Goal: Task Accomplishment & Management: Manage account settings

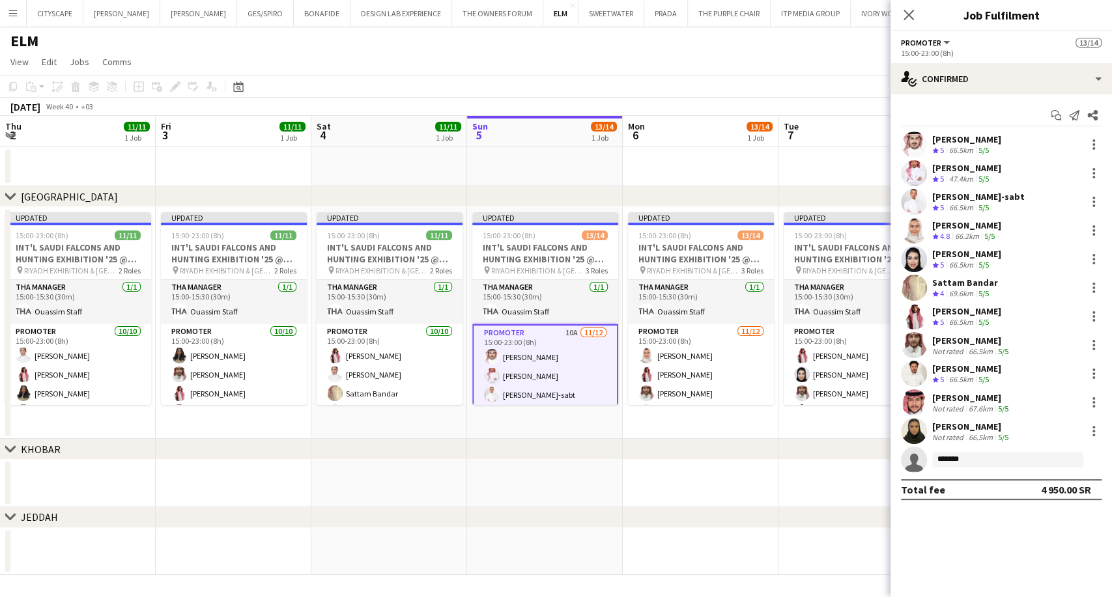
scroll to position [215, 0]
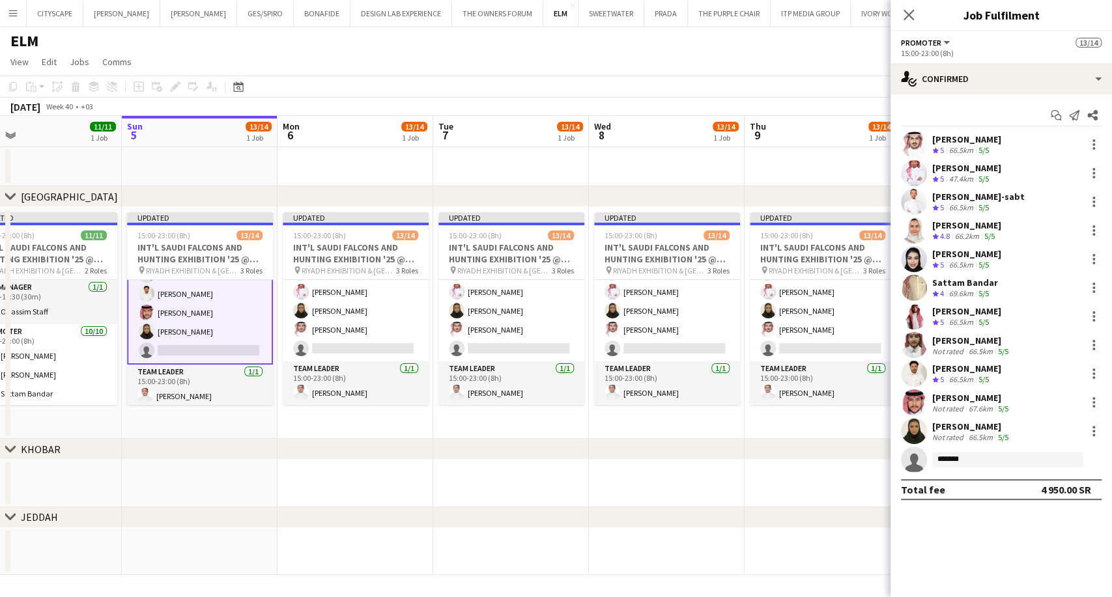
click at [969, 457] on input "*******" at bounding box center [1007, 460] width 151 height 16
type input "*"
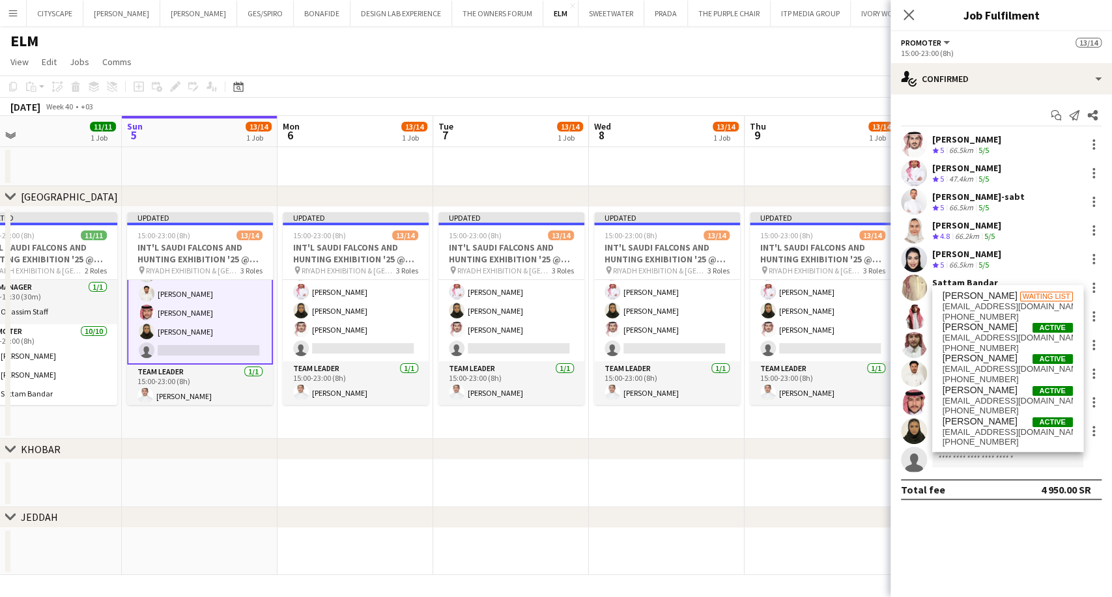
click at [1084, 264] on div at bounding box center [1092, 259] width 18 height 16
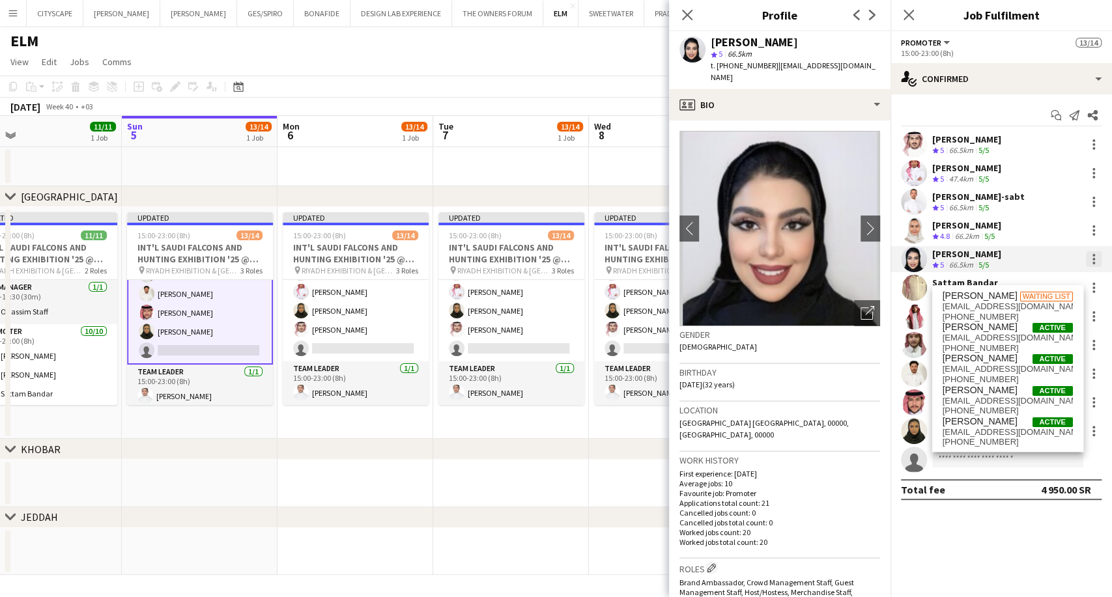
click at [1100, 259] on div at bounding box center [1094, 259] width 16 height 16
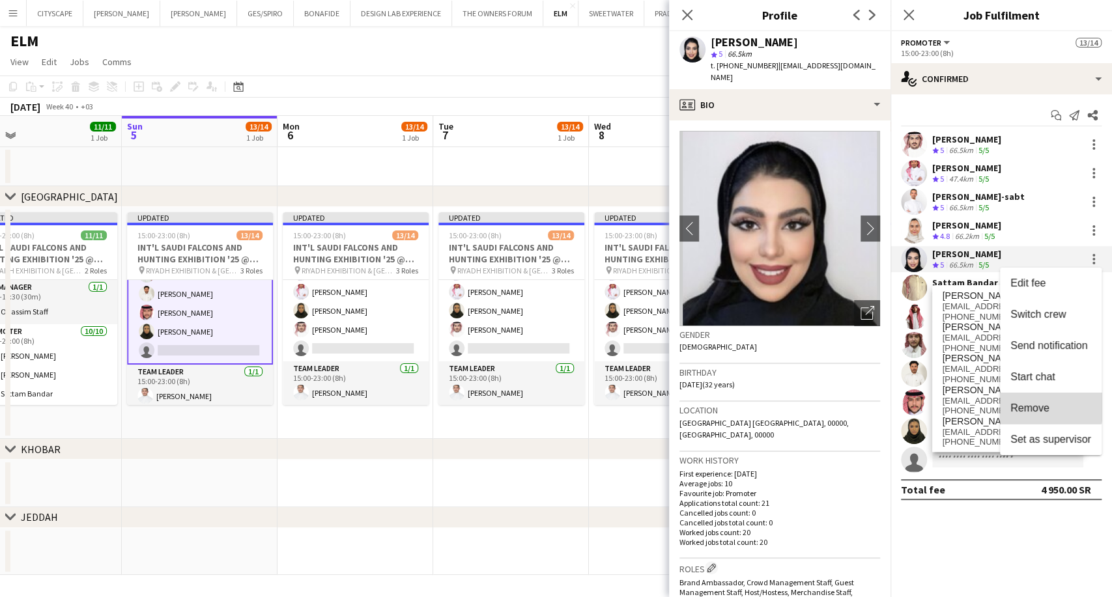
click at [1034, 403] on span "Remove" at bounding box center [1029, 408] width 39 height 11
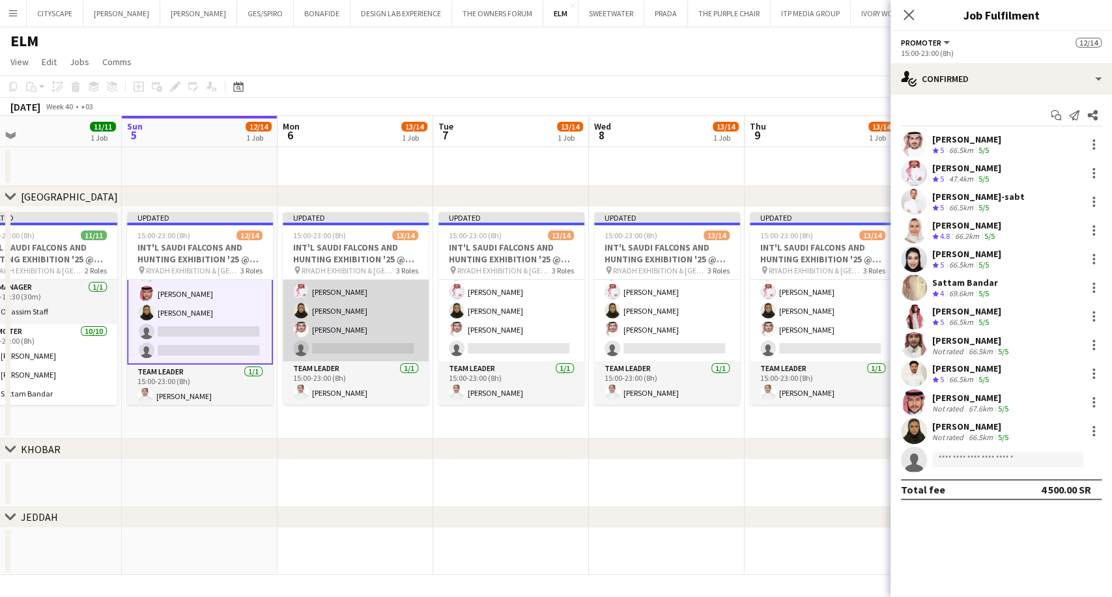
click at [362, 300] on app-card-role "Promoter 11/12 15:00-23:00 (8h) Mashael Alhelayel Mohammed AlDhawi Fares Ghwais…" at bounding box center [356, 235] width 146 height 252
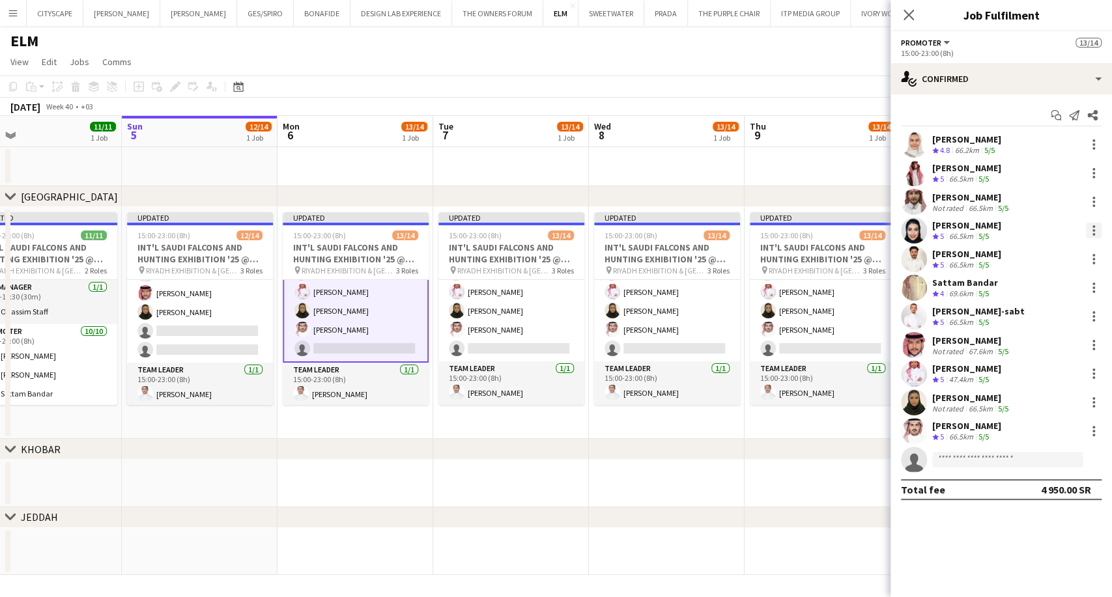
click at [1099, 231] on div at bounding box center [1094, 231] width 16 height 16
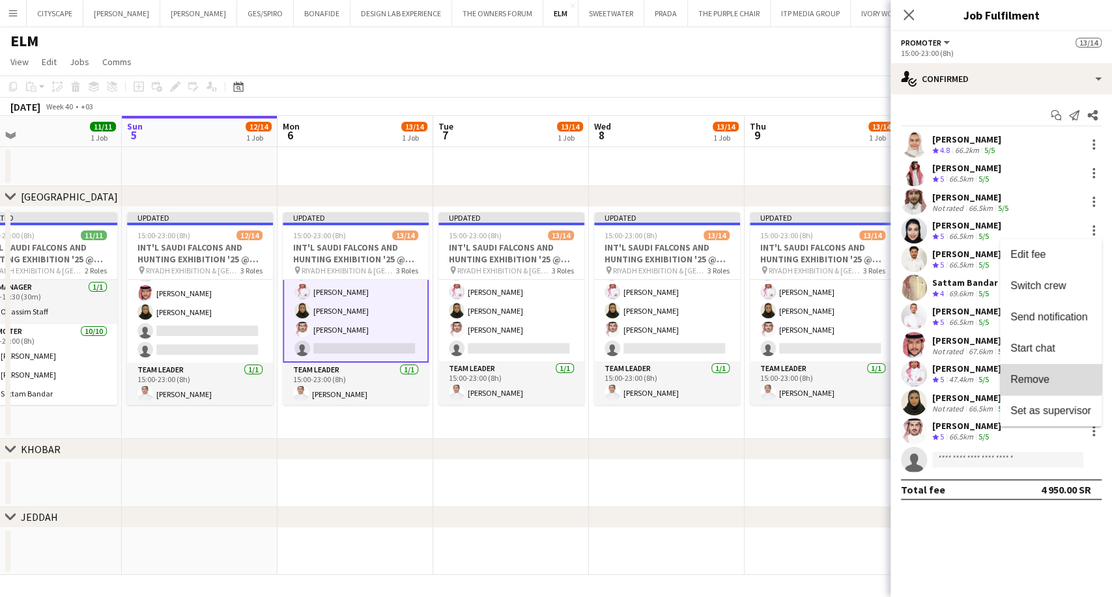
click at [1022, 374] on span "Remove" at bounding box center [1029, 379] width 39 height 11
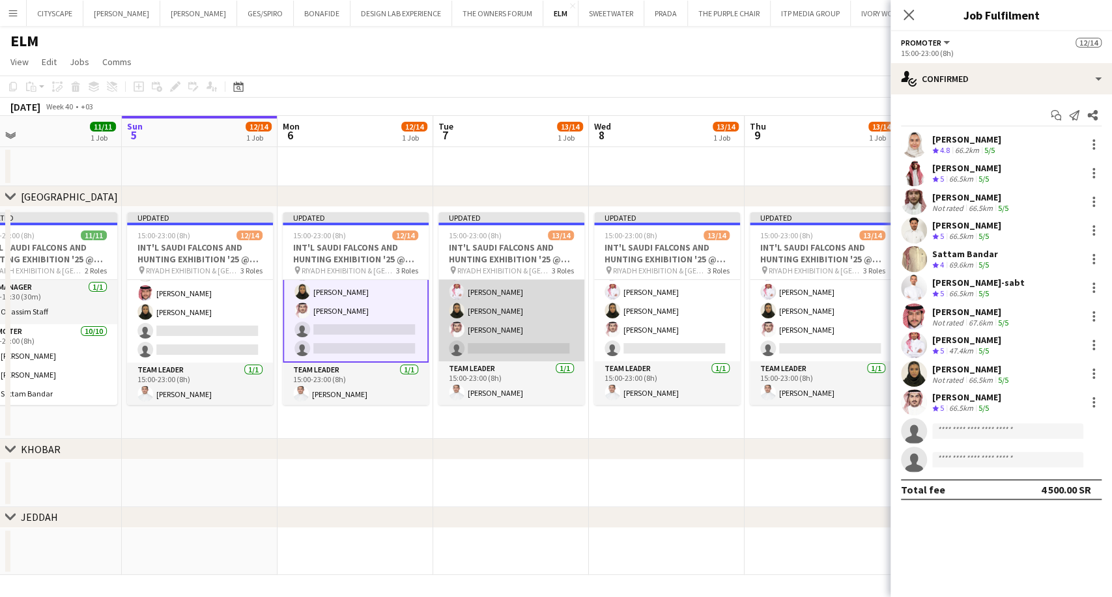
click at [511, 308] on app-card-role "Promoter 11/12 15:00-23:00 (8h) Mohammed AlDhawi Nourah Alshahrani Fares Ghwais…" at bounding box center [511, 235] width 146 height 252
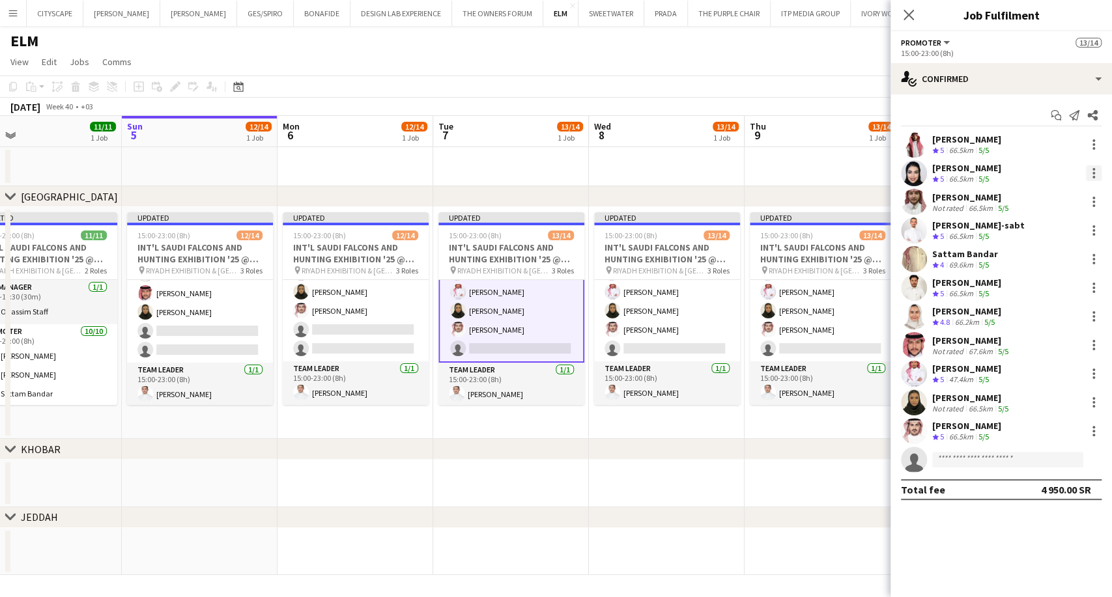
click at [1094, 177] on div at bounding box center [1093, 177] width 3 height 3
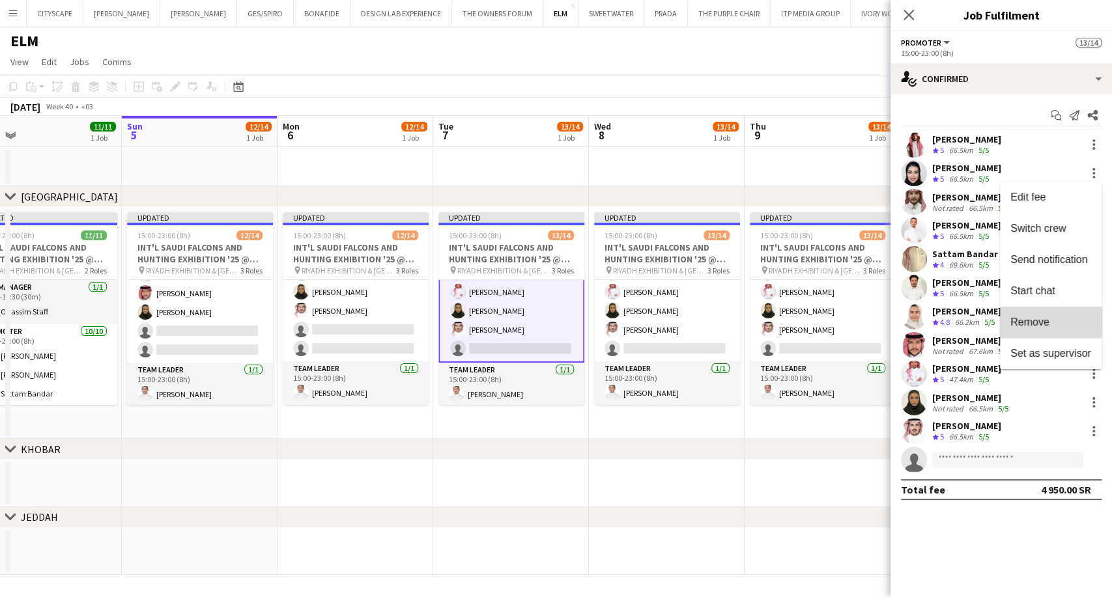
click at [1038, 321] on span "Remove" at bounding box center [1029, 322] width 39 height 11
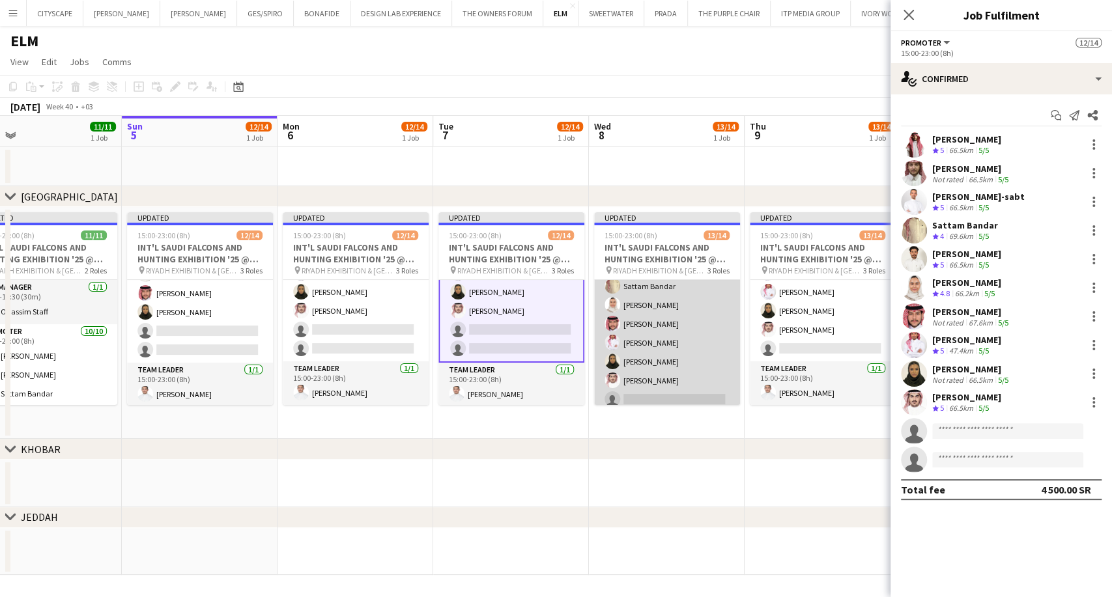
scroll to position [143, 0]
click at [647, 346] on app-card-role "Promoter 11/12 15:00-23:00 (8h) Nourah Alshahrani Abdulmajid Al-sabt Sultan Alg…" at bounding box center [667, 308] width 146 height 252
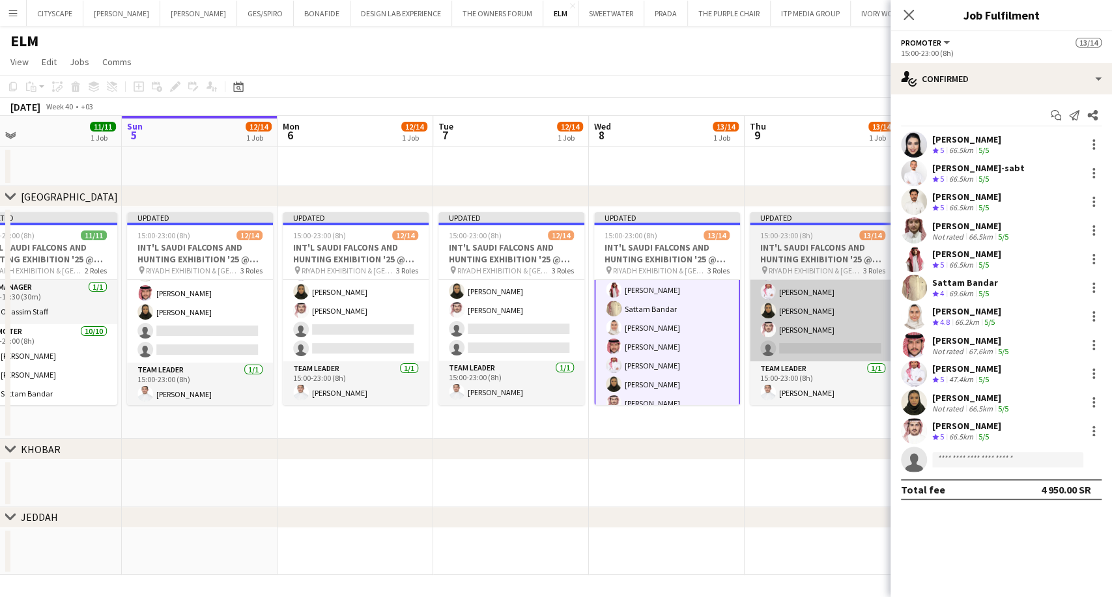
scroll to position [144, 0]
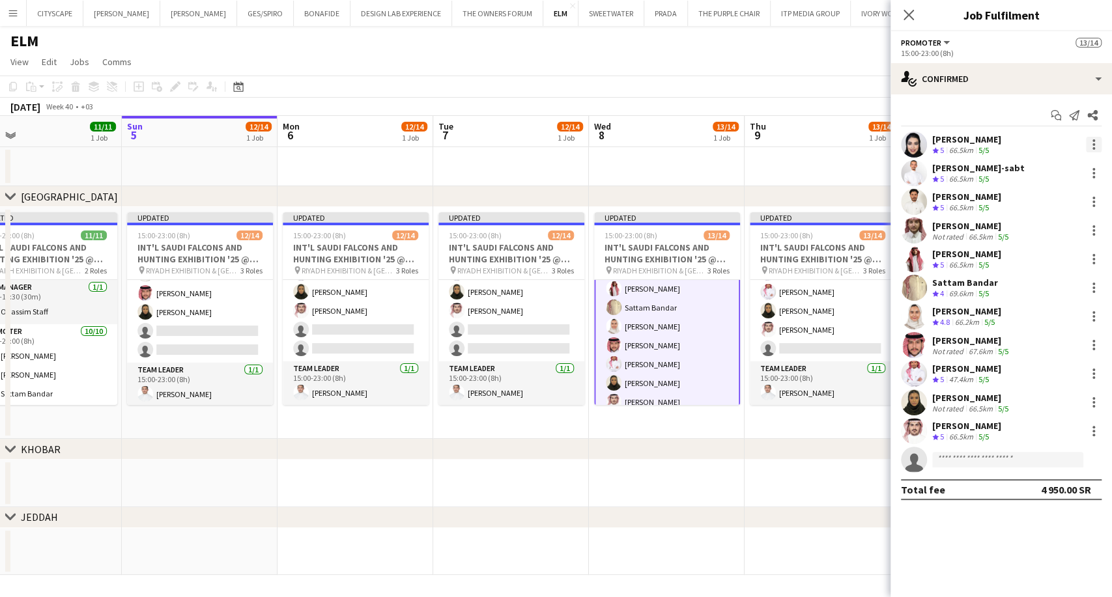
click at [1092, 145] on div at bounding box center [1094, 145] width 16 height 16
click at [1021, 292] on span "Remove" at bounding box center [1029, 293] width 39 height 11
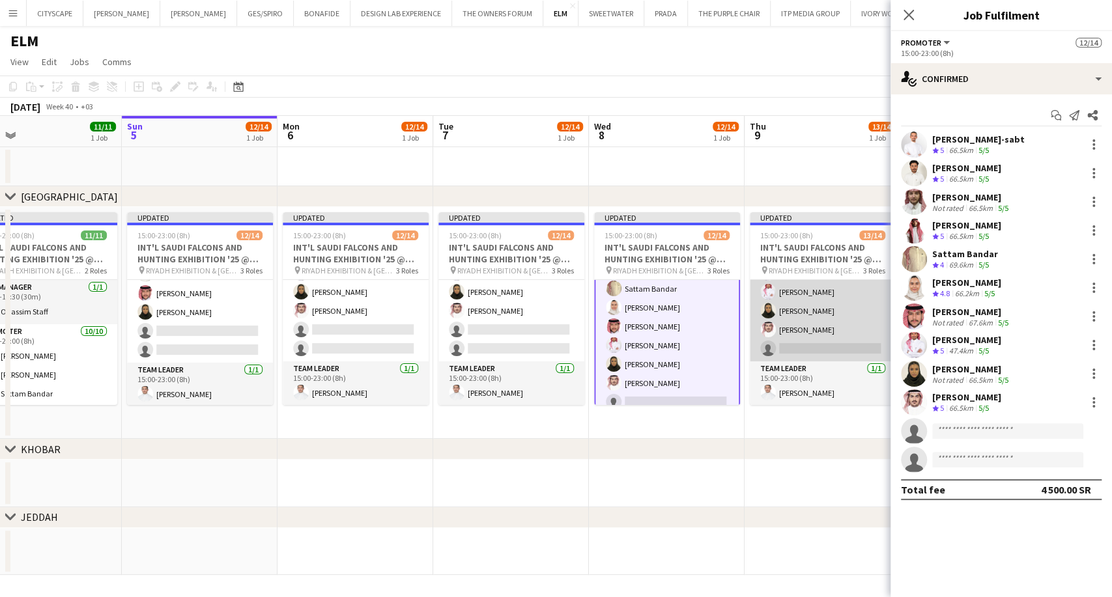
click at [813, 318] on app-card-role "Promoter 11/12 15:00-23:00 (8h) Mohammed AlDhawi Fares Ghwaish Abdulmajid Al-sa…" at bounding box center [823, 235] width 146 height 252
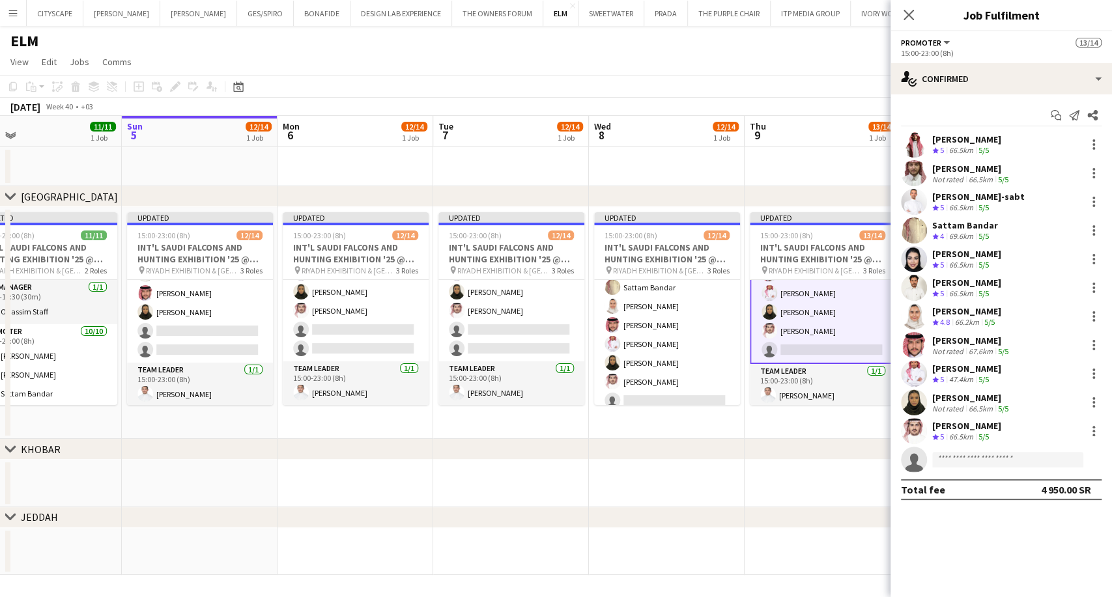
scroll to position [216, 0]
click at [1094, 260] on div at bounding box center [1094, 259] width 16 height 16
click at [1044, 416] on button "Remove" at bounding box center [1051, 408] width 102 height 31
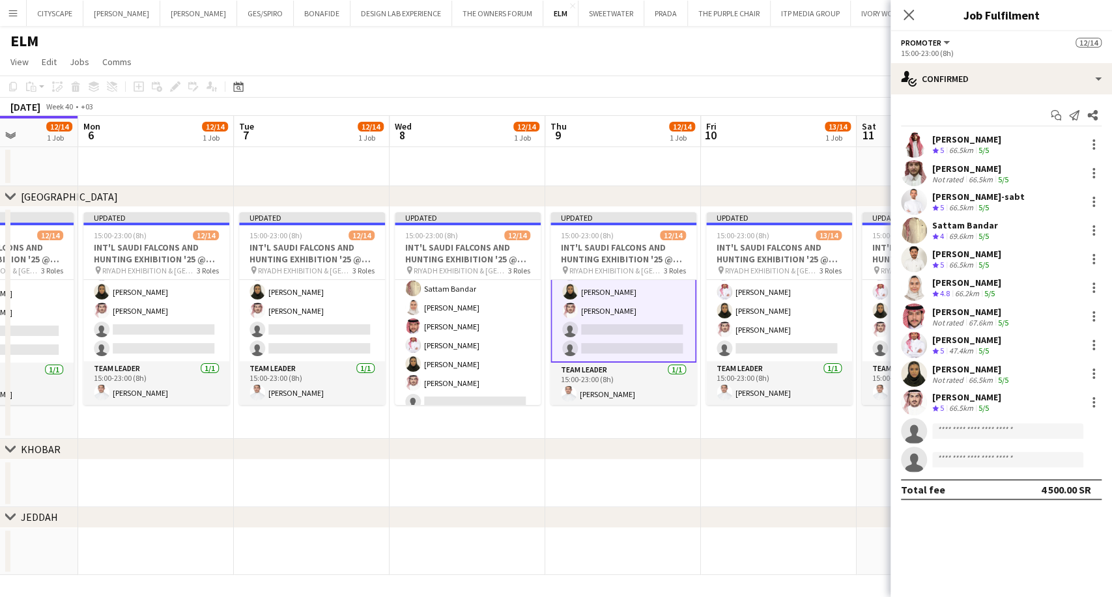
scroll to position [0, 602]
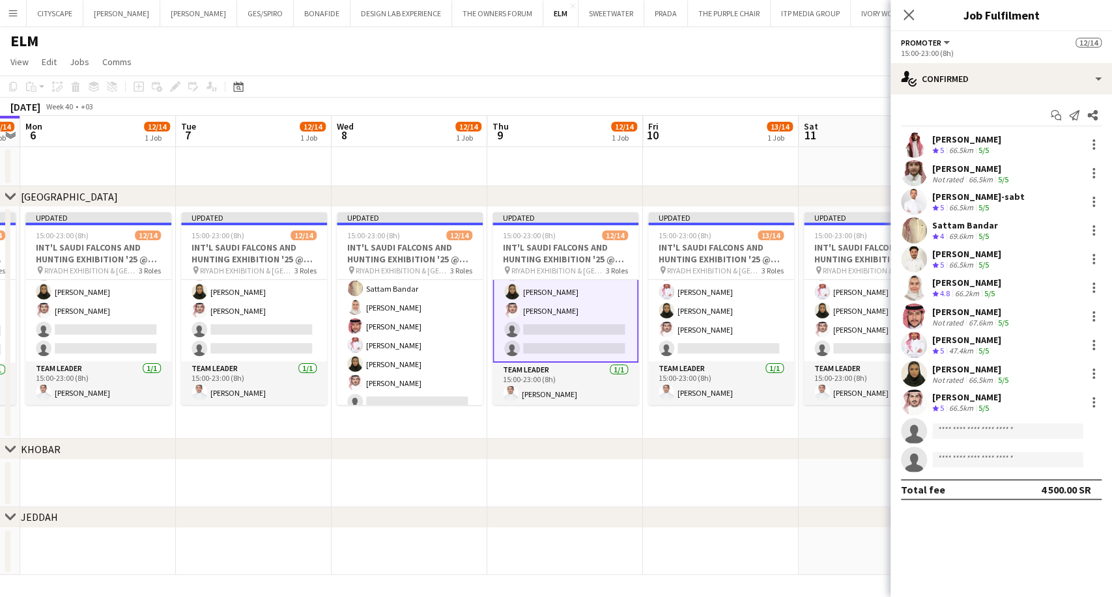
drag, startPoint x: 821, startPoint y: 301, endPoint x: 563, endPoint y: 321, distance: 258.1
click at [563, 321] on app-calendar-viewport "Thu 2 11/11 1 Job Fri 3 11/11 1 Job Sat 4 11/11 1 Job Sun 5 12/14 1 Job Mon 6 1…" at bounding box center [556, 345] width 1112 height 459
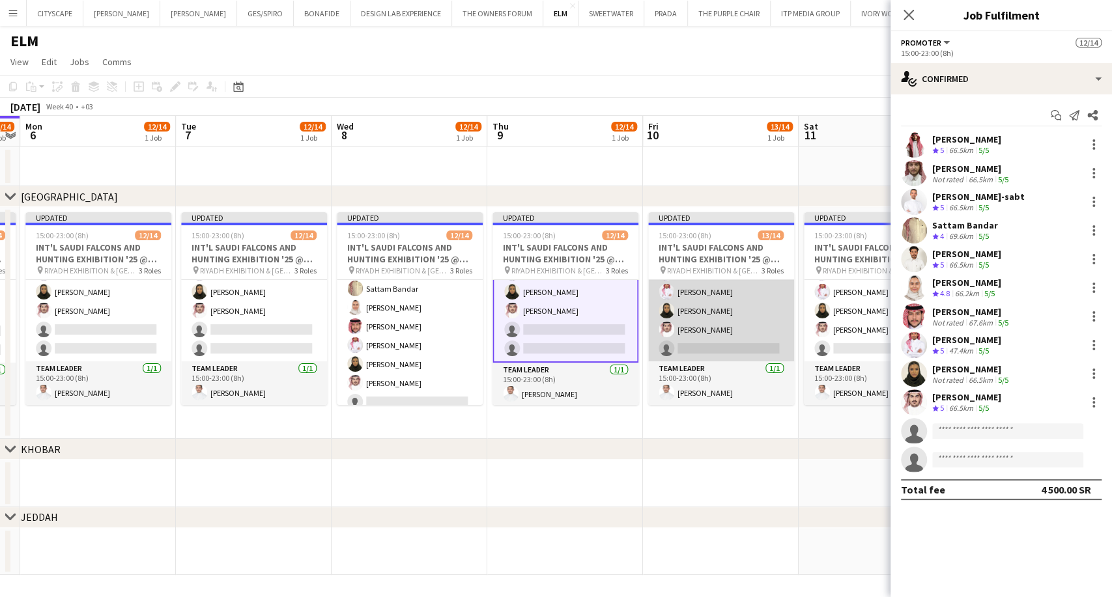
click at [703, 321] on app-card-role "Promoter 11/12 15:00-23:00 (8h) Sultan Alghamdi Abdulmajid Al-sabt Fares Ghwais…" at bounding box center [721, 235] width 146 height 252
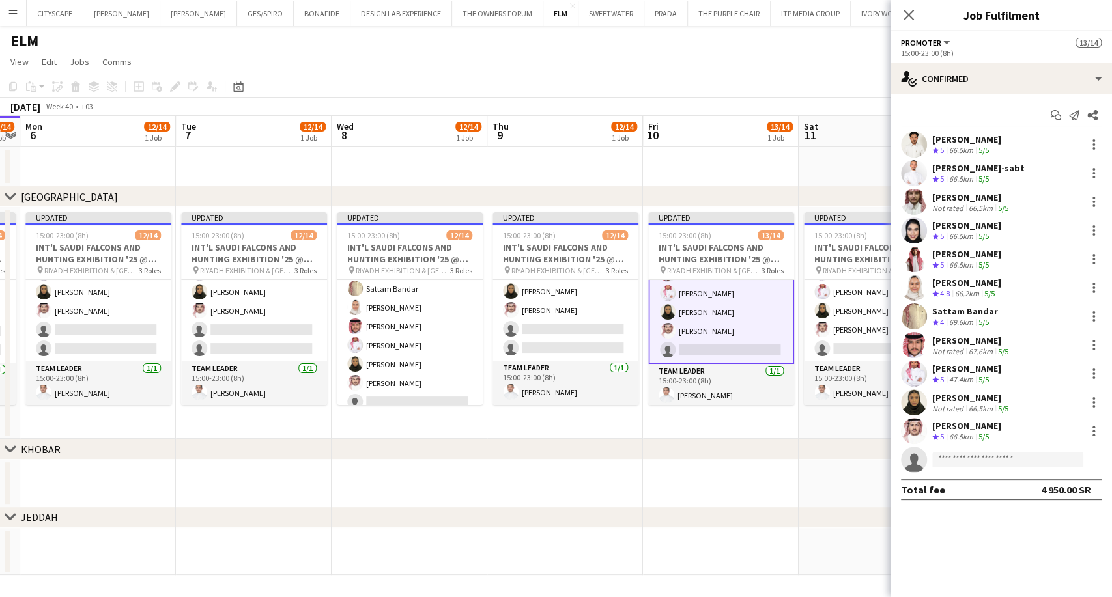
scroll to position [216, 0]
click at [1090, 231] on div at bounding box center [1094, 231] width 16 height 16
click at [1040, 380] on span "Remove" at bounding box center [1029, 379] width 39 height 11
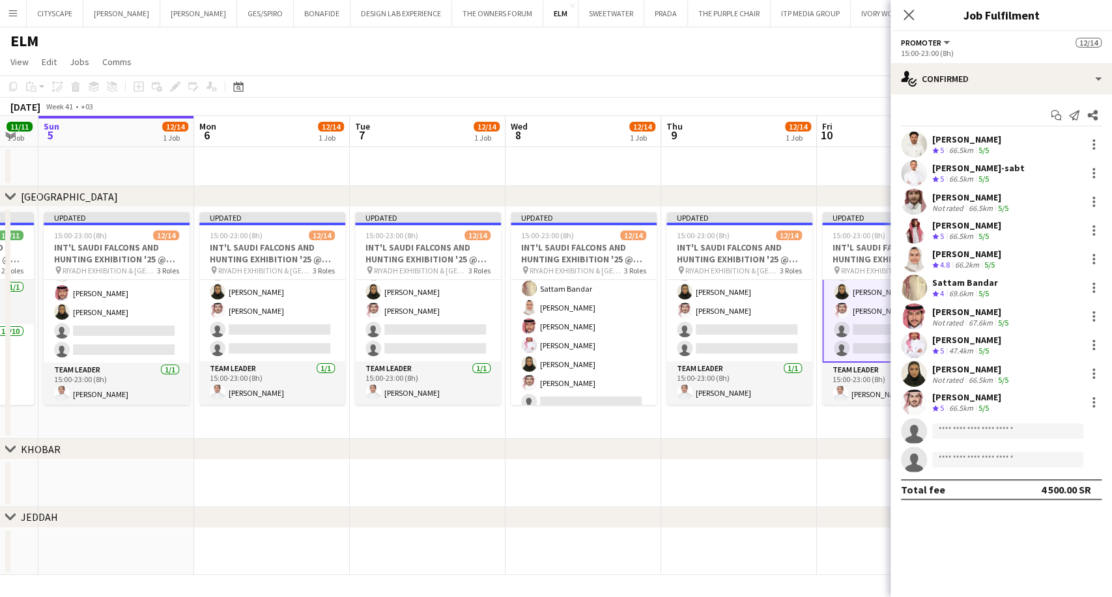
drag, startPoint x: 707, startPoint y: 313, endPoint x: 571, endPoint y: 318, distance: 135.6
click at [571, 318] on app-calendar-viewport "Thu 2 11/11 1 Job Fri 3 11/11 1 Job Sat 4 11/11 1 Job Sun 5 12/14 1 Job Mon 6 1…" at bounding box center [556, 345] width 1112 height 459
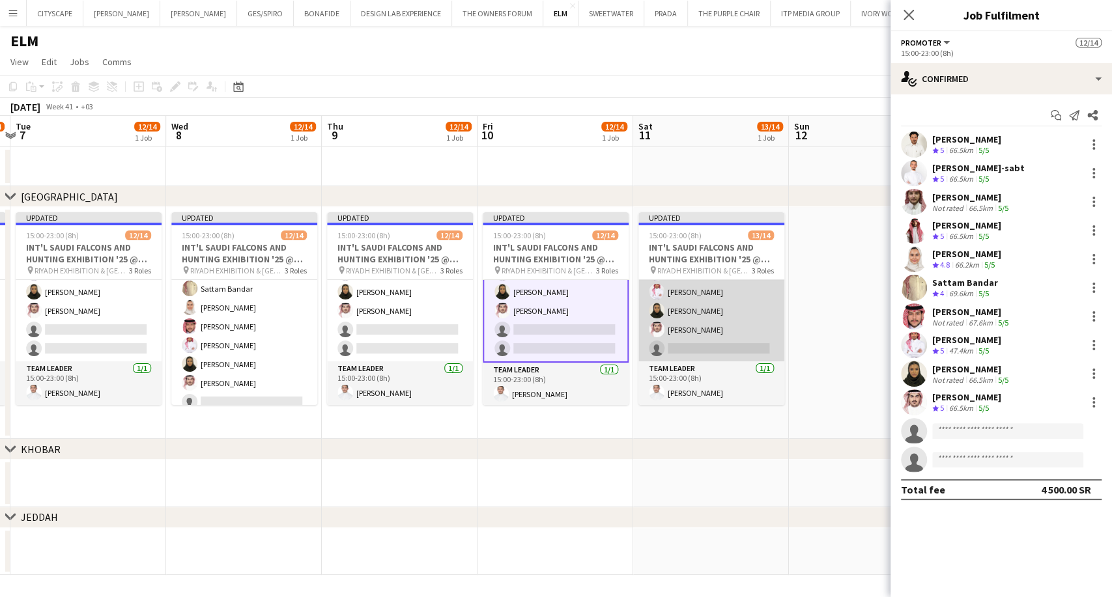
click at [714, 312] on app-card-role "Promoter 11/12 15:00-23:00 (8h) Sattam Bandar Nourah Alshahrani Fares Ghwaish S…" at bounding box center [711, 235] width 146 height 252
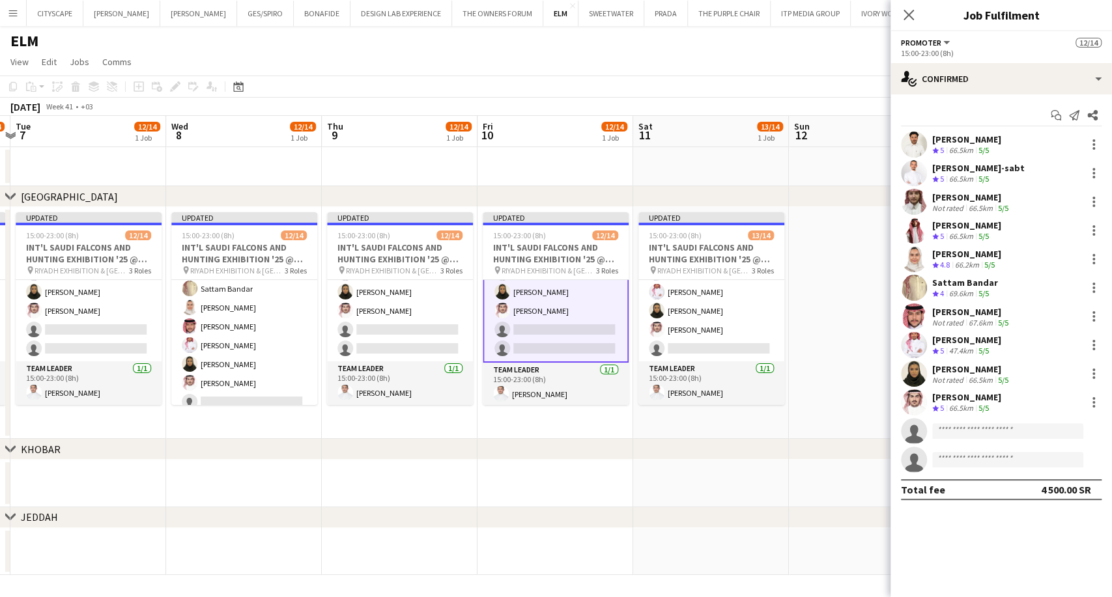
scroll to position [216, 0]
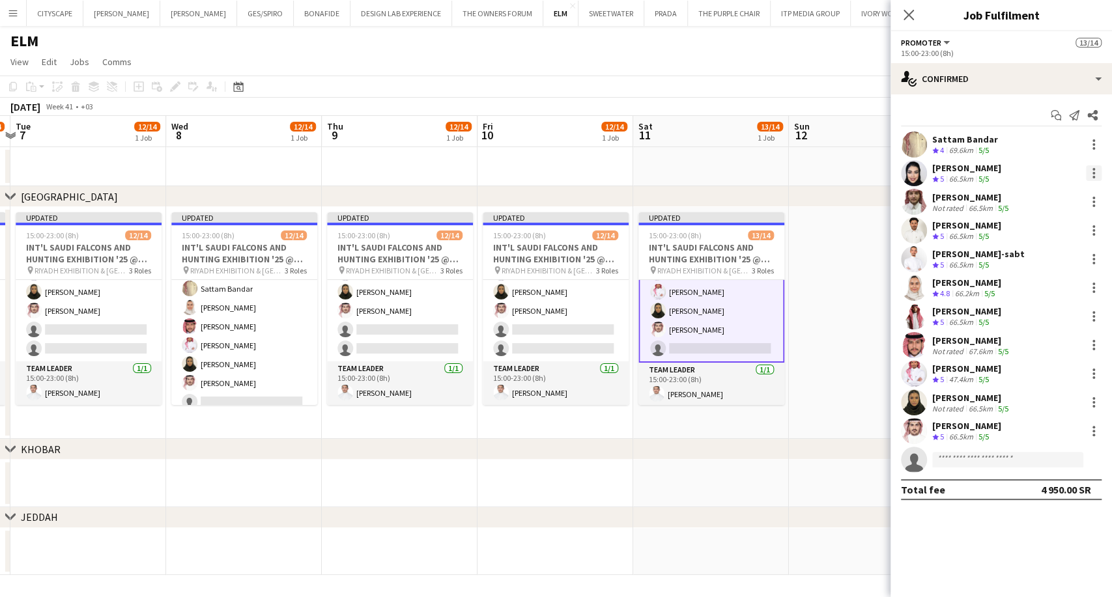
click at [1090, 168] on div at bounding box center [1094, 173] width 16 height 16
click at [1019, 322] on span "Remove" at bounding box center [1029, 322] width 39 height 11
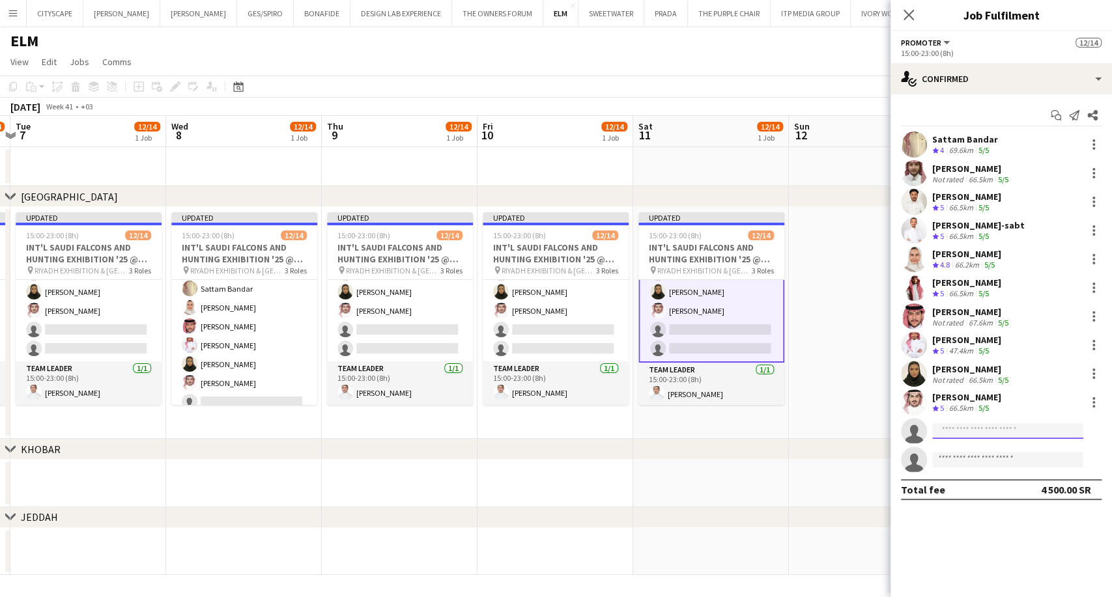
click at [993, 434] on input at bounding box center [1007, 431] width 151 height 16
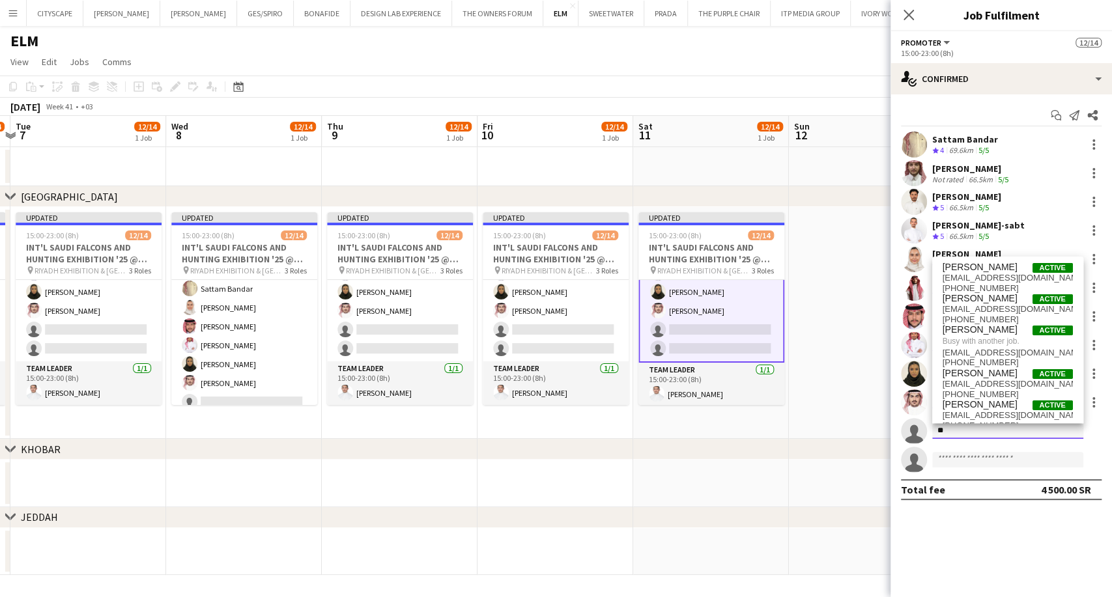
type input "*"
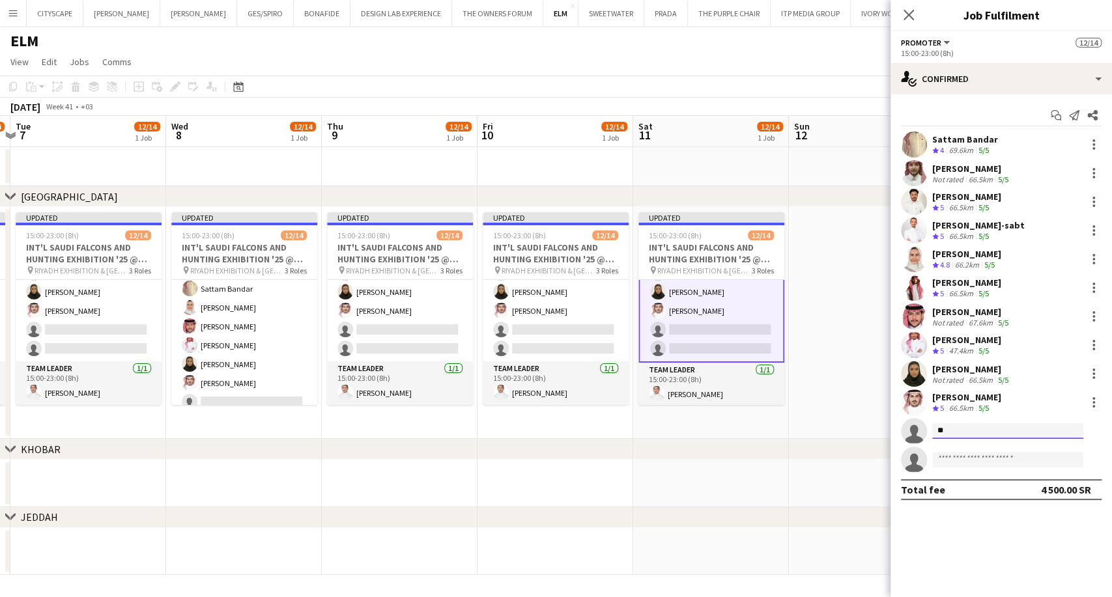
type input "*"
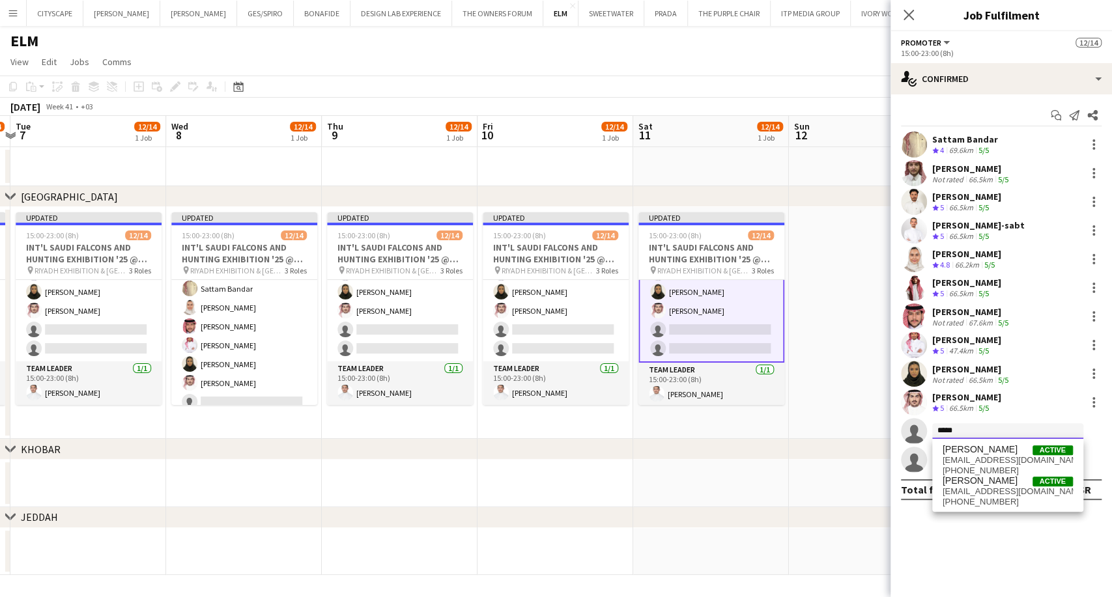
drag, startPoint x: 962, startPoint y: 429, endPoint x: 914, endPoint y: 425, distance: 47.7
click at [914, 425] on app-invite-slot "single-neutral-actions *****" at bounding box center [1000, 431] width 221 height 26
type input "*********"
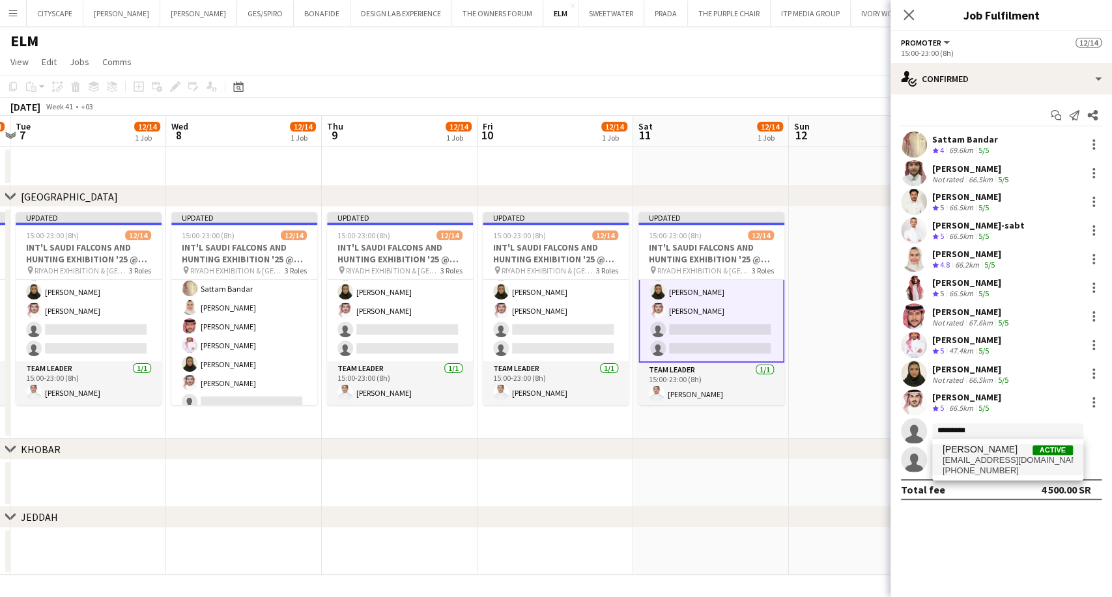
click at [967, 444] on div "Ahmad Aldawsri Active ah.ms.al.dosry@gmail.com +966536275446" at bounding box center [1007, 460] width 151 height 42
click at [970, 454] on span "[PERSON_NAME]" at bounding box center [979, 449] width 75 height 11
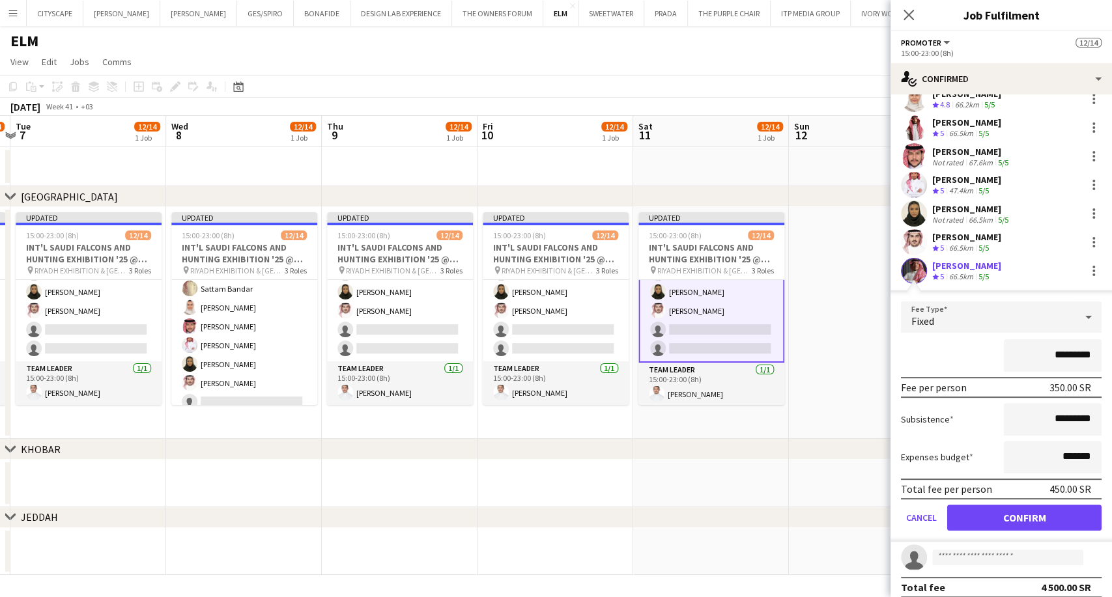
scroll to position [169, 0]
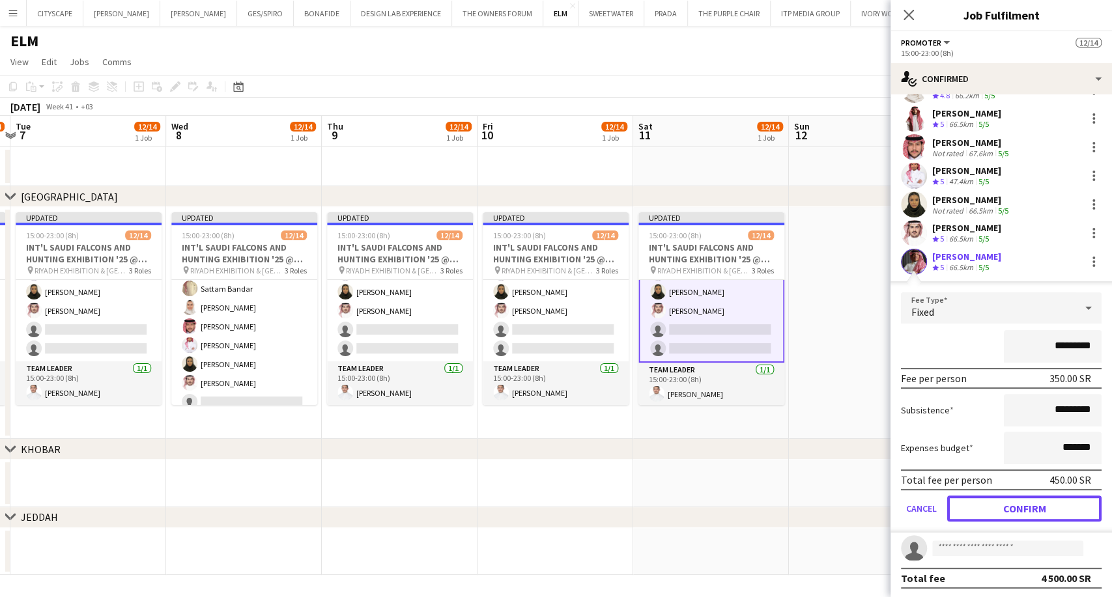
click at [1038, 503] on button "Confirm" at bounding box center [1024, 509] width 154 height 26
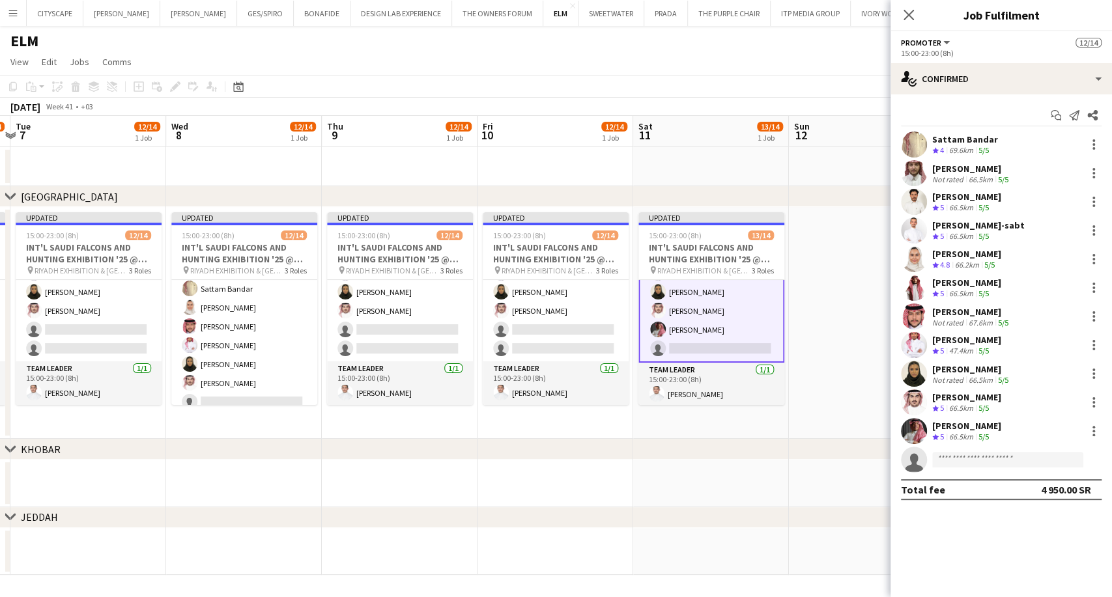
scroll to position [0, 0]
click at [1010, 432] on div "Ahmad Aldawsri Crew rating 5 66.5km 5/5" at bounding box center [1000, 431] width 221 height 26
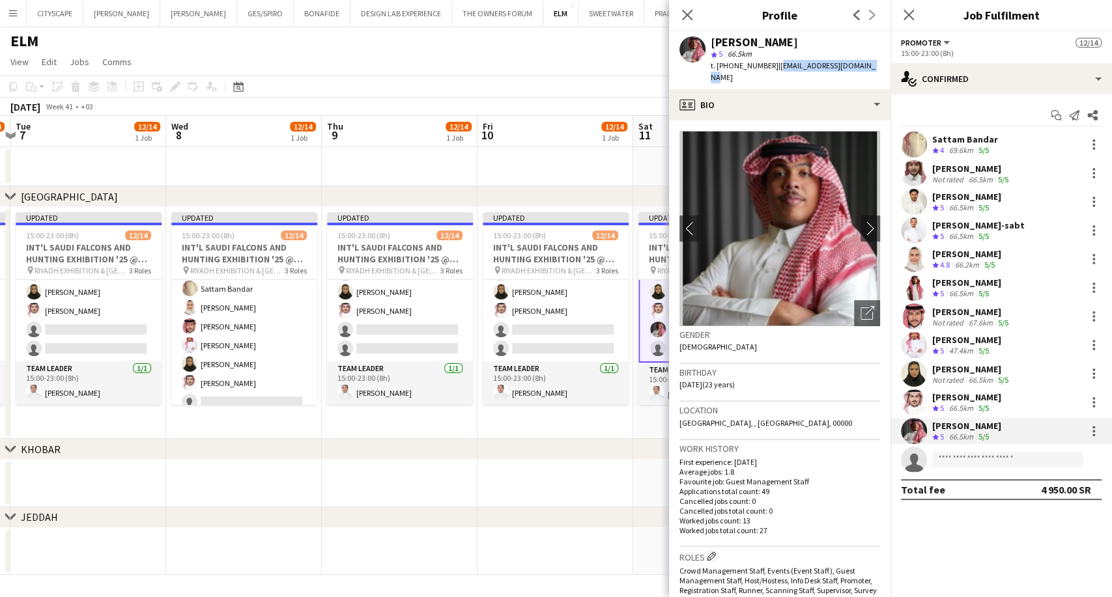
drag, startPoint x: 868, startPoint y: 69, endPoint x: 772, endPoint y: 66, distance: 95.8
click at [772, 66] on div "Ahmad Aldawsri star 5 66.5km t. +966536275446 | ah.ms.al.dosry@gmail.com" at bounding box center [779, 60] width 221 height 58
copy span "ah.ms.al.dosry@gmail.com"
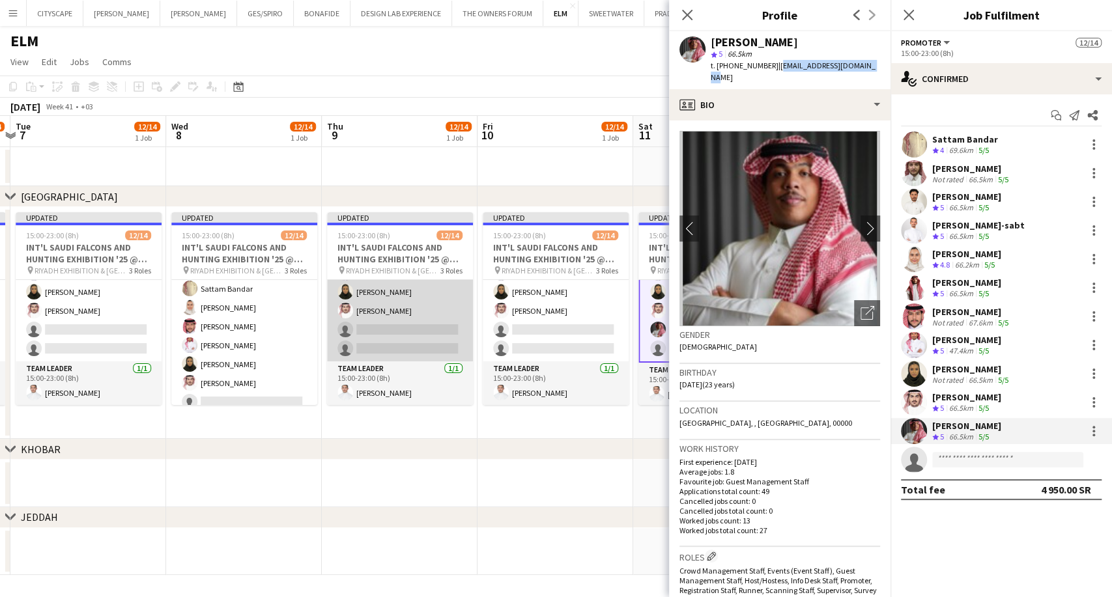
click at [373, 331] on app-card-role "Promoter 10/12 15:00-23:00 (8h) Mohammed AlDhawi Fares Ghwaish Abdulmajid Al-sa…" at bounding box center [400, 235] width 146 height 252
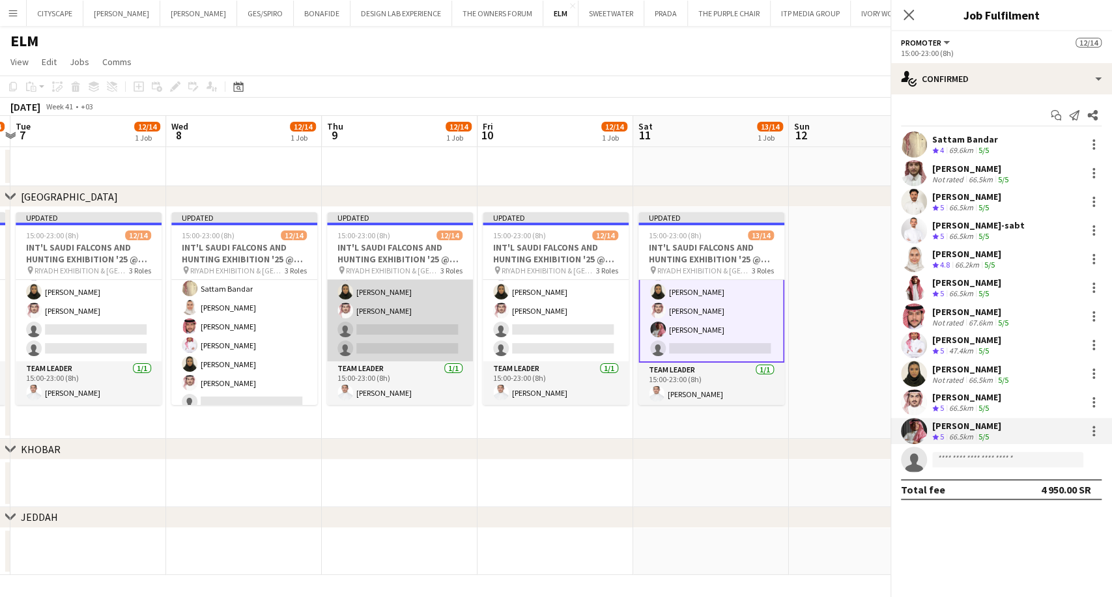
scroll to position [216, 0]
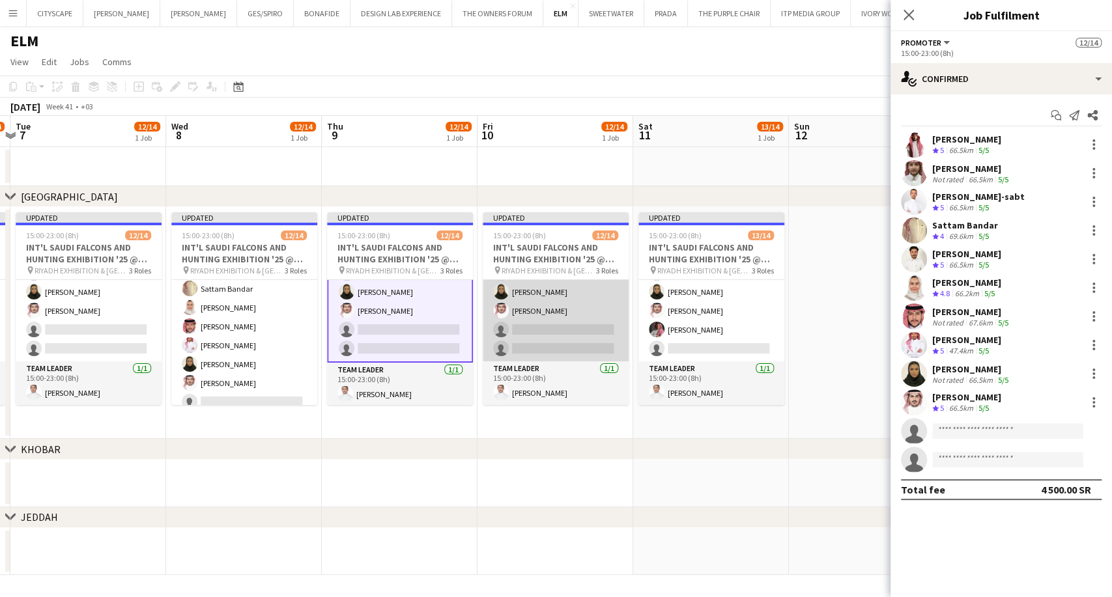
click at [550, 332] on app-card-role "Promoter 10/12 15:00-23:00 (8h) Sultan Alghamdi Abdulmajid Al-sabt Fares Ghwais…" at bounding box center [556, 235] width 146 height 252
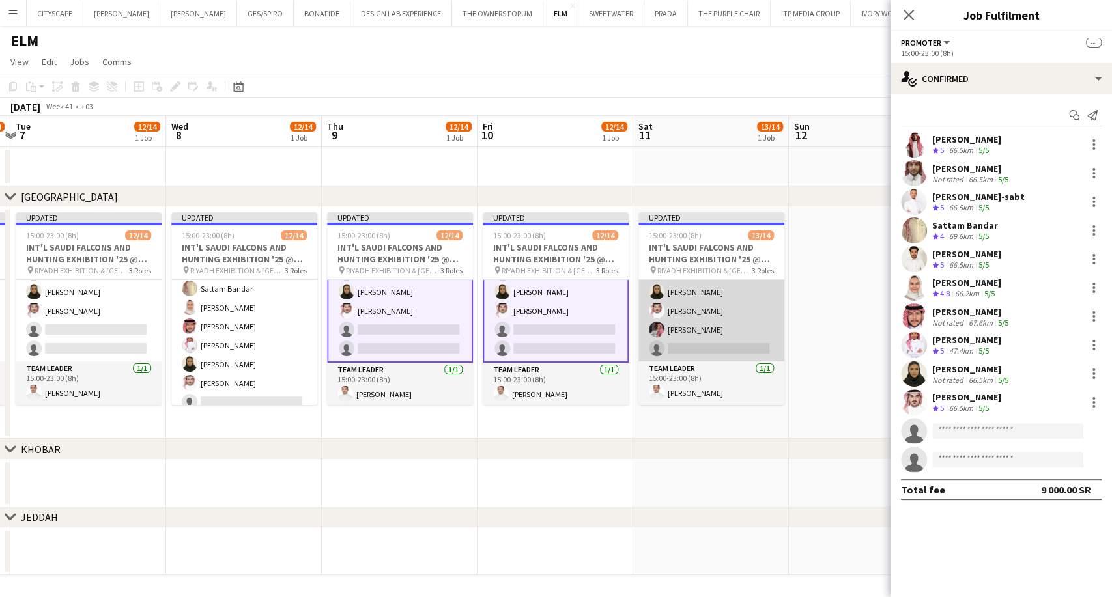
click at [672, 334] on app-card-role "Promoter 11/12 15:00-23:00 (8h) Sattam Bandar Fares Ghwaish Sultan Alghamdi Abd…" at bounding box center [711, 235] width 146 height 252
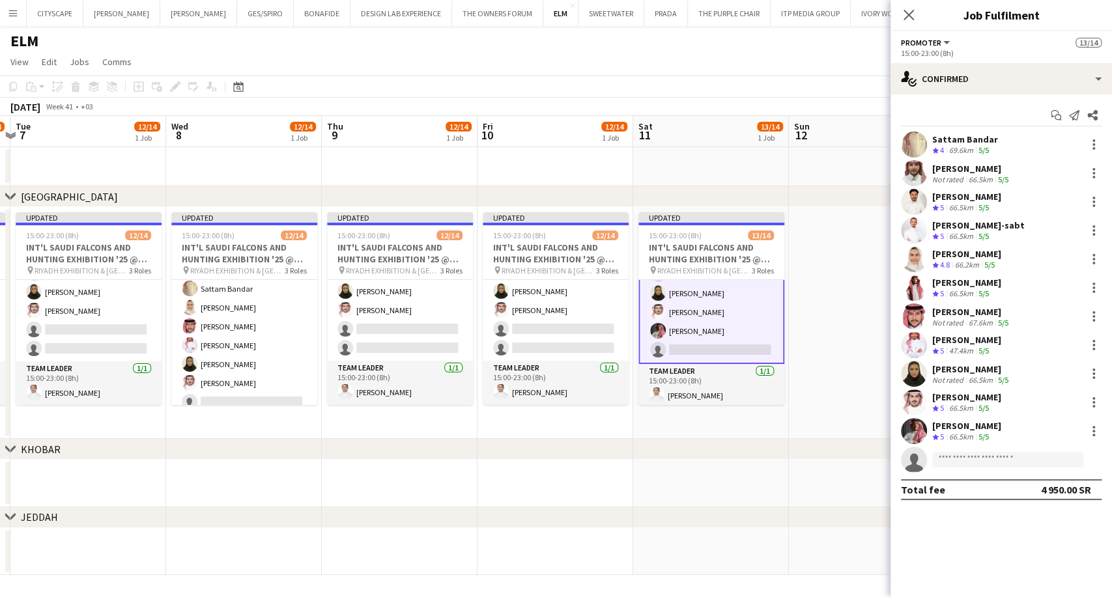
scroll to position [215, 0]
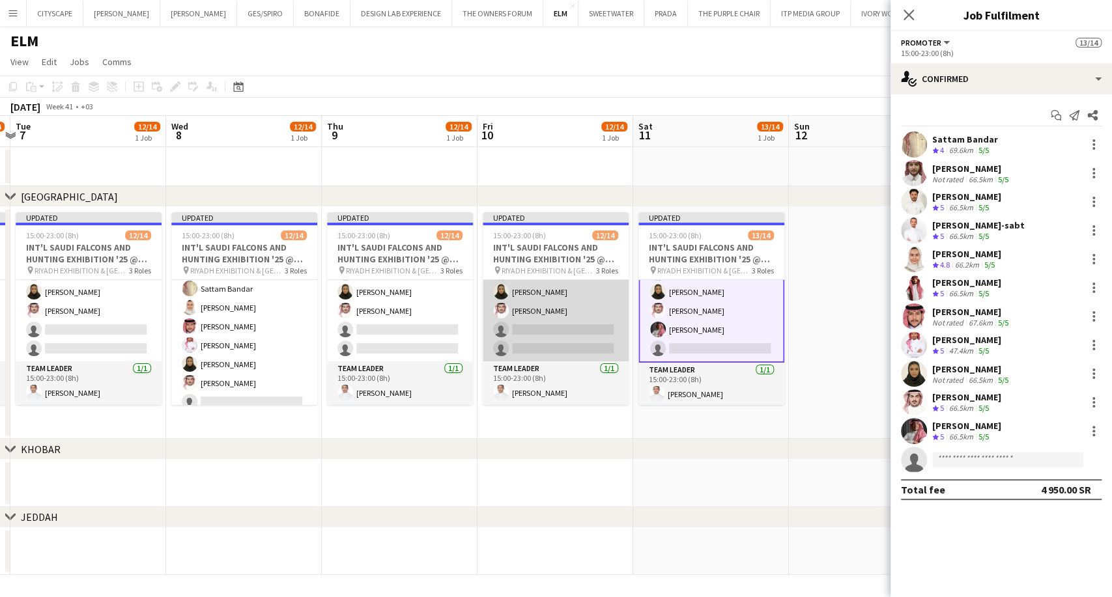
click at [578, 305] on app-card-role "Promoter 10/12 15:00-23:00 (8h) Sultan Alghamdi Abdulmajid Al-sabt Fares Ghwais…" at bounding box center [556, 235] width 146 height 252
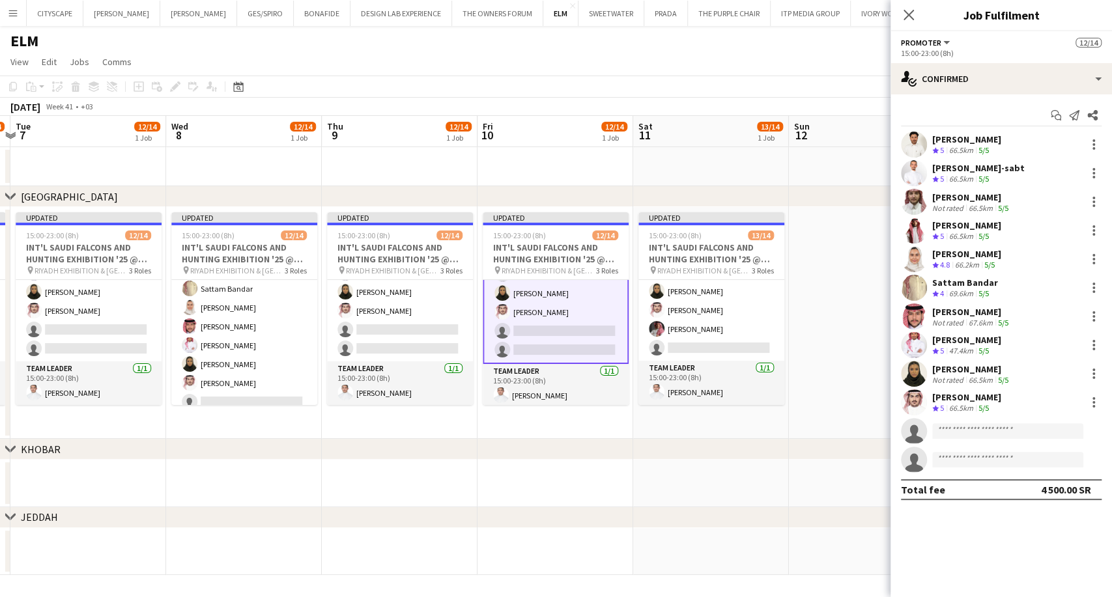
scroll to position [216, 0]
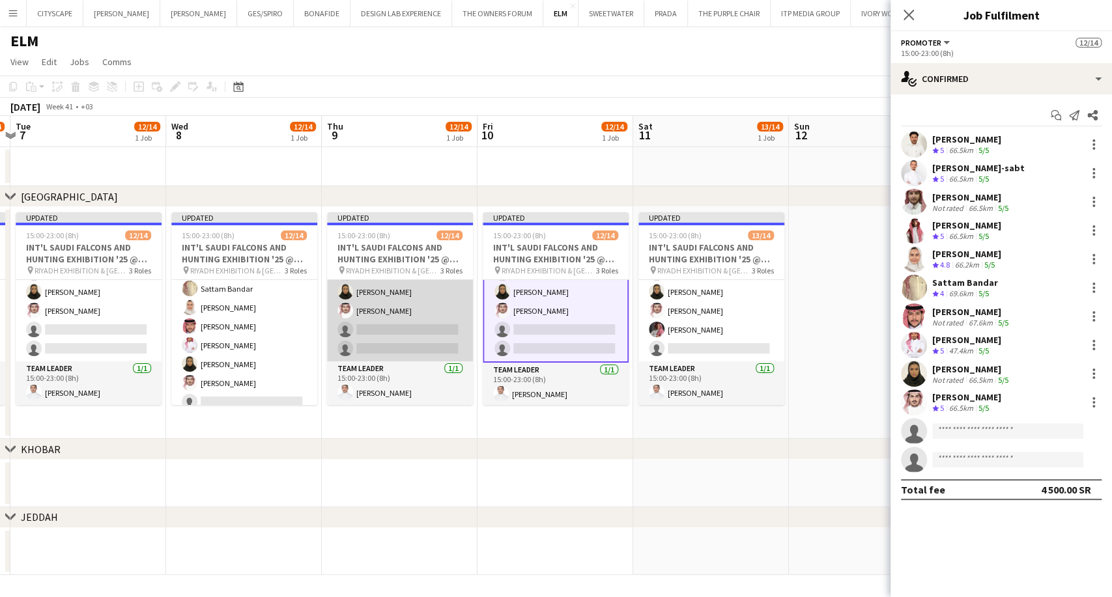
click at [398, 332] on app-card-role "Promoter 10/12 15:00-23:00 (8h) Mohammed AlDhawi Fares Ghwaish Abdulmajid Al-sa…" at bounding box center [400, 235] width 146 height 252
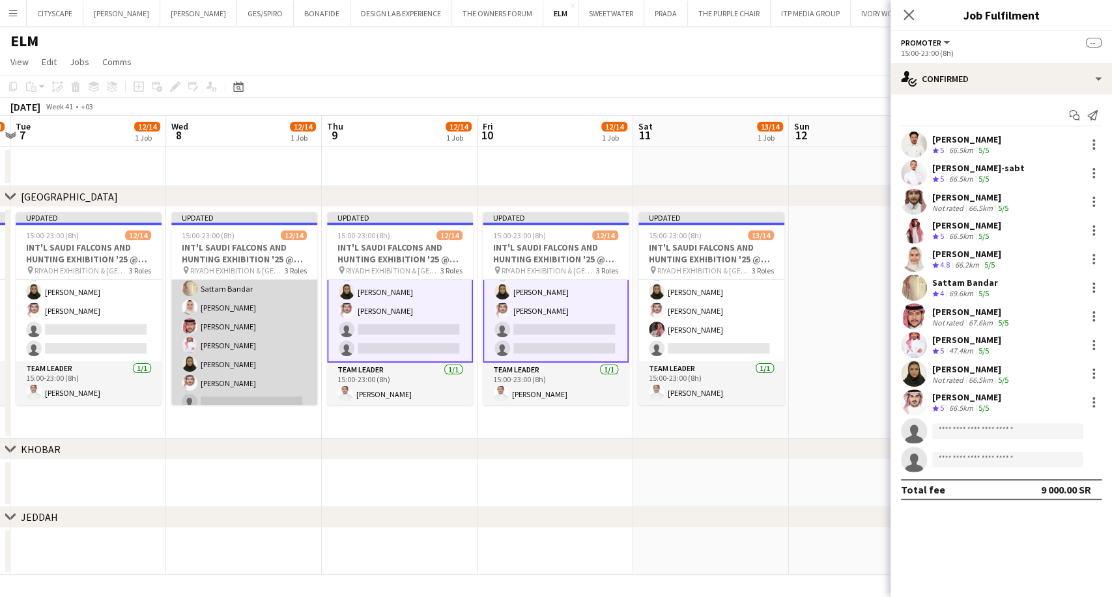
click at [255, 370] on app-card-role "Promoter 10/12 15:00-23:00 (8h) Abdulmajid Al-sabt Sultan Alghamdi Fares Ghwais…" at bounding box center [244, 308] width 146 height 252
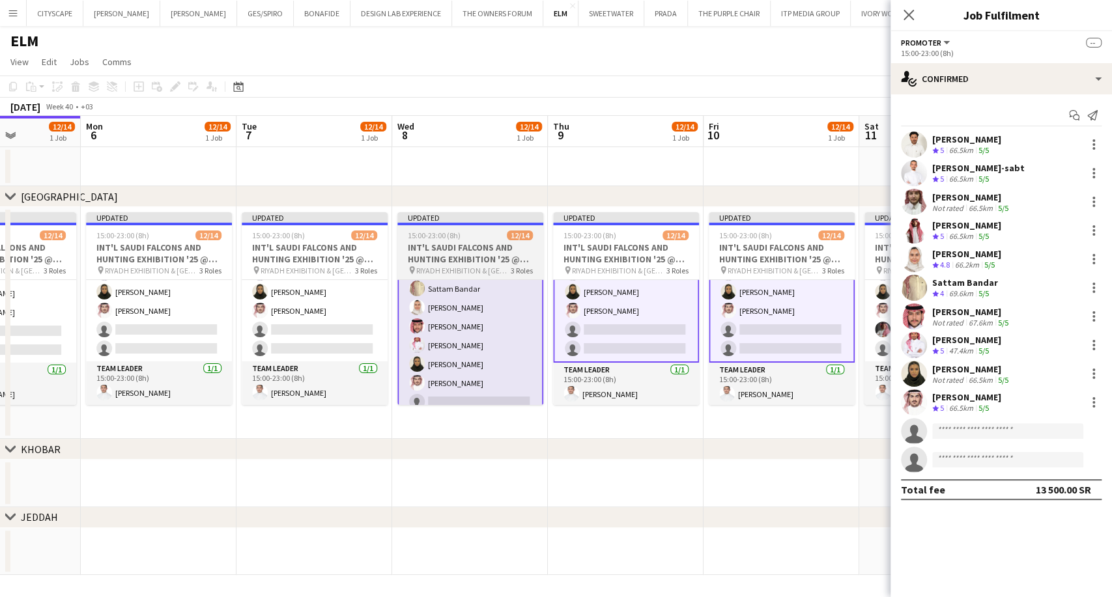
drag, startPoint x: 261, startPoint y: 370, endPoint x: 474, endPoint y: 374, distance: 213.7
click at [472, 373] on app-calendar-viewport "Fri 3 11/11 1 Job Sat 4 11/11 1 Job Sun 5 12/14 1 Job Mon 6 12/14 1 Job Tue 7 1…" at bounding box center [556, 345] width 1112 height 459
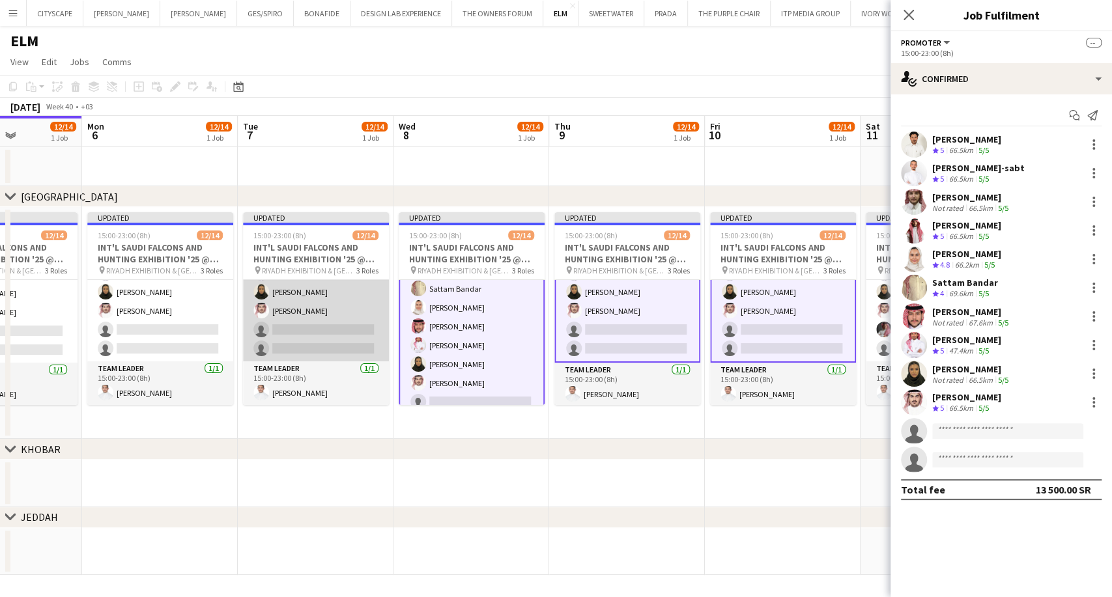
click at [335, 328] on app-card-role "Promoter 10/12 15:00-23:00 (8h) Mohammed AlDhawi Fares Ghwaish Abdulmajid Al-sa…" at bounding box center [316, 235] width 146 height 252
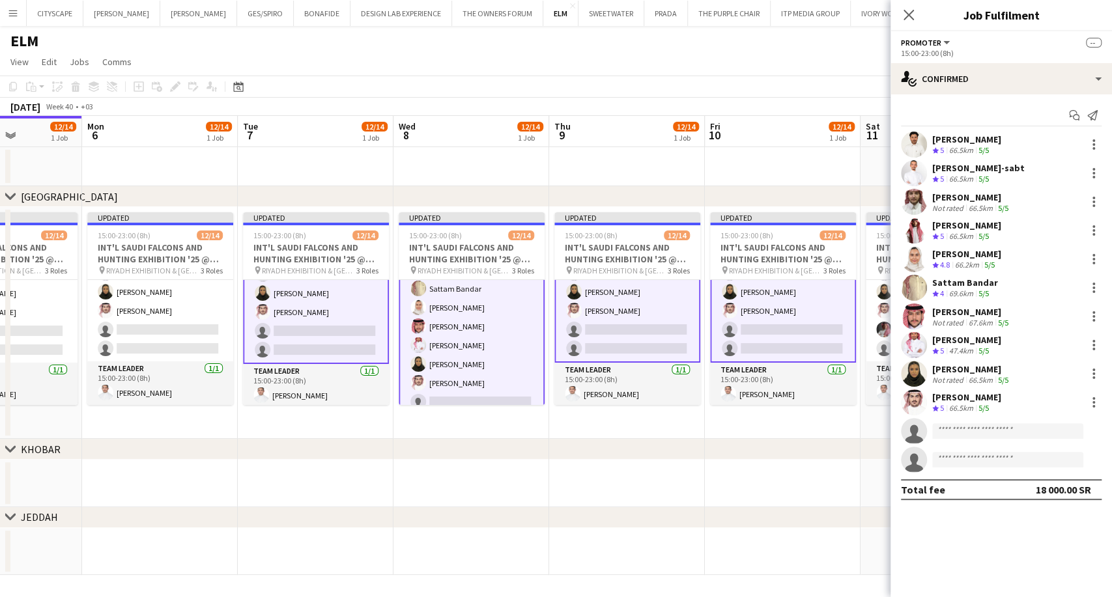
scroll to position [216, 0]
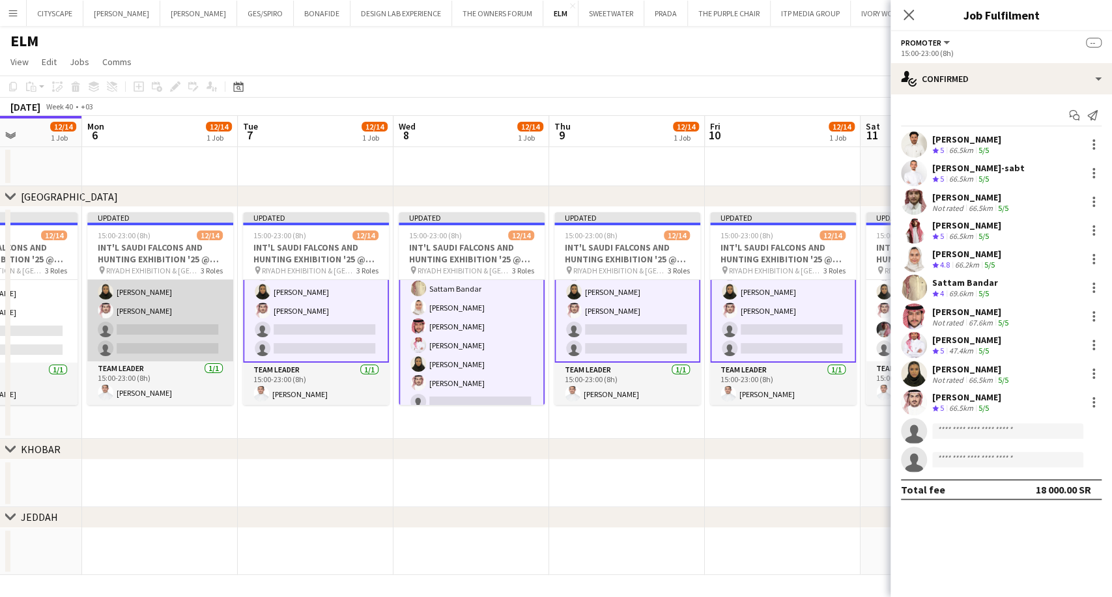
click at [162, 336] on app-card-role "Promoter 10/12 15:00-23:00 (8h) Mashael Alhelayel Mohammed AlDhawi Fares Ghwais…" at bounding box center [160, 235] width 146 height 252
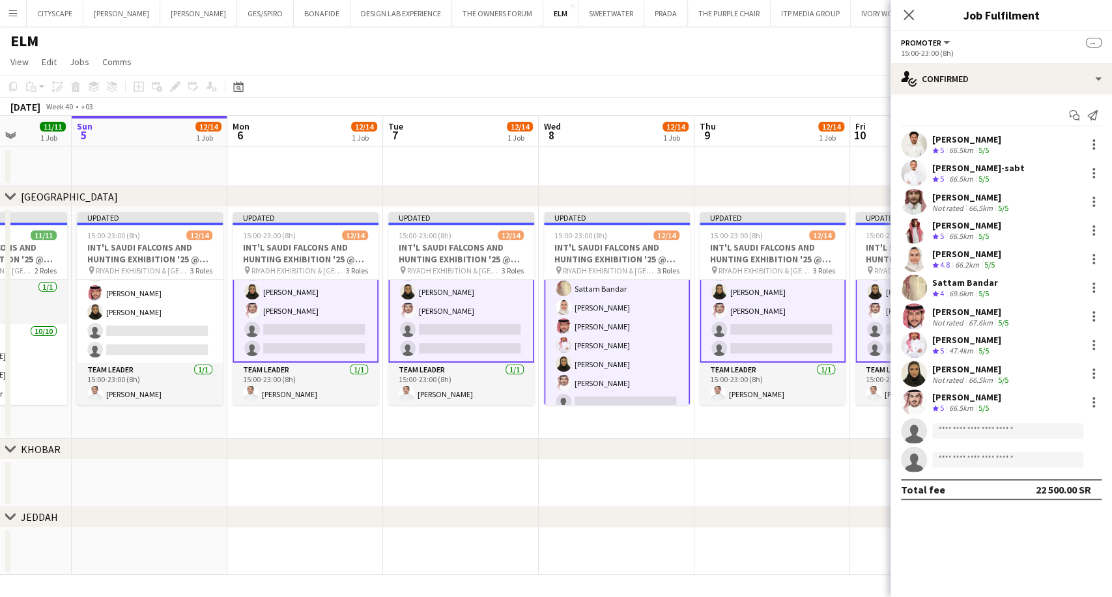
drag, startPoint x: 185, startPoint y: 332, endPoint x: 453, endPoint y: 340, distance: 268.5
click at [453, 340] on app-calendar-viewport "Thu 2 11/11 1 Job Fri 3 11/11 1 Job Sat 4 11/11 1 Job Sun 5 12/14 1 Job Mon 6 1…" at bounding box center [556, 345] width 1112 height 459
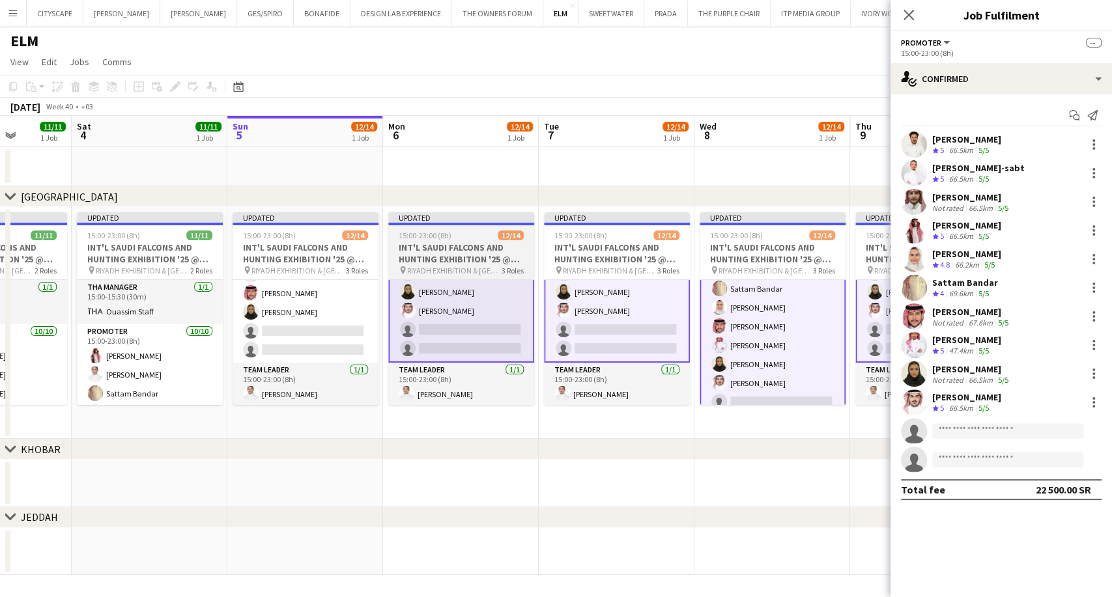
scroll to position [0, 391]
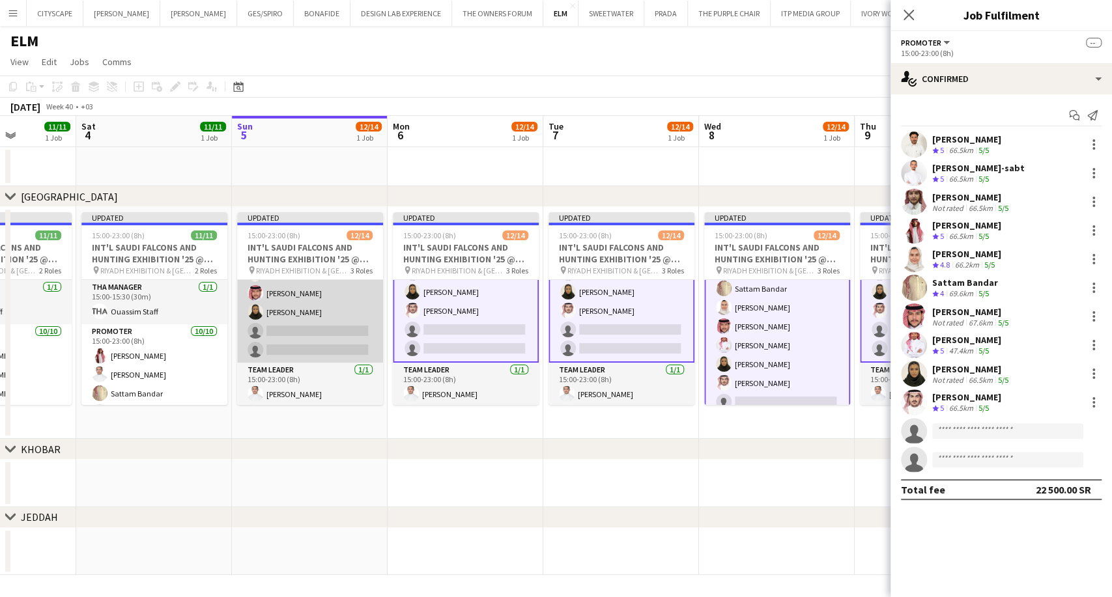
click at [313, 326] on app-card-role "Promoter 10A 10/12 15:00-23:00 (8h) Zaid Altowaim Ahmed algethmi Abdulmajid Al-…" at bounding box center [310, 237] width 146 height 252
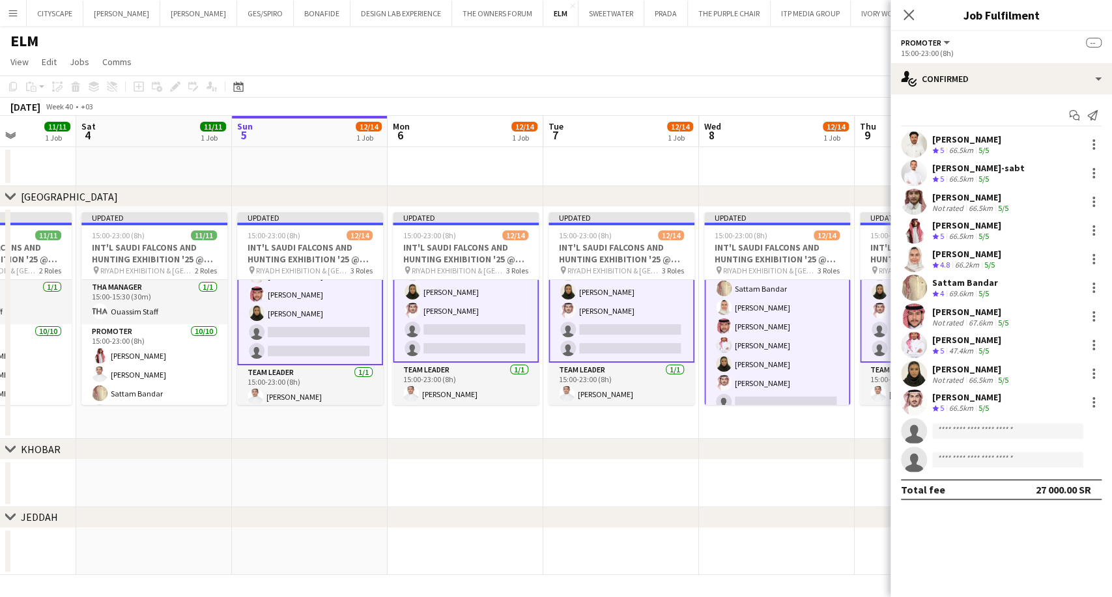
scroll to position [214, 0]
click at [961, 427] on input at bounding box center [1007, 431] width 151 height 16
paste input "**********"
type input "**********"
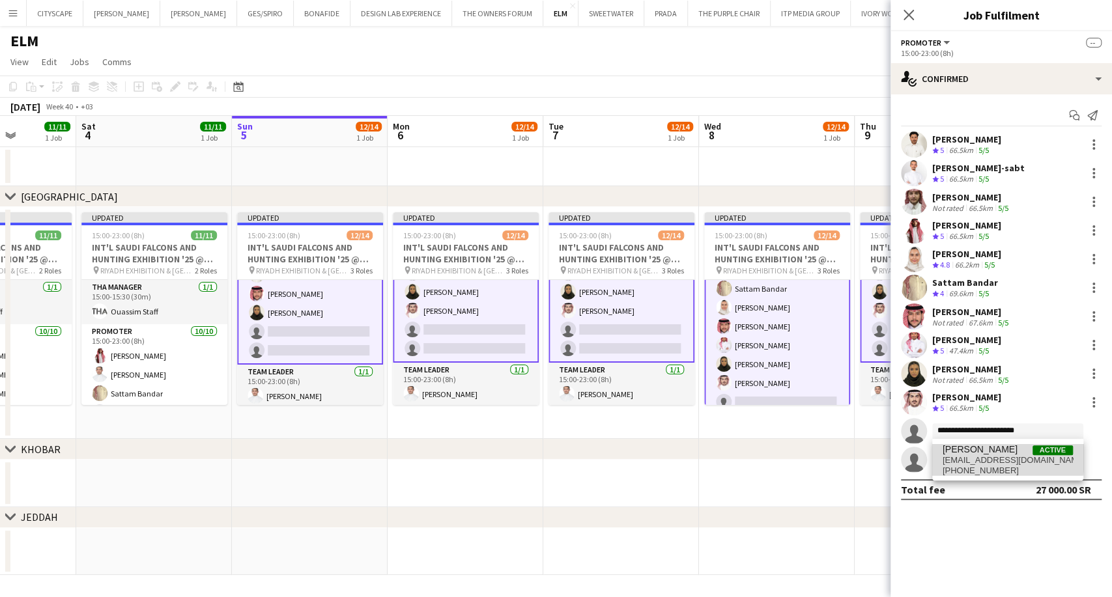
click at [970, 453] on span "[PERSON_NAME]" at bounding box center [979, 449] width 75 height 11
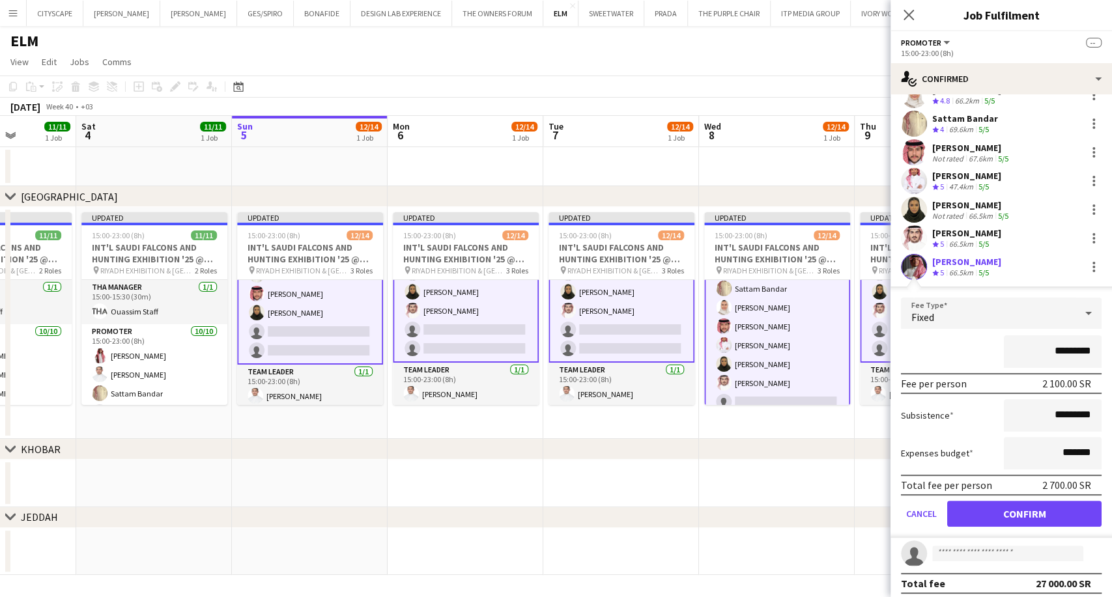
scroll to position [169, 0]
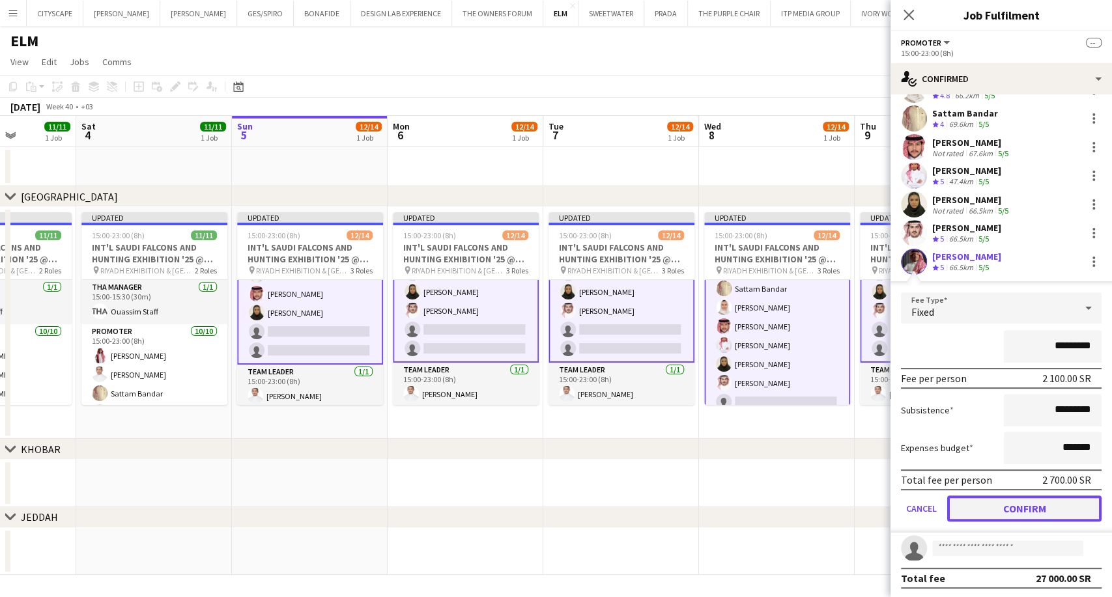
click at [1042, 511] on button "Confirm" at bounding box center [1024, 509] width 154 height 26
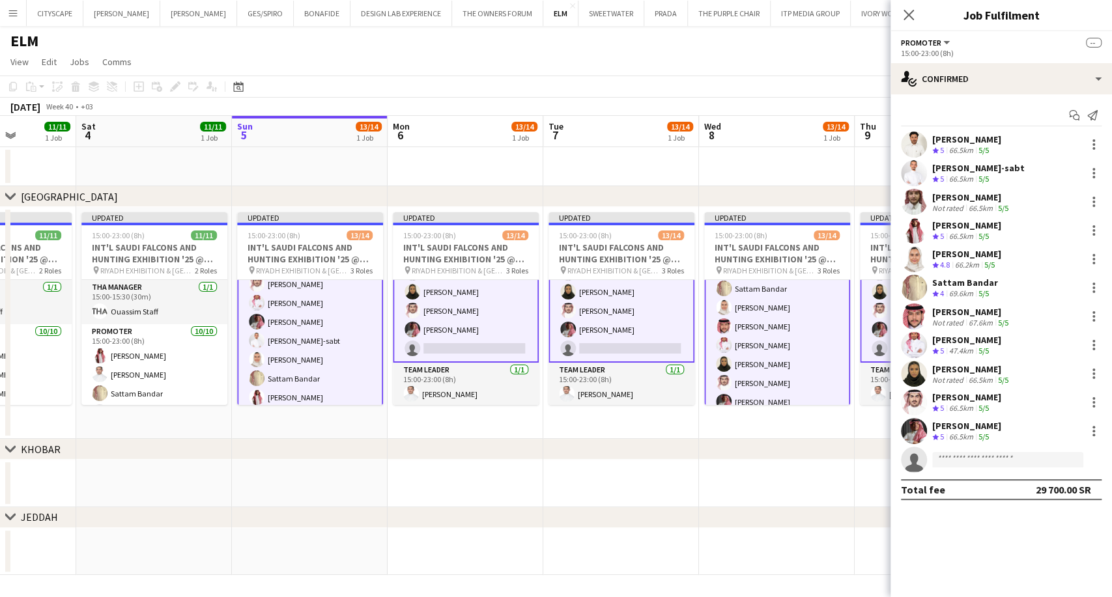
scroll to position [0, 0]
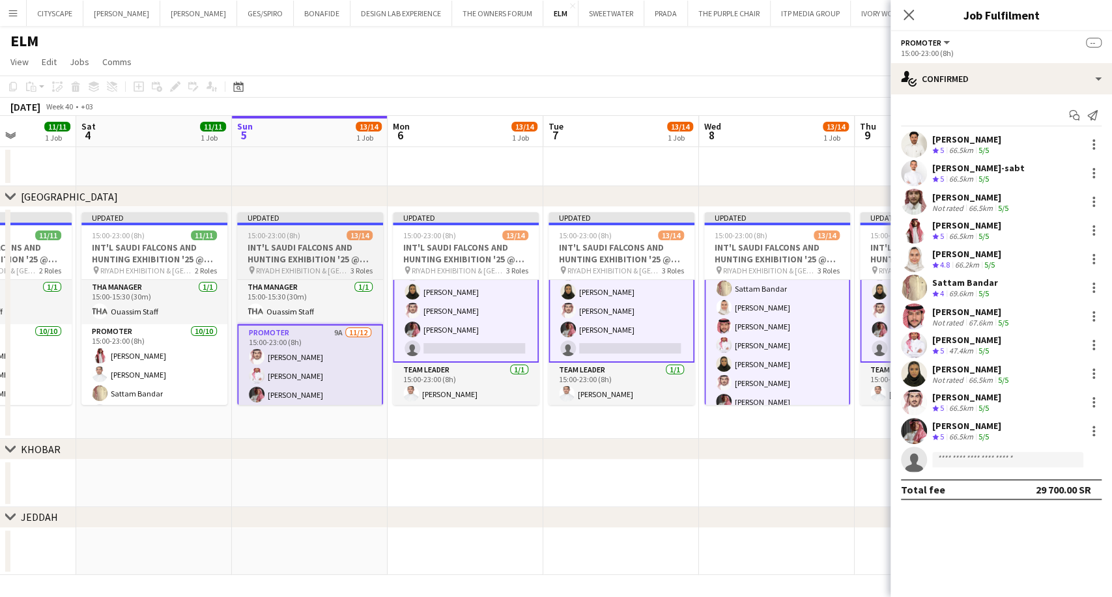
click at [307, 238] on div "15:00-23:00 (8h) 13/14" at bounding box center [310, 236] width 146 height 10
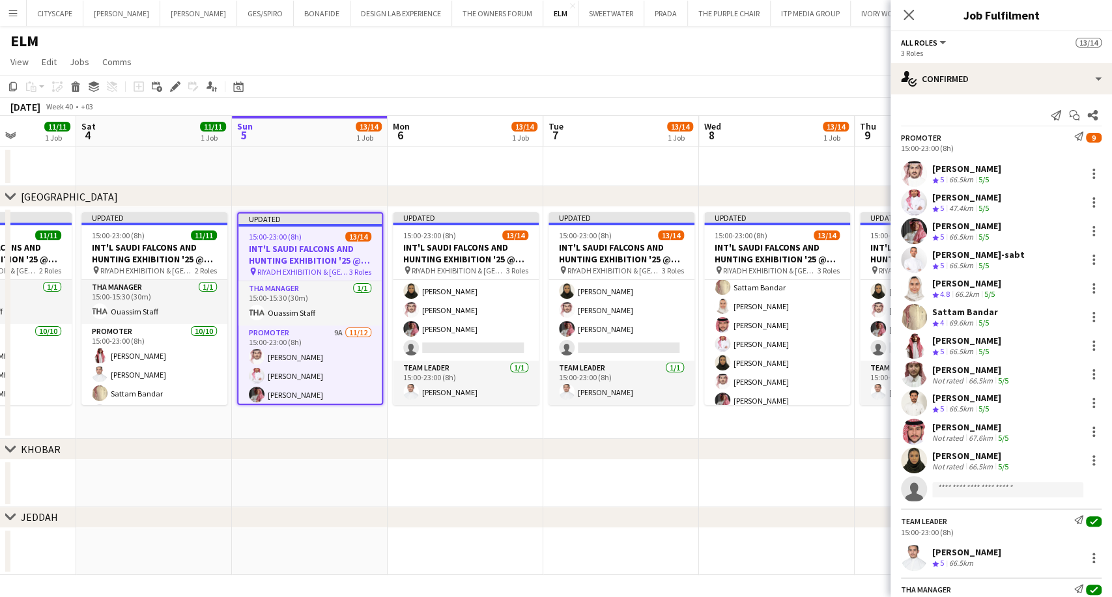
scroll to position [143, 0]
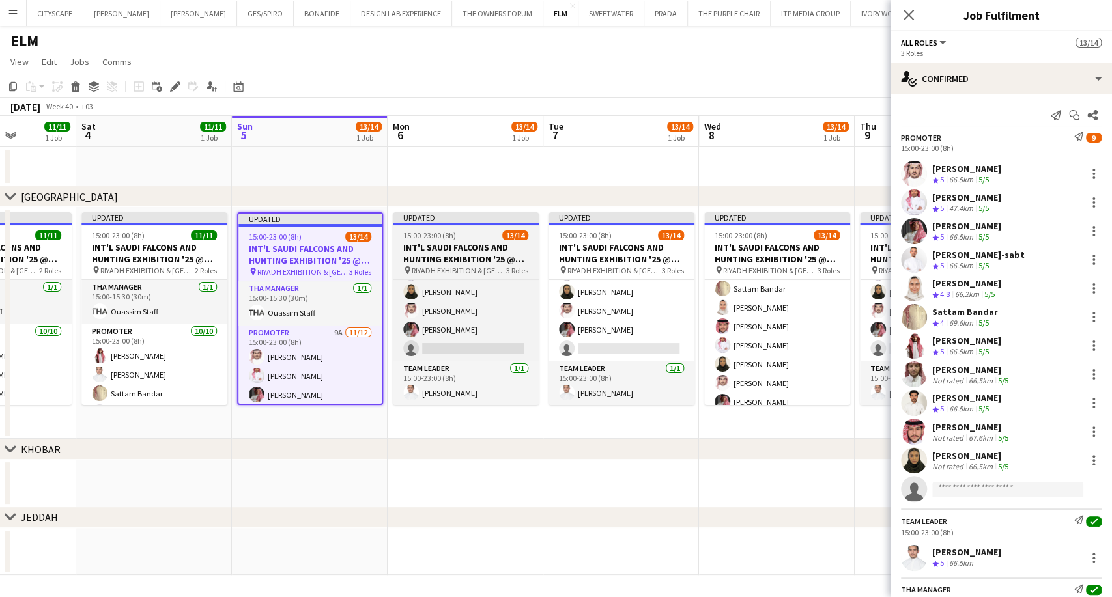
click at [447, 259] on h3 "INT'L SAUDI FALCONS AND HUNTING EXHIBITION '25 @ [GEOGRAPHIC_DATA] - [GEOGRAPHI…" at bounding box center [466, 253] width 146 height 23
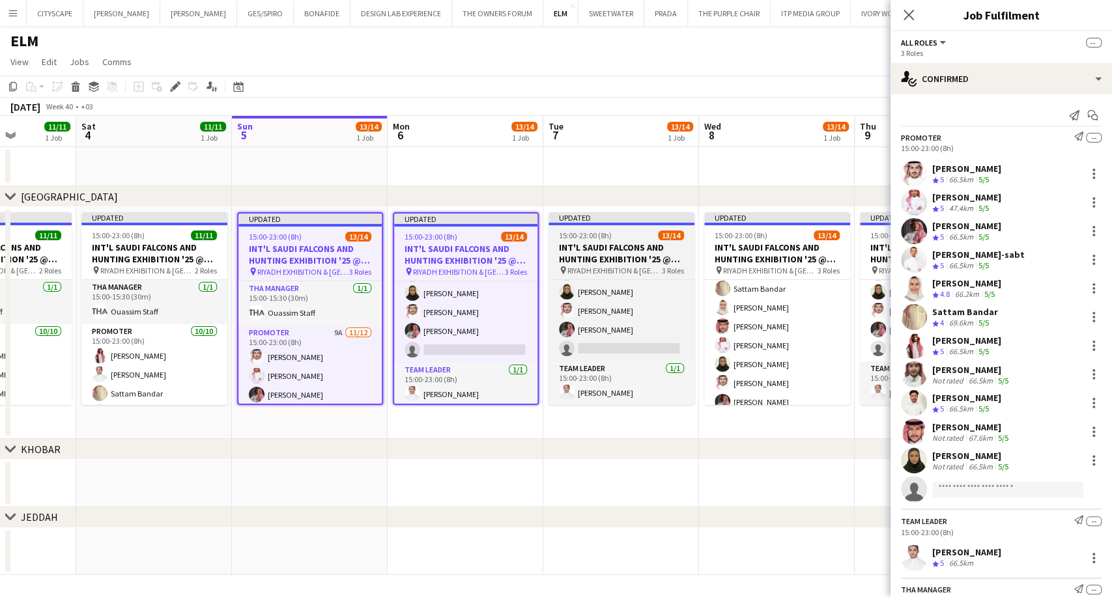
click at [626, 259] on h3 "INT'L SAUDI FALCONS AND HUNTING EXHIBITION '25 @ [GEOGRAPHIC_DATA] - [GEOGRAPHI…" at bounding box center [621, 253] width 146 height 23
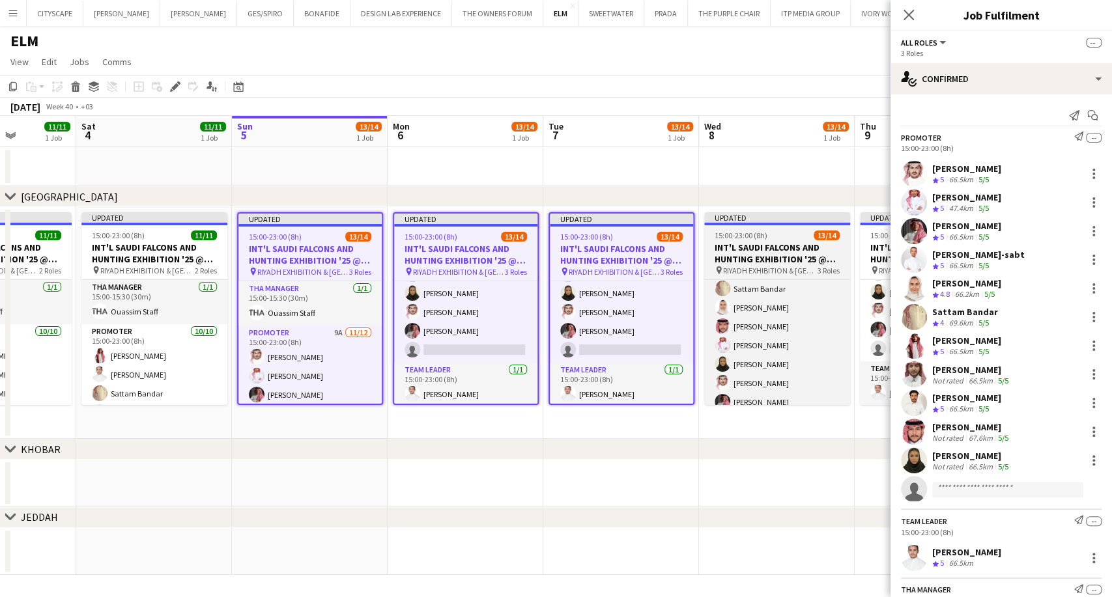
click at [741, 251] on h3 "INT'L SAUDI FALCONS AND HUNTING EXHIBITION '25 @ [GEOGRAPHIC_DATA] - [GEOGRAPHI…" at bounding box center [777, 253] width 146 height 23
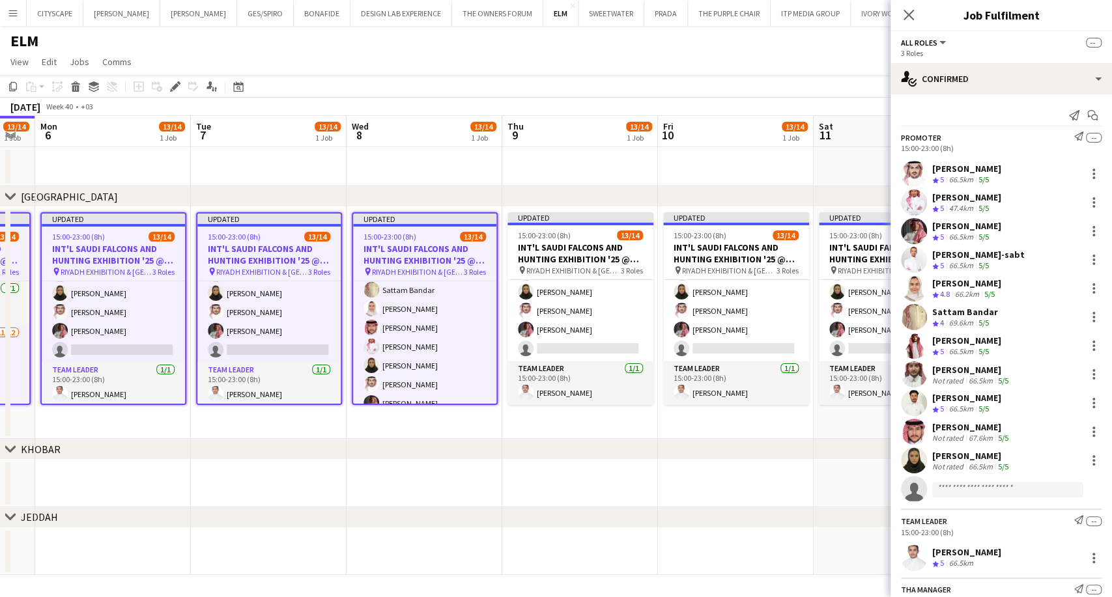
drag, startPoint x: 766, startPoint y: 251, endPoint x: 409, endPoint y: 263, distance: 357.1
click at [412, 262] on app-calendar-viewport "Fri 3 11/11 1 Job Sat 4 11/11 1 Job Sun 5 13/14 1 Job Mon 6 13/14 1 Job Tue 7 1…" at bounding box center [556, 345] width 1112 height 459
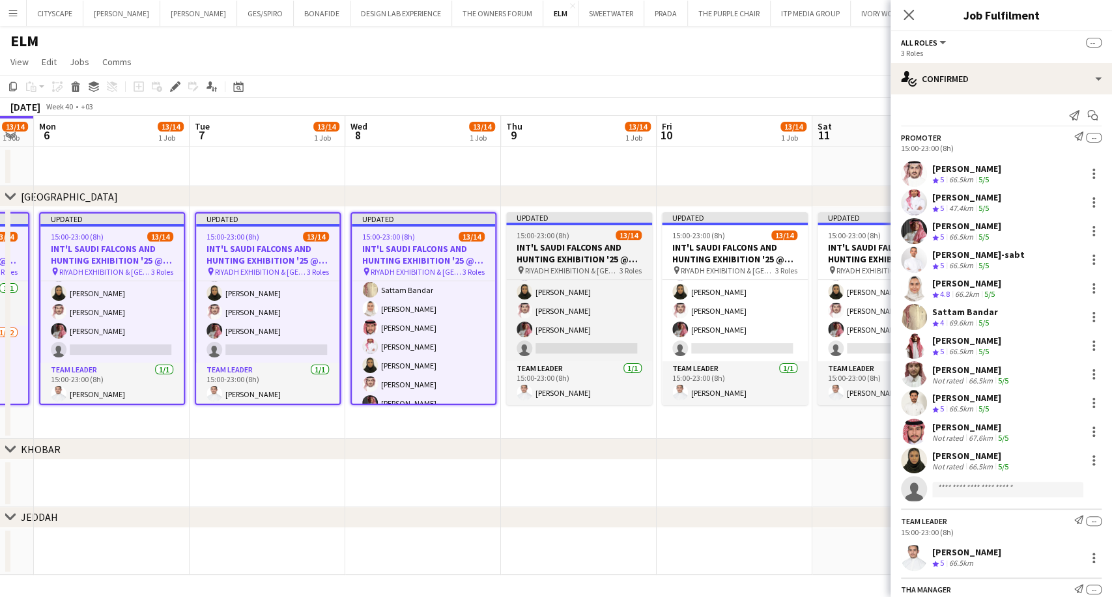
click at [593, 266] on span "RIYADH EXHIBITION & [GEOGRAPHIC_DATA] - [GEOGRAPHIC_DATA]" at bounding box center [572, 271] width 94 height 10
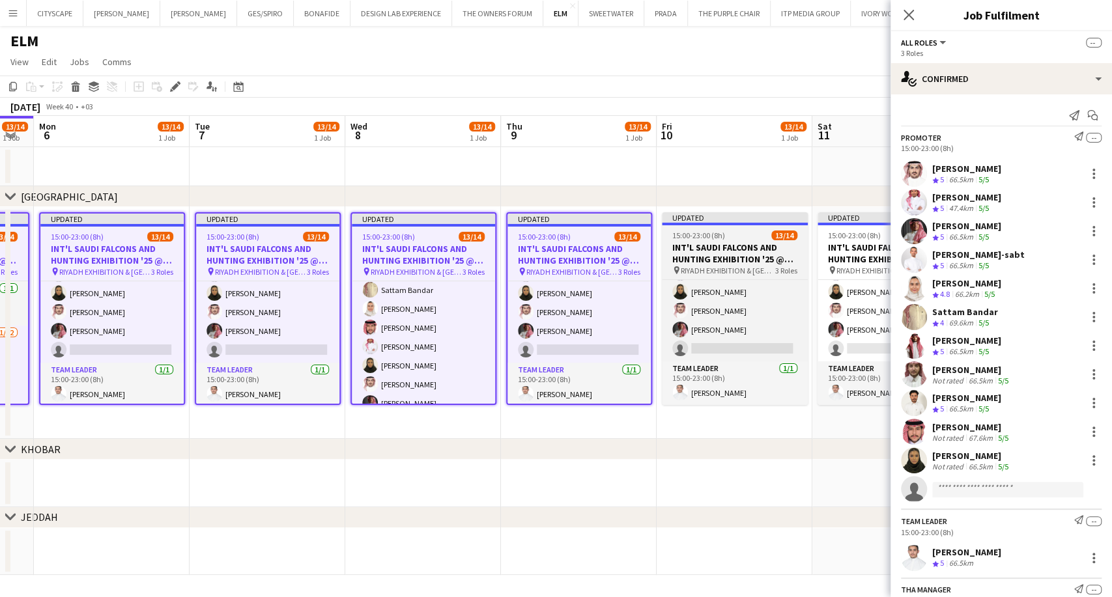
click at [734, 262] on h3 "INT'L SAUDI FALCONS AND HUNTING EXHIBITION '25 @ [GEOGRAPHIC_DATA] - [GEOGRAPHI…" at bounding box center [735, 253] width 146 height 23
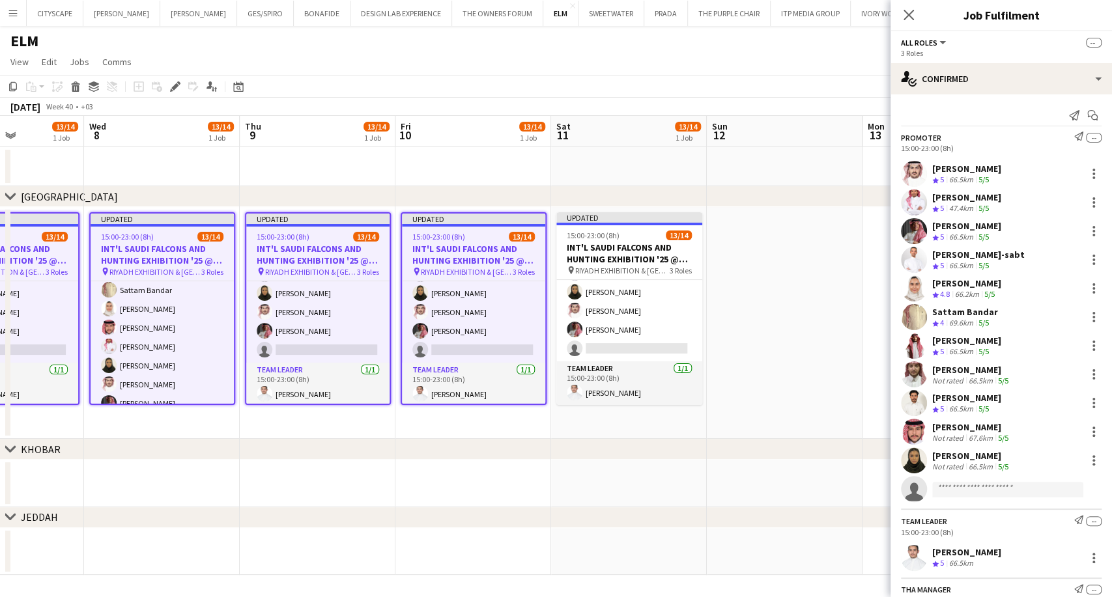
drag, startPoint x: 760, startPoint y: 264, endPoint x: 490, endPoint y: 258, distance: 270.4
click at [495, 258] on app-calendar-viewport "Sun 5 13/14 1 Job Mon 6 13/14 1 Job Tue 7 13/14 1 Job Wed 8 13/14 1 Job Thu 9 1…" at bounding box center [556, 345] width 1112 height 459
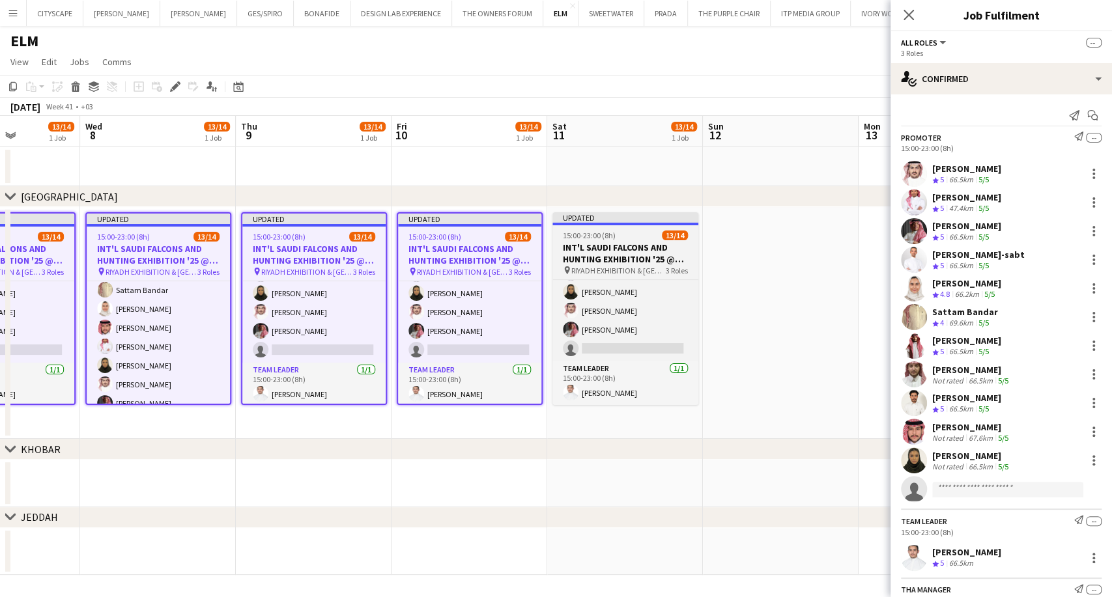
click at [645, 259] on h3 "INT'L SAUDI FALCONS AND HUNTING EXHIBITION '25 @ [GEOGRAPHIC_DATA] - [GEOGRAPHI…" at bounding box center [625, 253] width 146 height 23
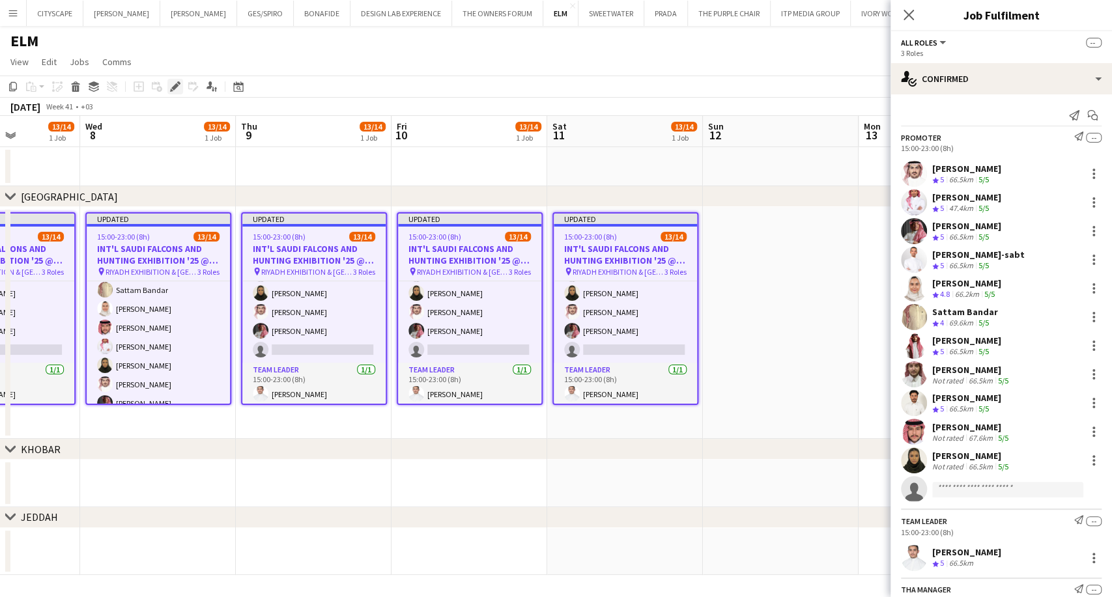
click at [172, 86] on icon at bounding box center [174, 86] width 7 height 7
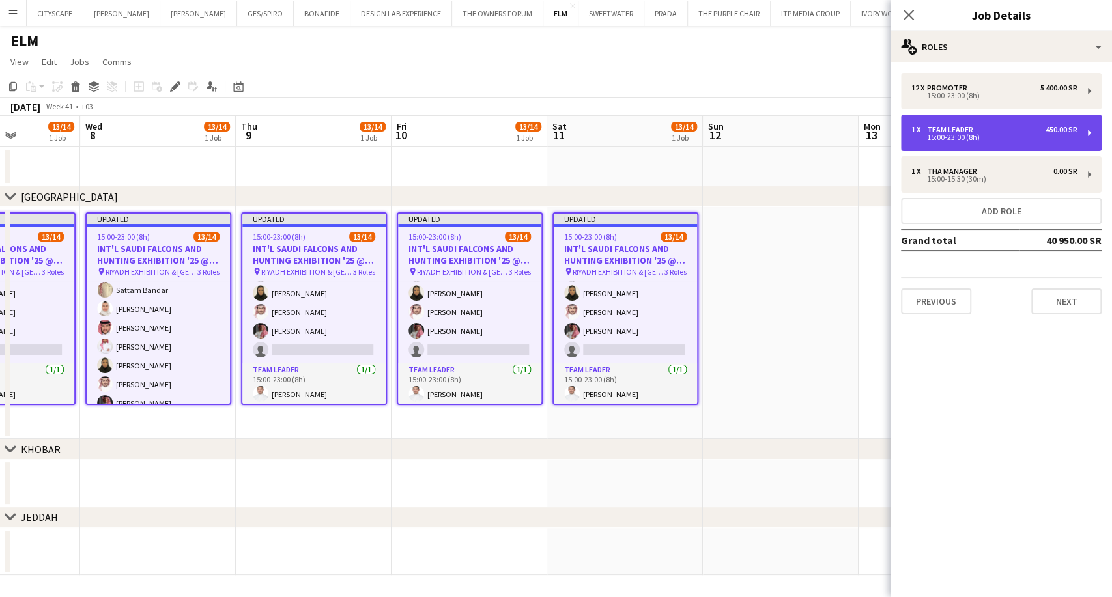
click at [978, 140] on div "15:00-23:00 (8h)" at bounding box center [994, 137] width 166 height 7
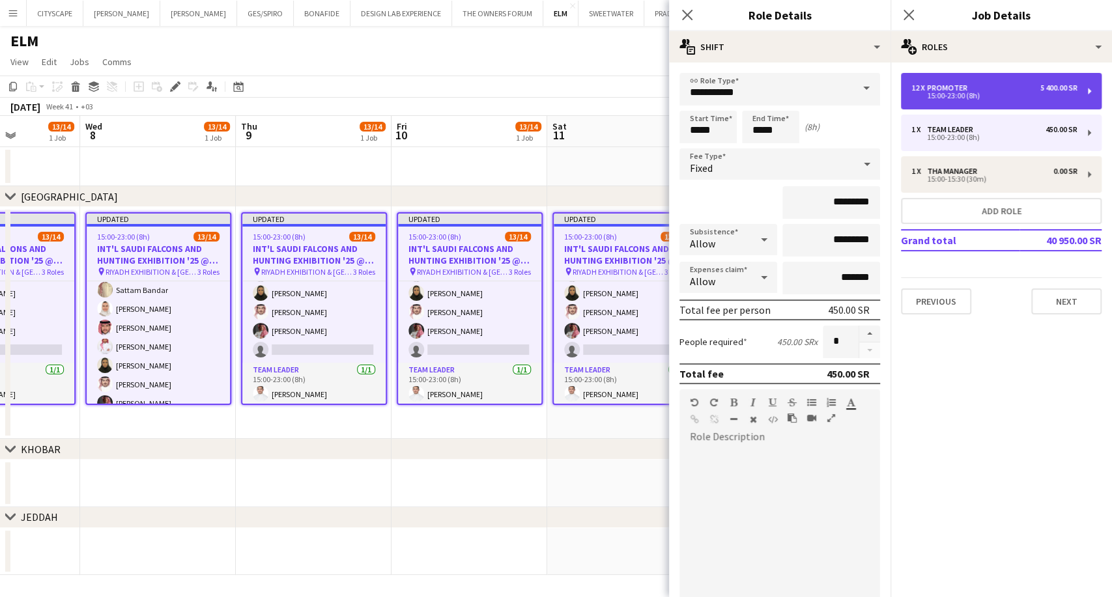
click at [974, 103] on div "12 x Promoter 5 400.00 SR 15:00-23:00 (8h)" at bounding box center [1001, 91] width 201 height 36
type input "********"
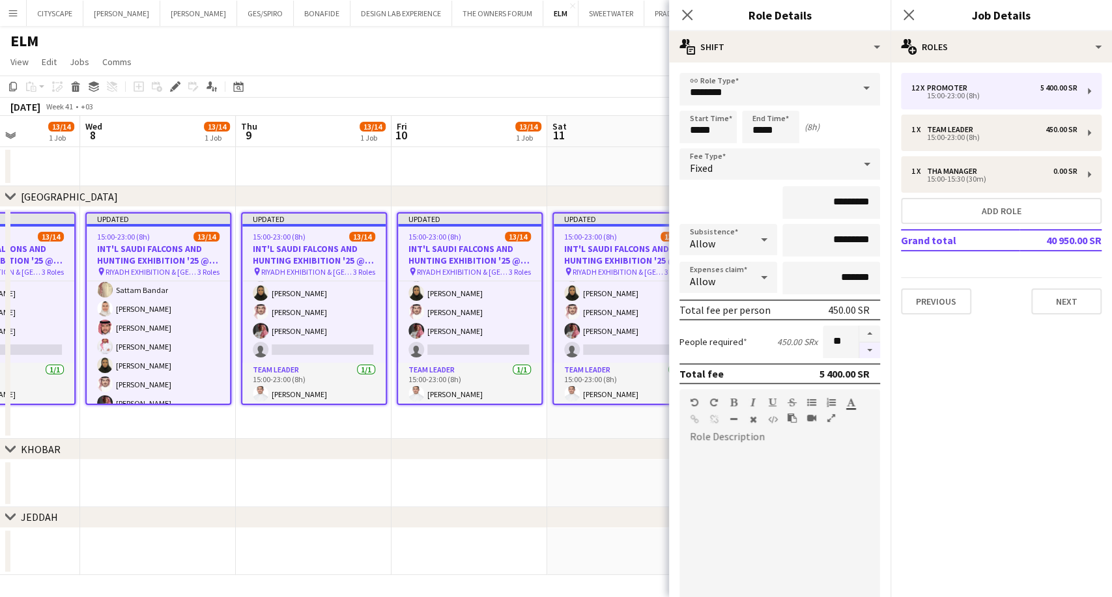
click at [860, 350] on button "button" at bounding box center [869, 351] width 21 height 16
type input "**"
click at [524, 503] on app-date-cell at bounding box center [469, 483] width 156 height 47
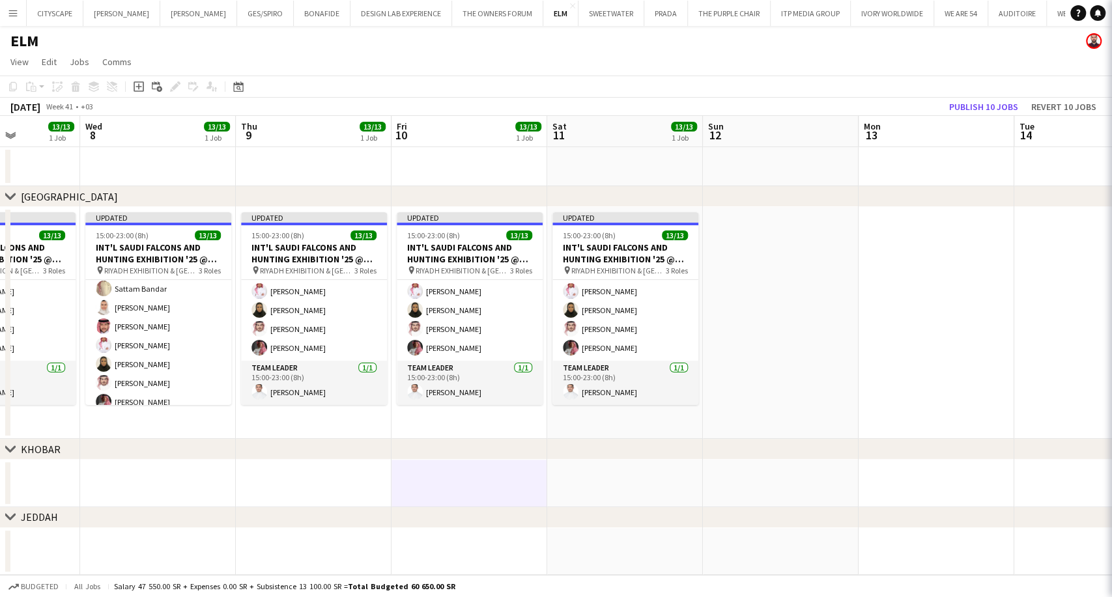
scroll to position [0, 0]
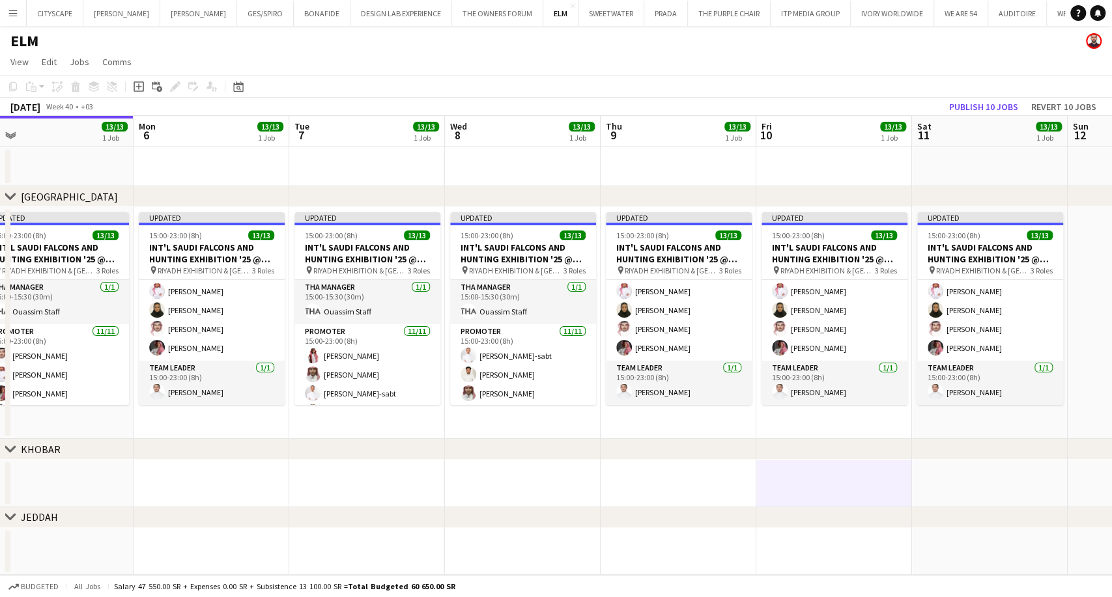
drag, startPoint x: 79, startPoint y: 384, endPoint x: 410, endPoint y: 409, distance: 332.4
click at [412, 409] on app-calendar-viewport "Fri 3 11/11 1 Job Sat 4 11/11 1 Job Sun 5 13/13 1 Job Mon 6 13/13 1 Job Tue 7 1…" at bounding box center [556, 345] width 1112 height 459
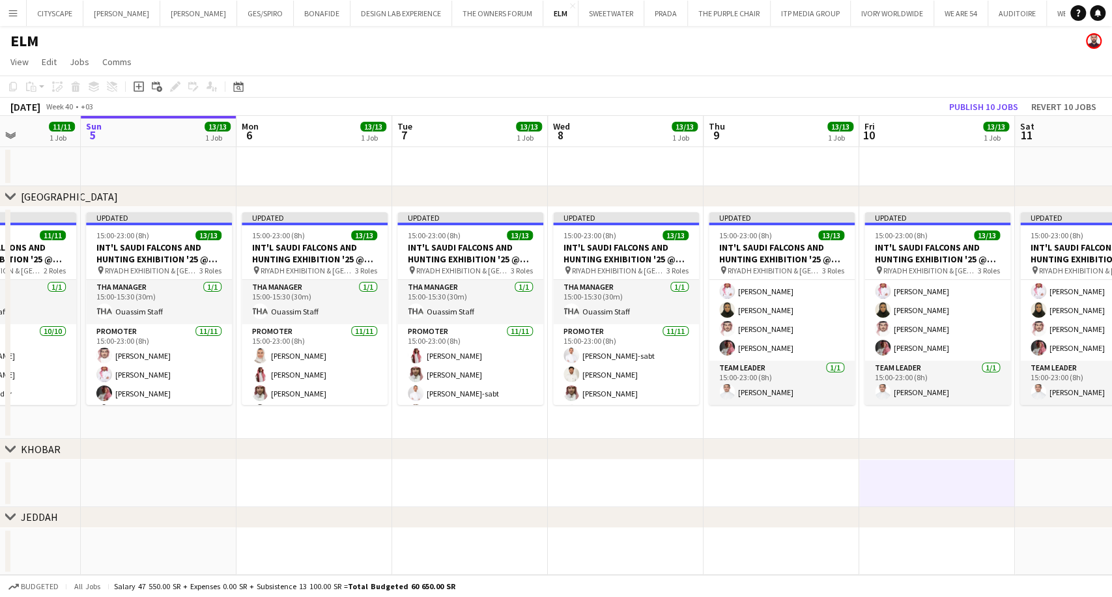
drag, startPoint x: 102, startPoint y: 366, endPoint x: 188, endPoint y: 332, distance: 93.0
click at [188, 332] on app-calendar-viewport "Wed 1 Thu 2 11/11 1 Job Fri 3 11/11 1 Job Sat 4 11/11 1 Job Sun 5 13/13 1 Job M…" at bounding box center [556, 345] width 1112 height 459
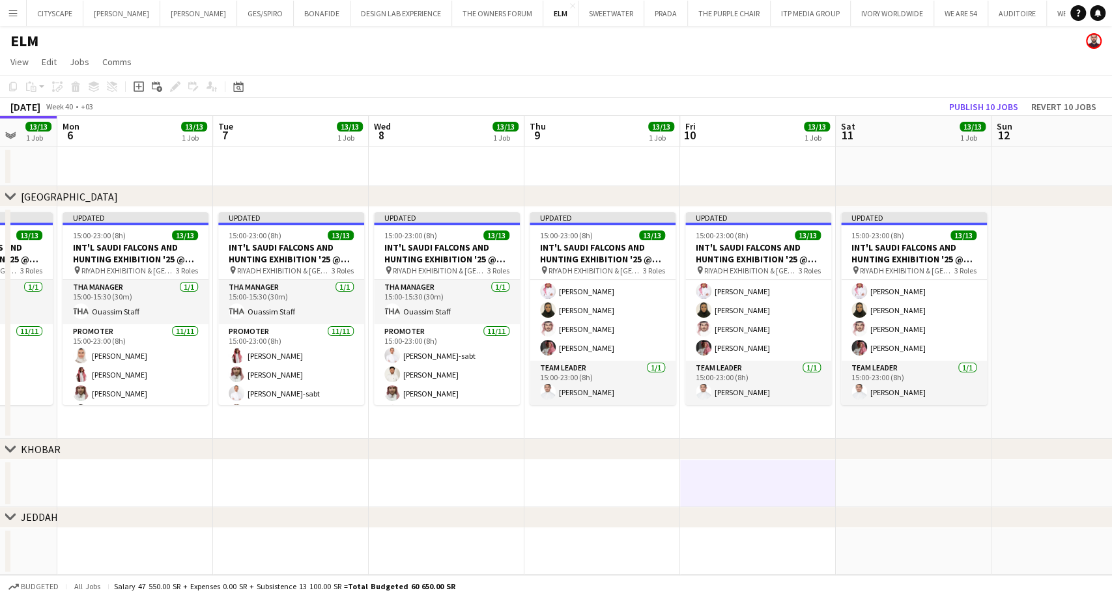
drag, startPoint x: 952, startPoint y: 387, endPoint x: 814, endPoint y: 395, distance: 139.0
click at [814, 395] on app-calendar-viewport "Fri 3 11/11 1 Job Sat 4 11/11 1 Job Sun 5 13/13 1 Job Mon 6 13/13 1 Job Tue 7 1…" at bounding box center [556, 345] width 1112 height 459
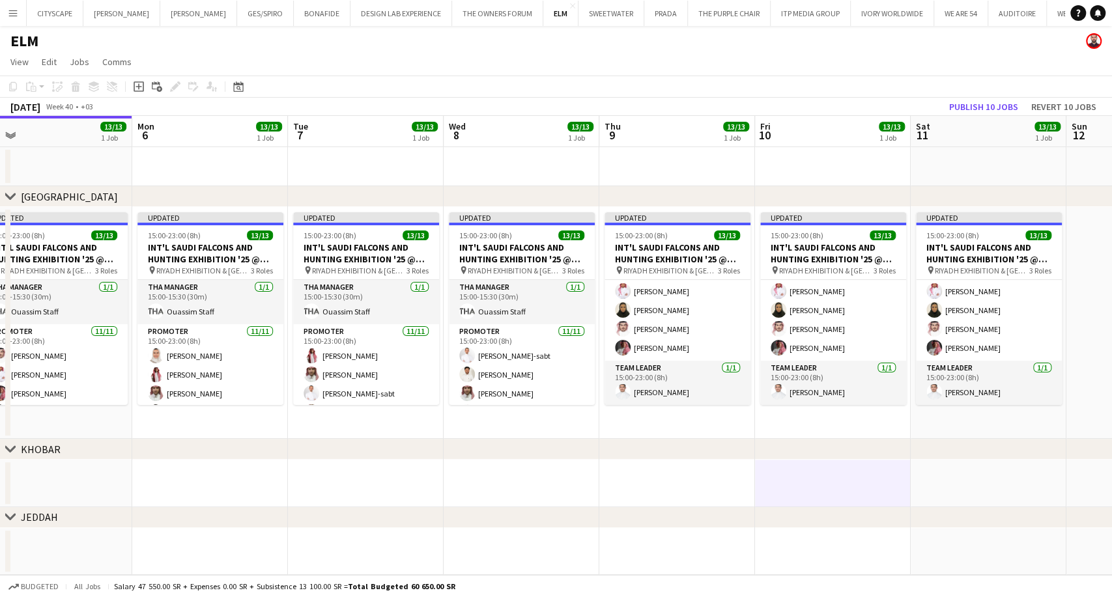
drag, startPoint x: 472, startPoint y: 397, endPoint x: 516, endPoint y: 401, distance: 43.8
click at [516, 401] on app-calendar-viewport "Fri 3 11/11 1 Job Sat 4 11/11 1 Job Sun 5 13/13 1 Job Mon 6 13/13 1 Job Tue 7 1…" at bounding box center [556, 345] width 1112 height 459
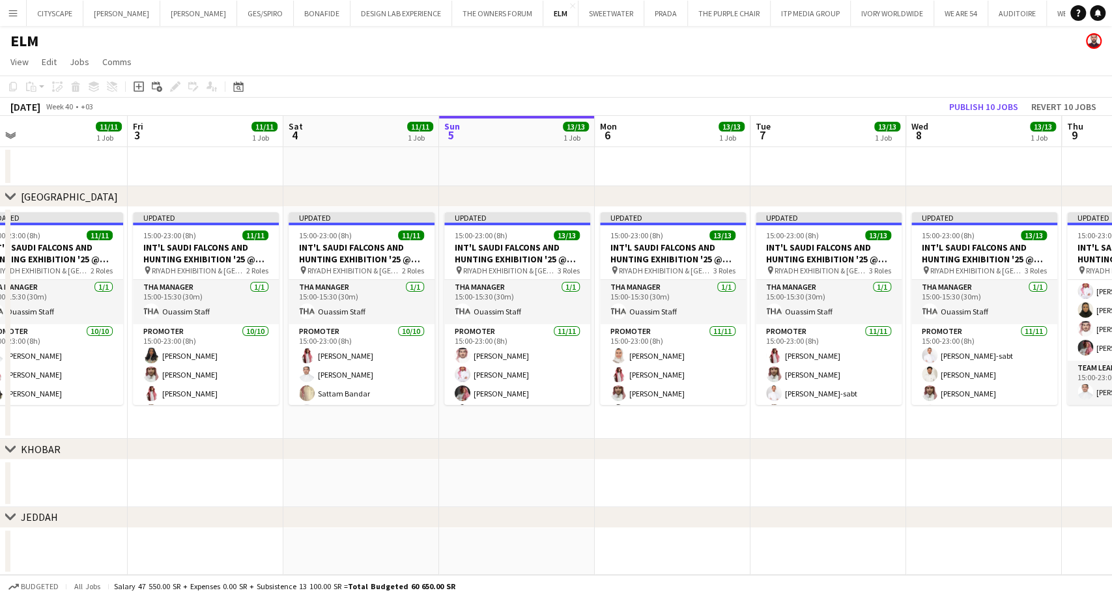
scroll to position [0, 326]
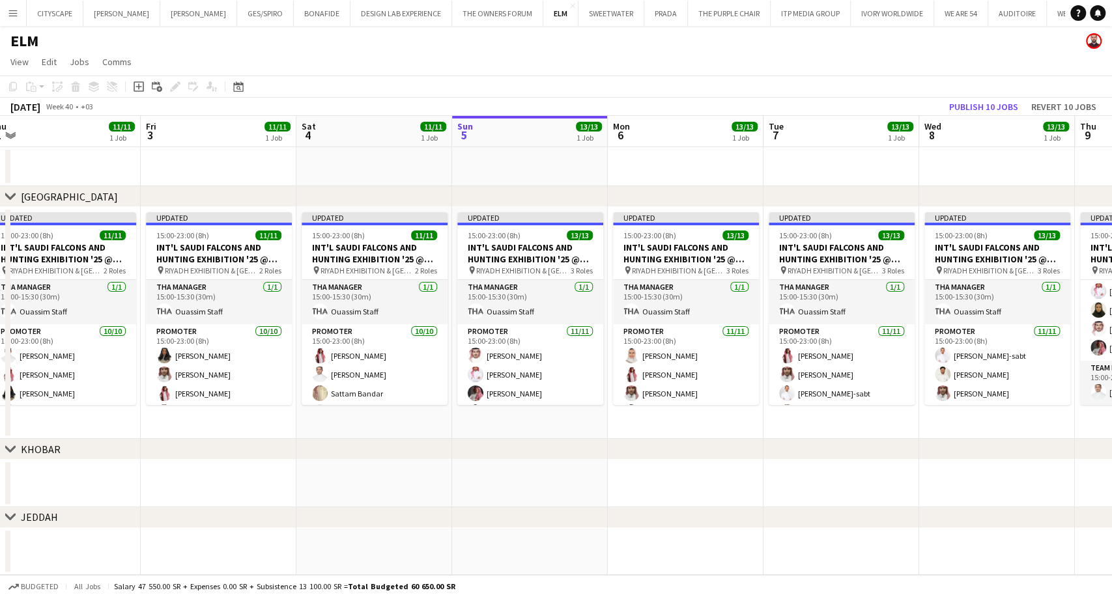
drag, startPoint x: 285, startPoint y: 379, endPoint x: 679, endPoint y: 372, distance: 394.1
click at [679, 372] on app-calendar-viewport "Tue 30 Wed 1 Thu 2 11/11 1 Job Fri 3 11/11 1 Job Sat 4 11/11 1 Job Sun 5 13/13 …" at bounding box center [556, 345] width 1112 height 459
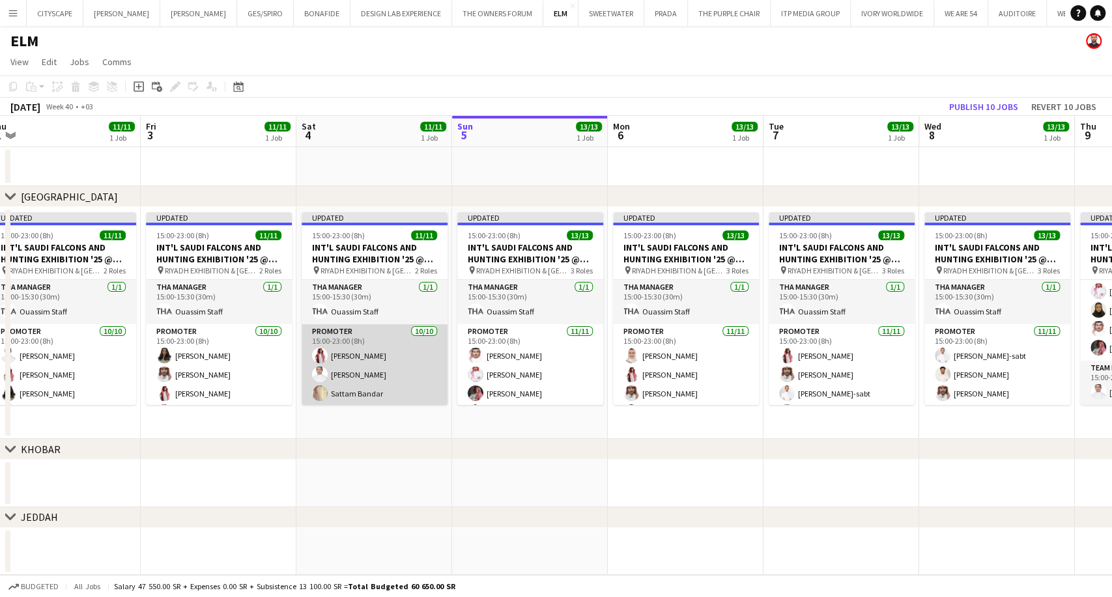
click at [345, 366] on app-card-role "Promoter 10/10 15:00-23:00 (8h) Mohammed AlDhawi Majed Alshammari Sattam Bandar…" at bounding box center [375, 431] width 146 height 214
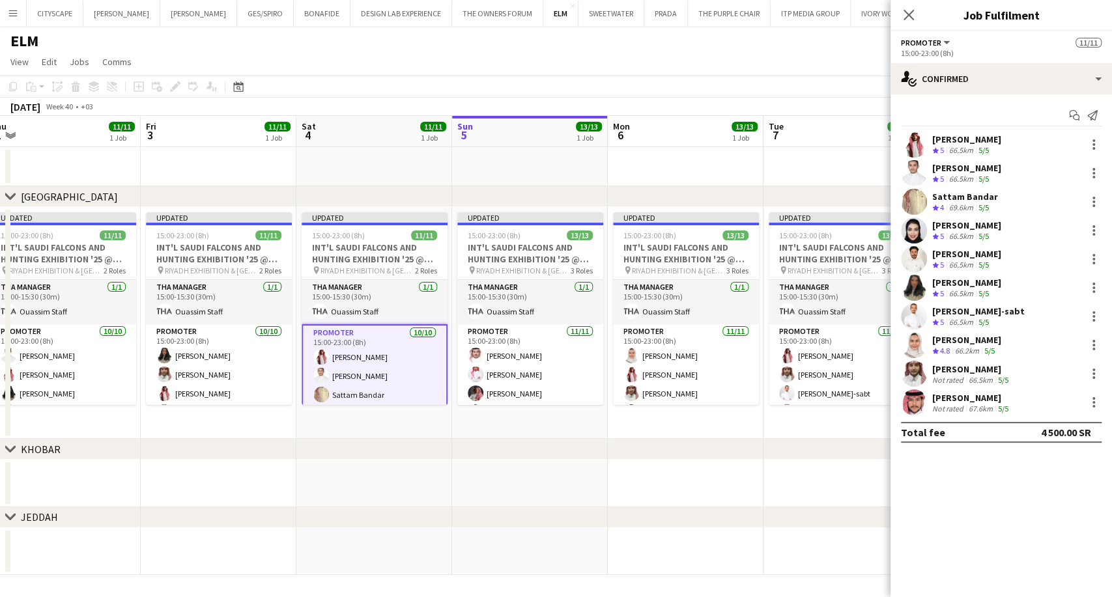
click at [946, 292] on div "Crew rating 5" at bounding box center [939, 294] width 14 height 11
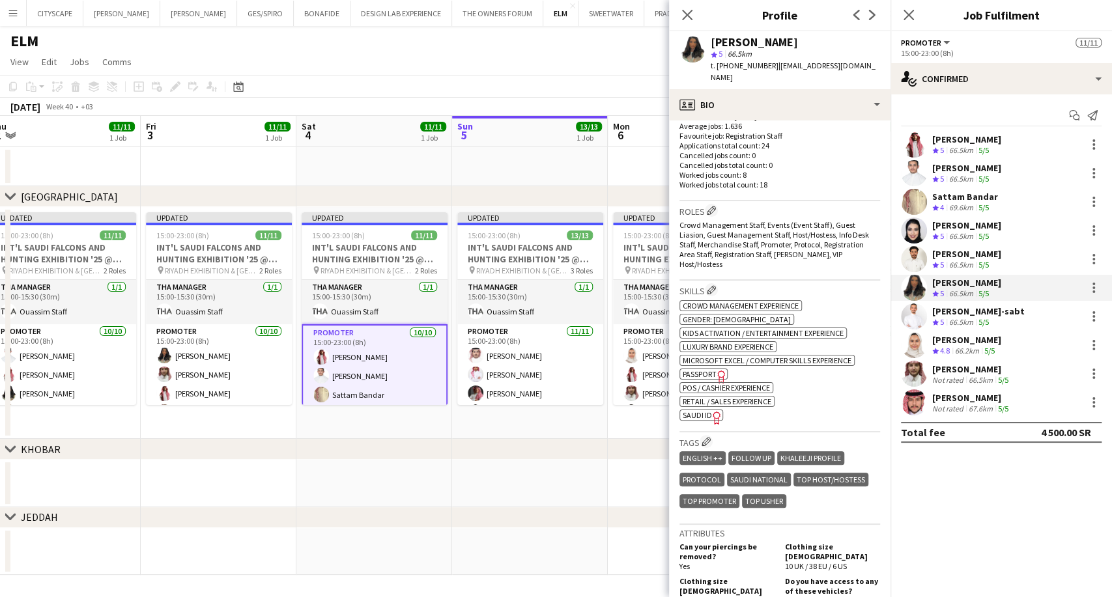
scroll to position [361, 0]
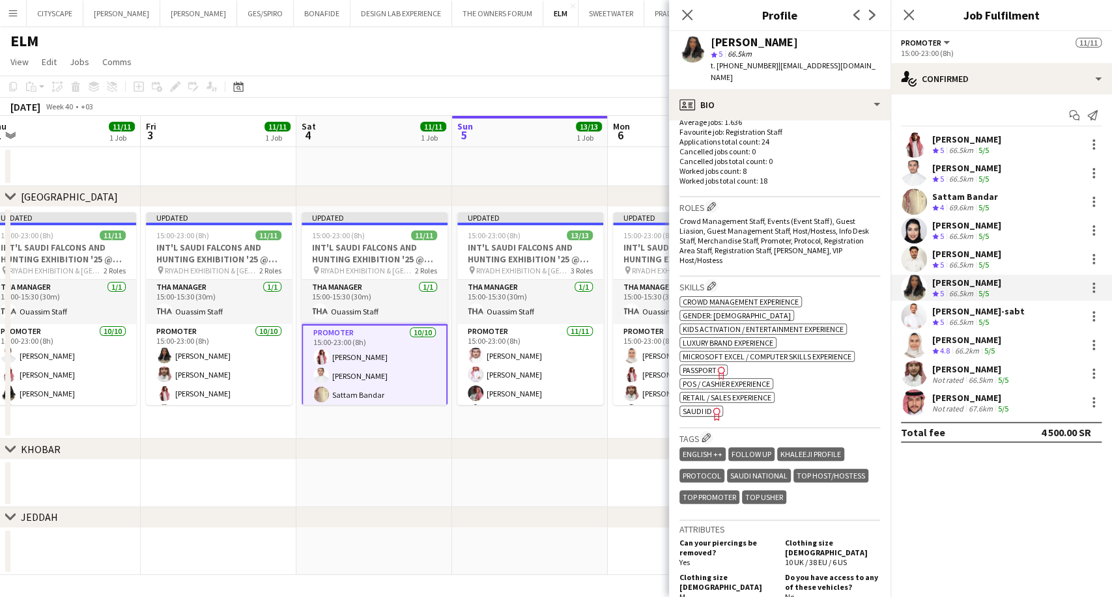
click at [710, 407] on icon "Freelancer has uploaded a photo validation of skill. Click to see" at bounding box center [717, 414] width 14 height 14
click at [959, 224] on div "[PERSON_NAME]" at bounding box center [966, 225] width 69 height 12
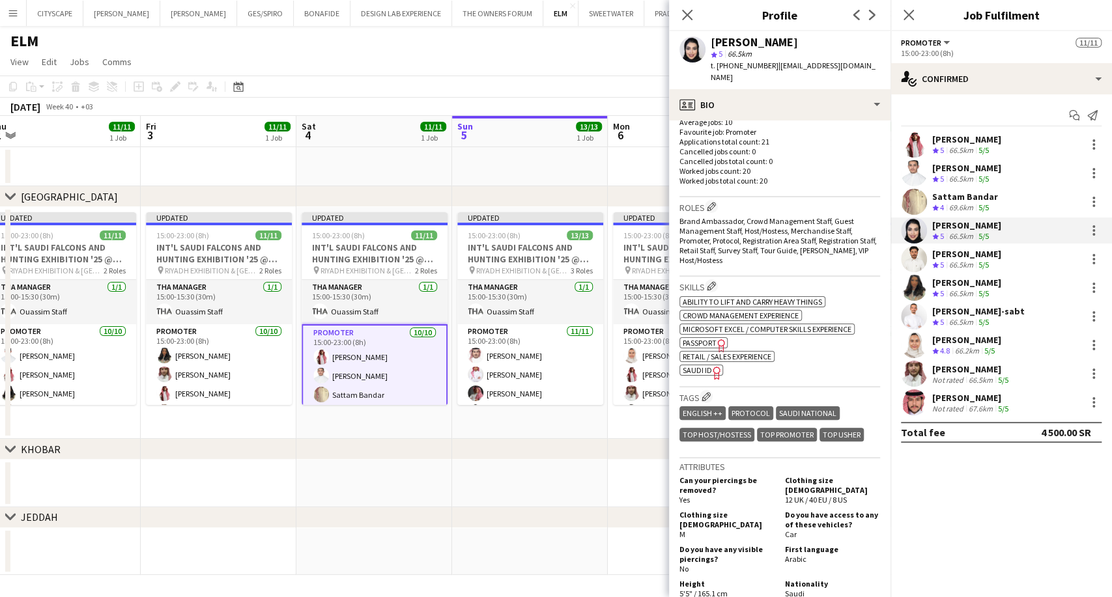
click at [705, 365] on span "SAUDI ID" at bounding box center [697, 370] width 29 height 10
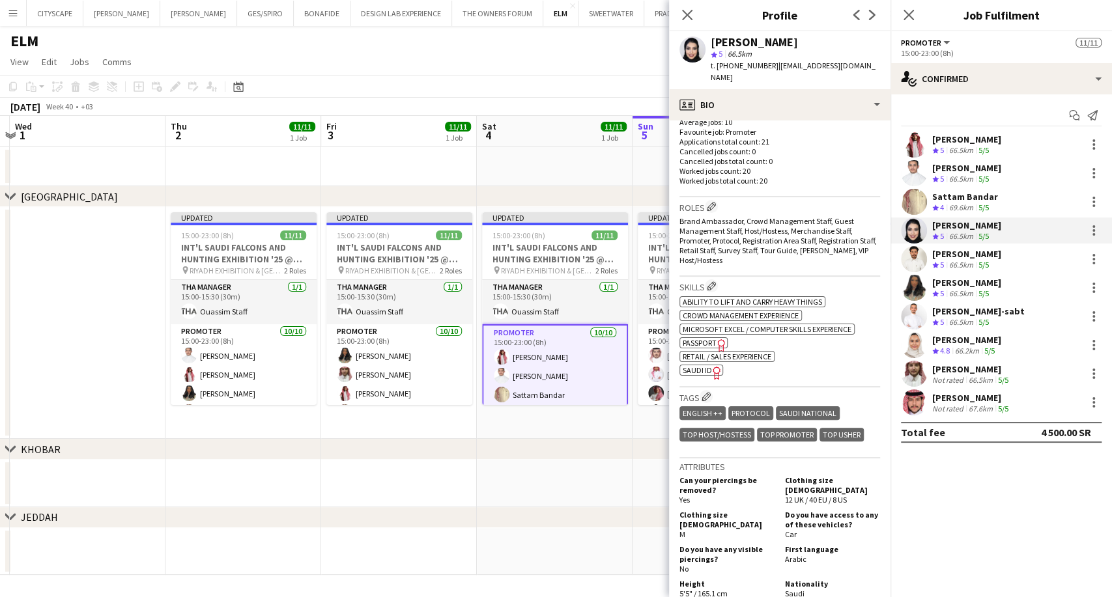
scroll to position [0, 300]
drag, startPoint x: 354, startPoint y: 305, endPoint x: 537, endPoint y: 294, distance: 182.7
click at [537, 294] on app-calendar-viewport "Mon 29 Tue 30 Wed 1 Thu 2 11/11 1 Job Fri 3 11/11 1 Job Sat 4 11/11 1 Job Sun 5…" at bounding box center [556, 345] width 1112 height 459
click at [552, 380] on app-card-role "Promoter 10/10 15:00-23:00 (8h) Mohammed AlDhawi Majed Alshammari Sattam Bandar…" at bounding box center [557, 432] width 146 height 217
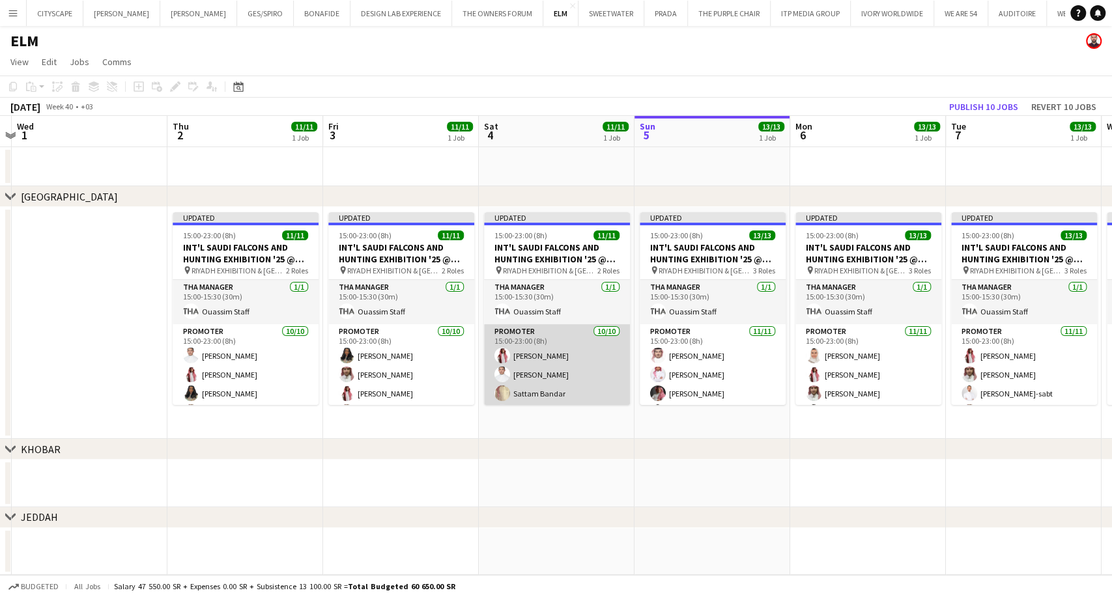
click at [552, 380] on app-card-role "Promoter 10/10 15:00-23:00 (8h) Mohammed AlDhawi Majed Alshammari Sattam Bandar…" at bounding box center [557, 431] width 146 height 214
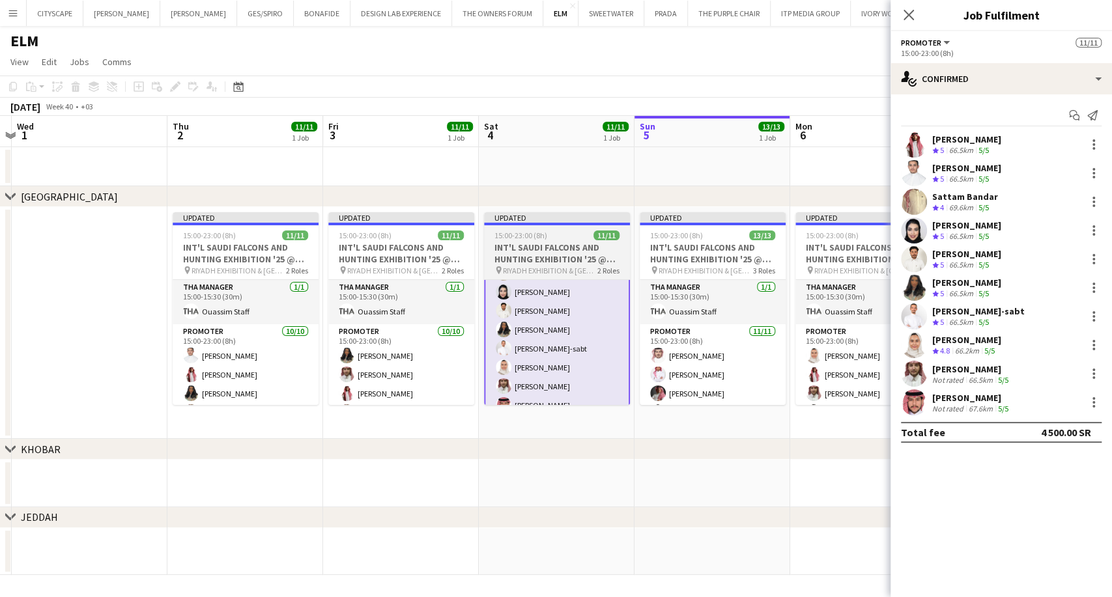
scroll to position [135, 0]
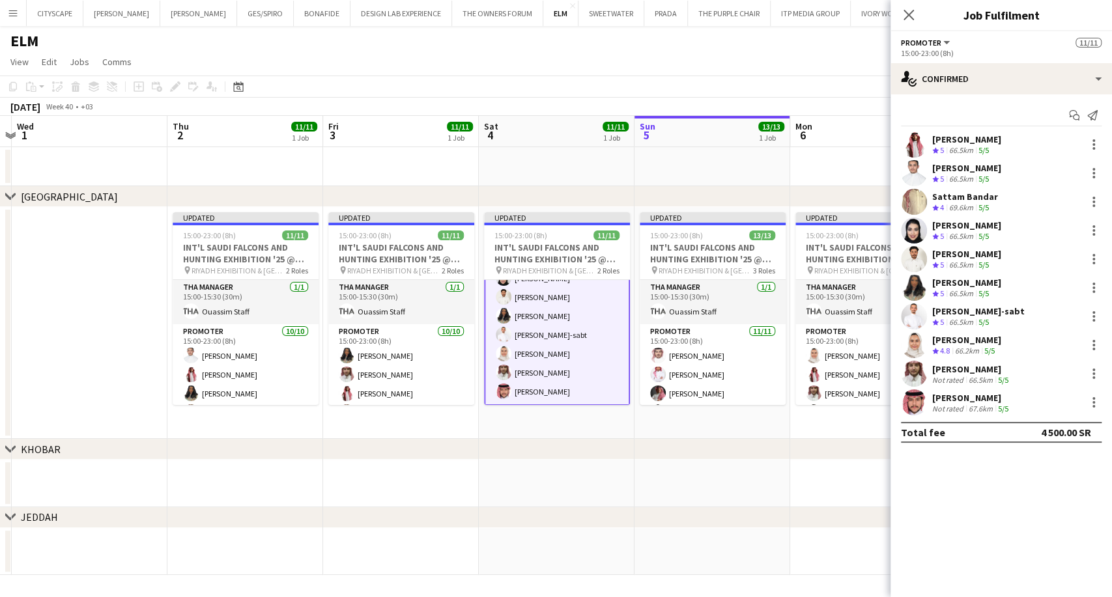
click at [569, 361] on app-card-role "Promoter 10/10 15:00-23:00 (8h) Mohammed AlDhawi Majed Alshammari Sattam Bandar…" at bounding box center [557, 297] width 146 height 217
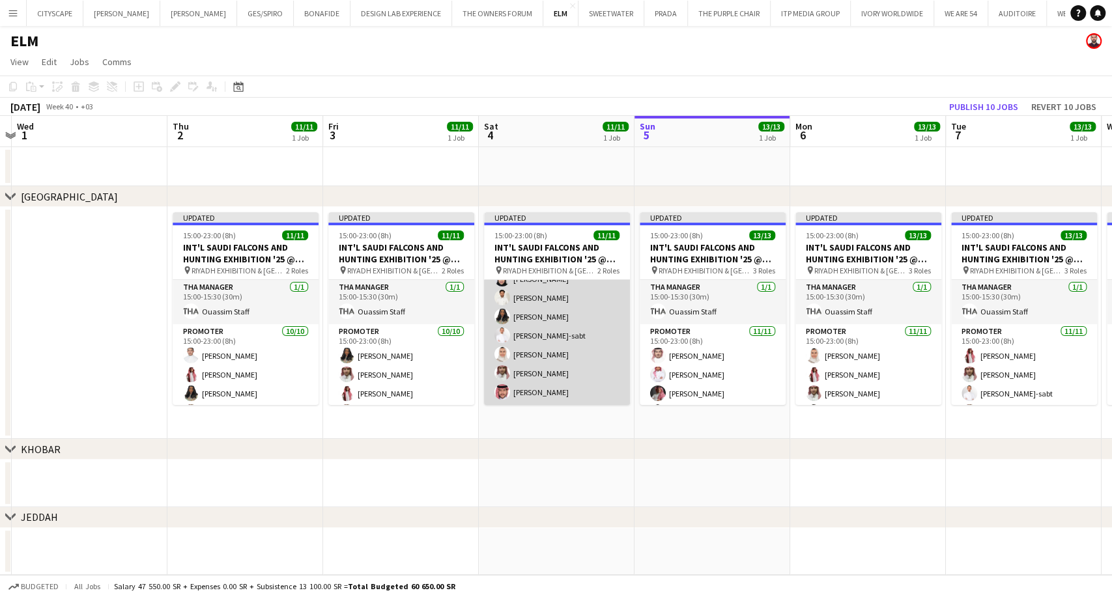
click at [569, 361] on app-card-role "Promoter 10/10 15:00-23:00 (8h) Mohammed AlDhawi Majed Alshammari Sattam Bandar…" at bounding box center [557, 298] width 146 height 214
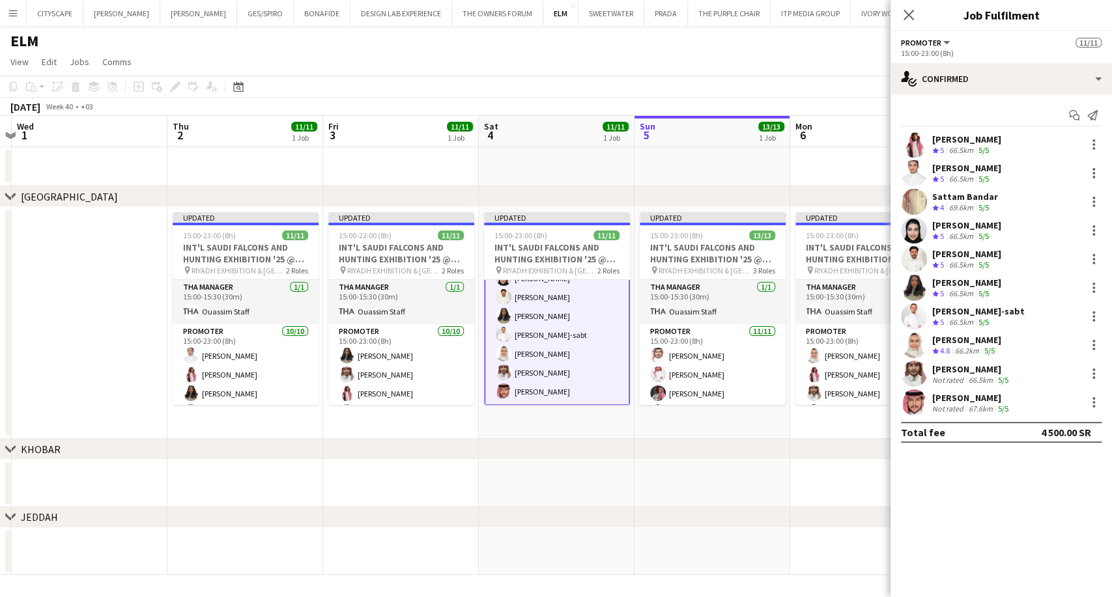
click at [952, 409] on div "Not rated" at bounding box center [949, 409] width 34 height 10
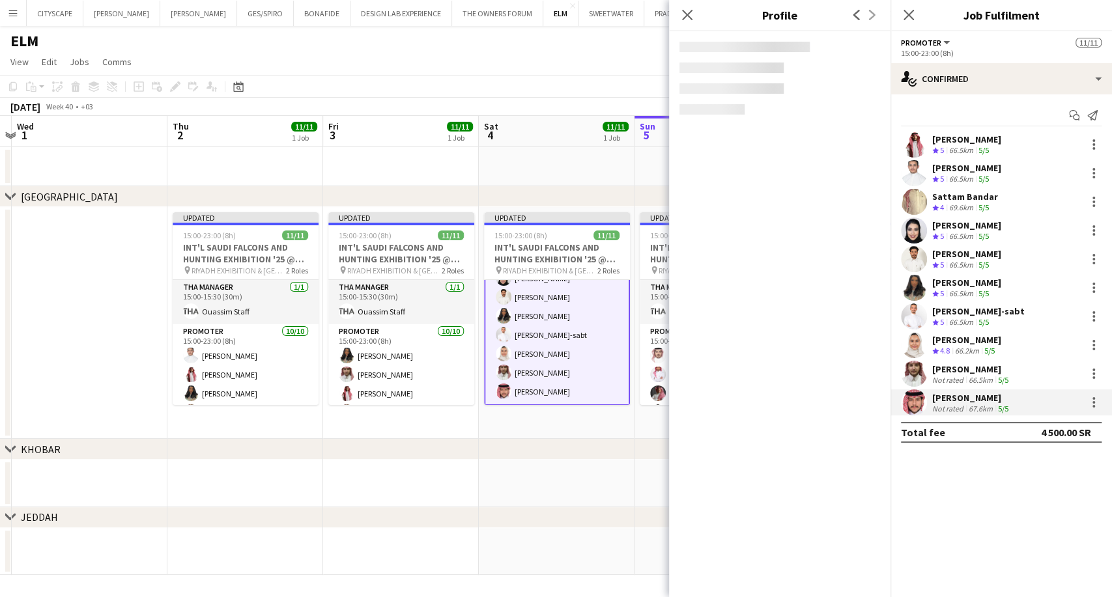
click at [953, 373] on div "[PERSON_NAME]" at bounding box center [971, 369] width 79 height 12
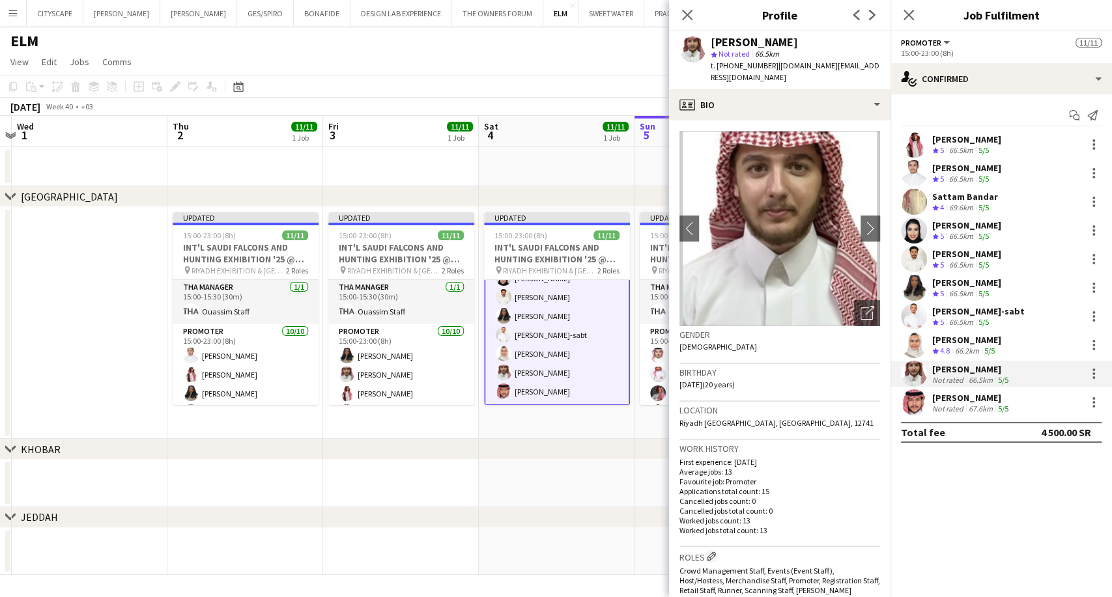
click at [952, 351] on div "Crew rating 4.8" at bounding box center [942, 351] width 20 height 11
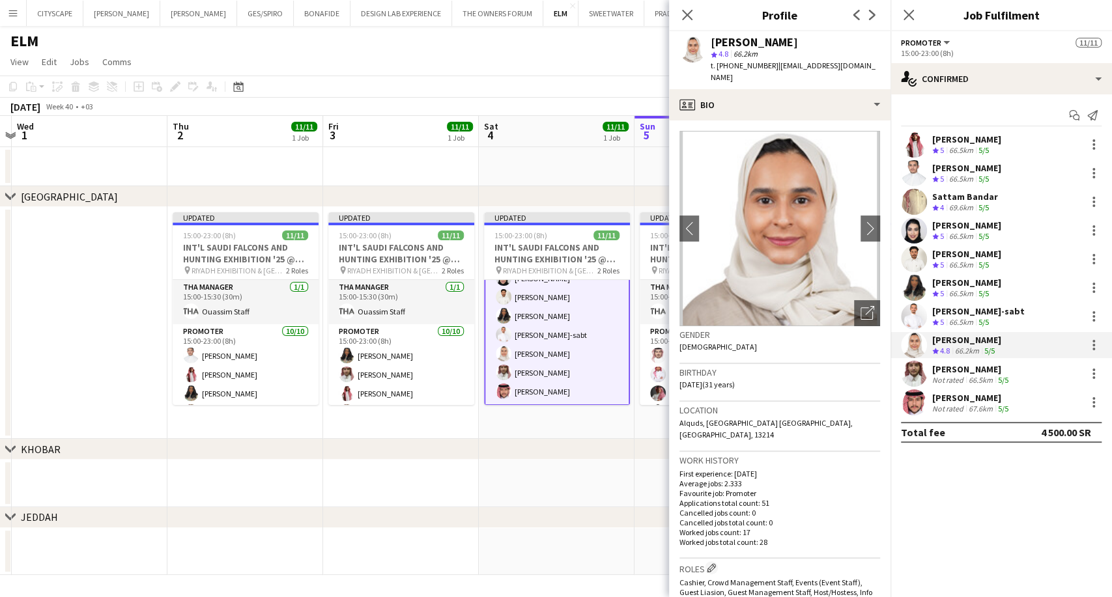
click at [951, 316] on div "[PERSON_NAME]-sabt" at bounding box center [978, 311] width 92 height 12
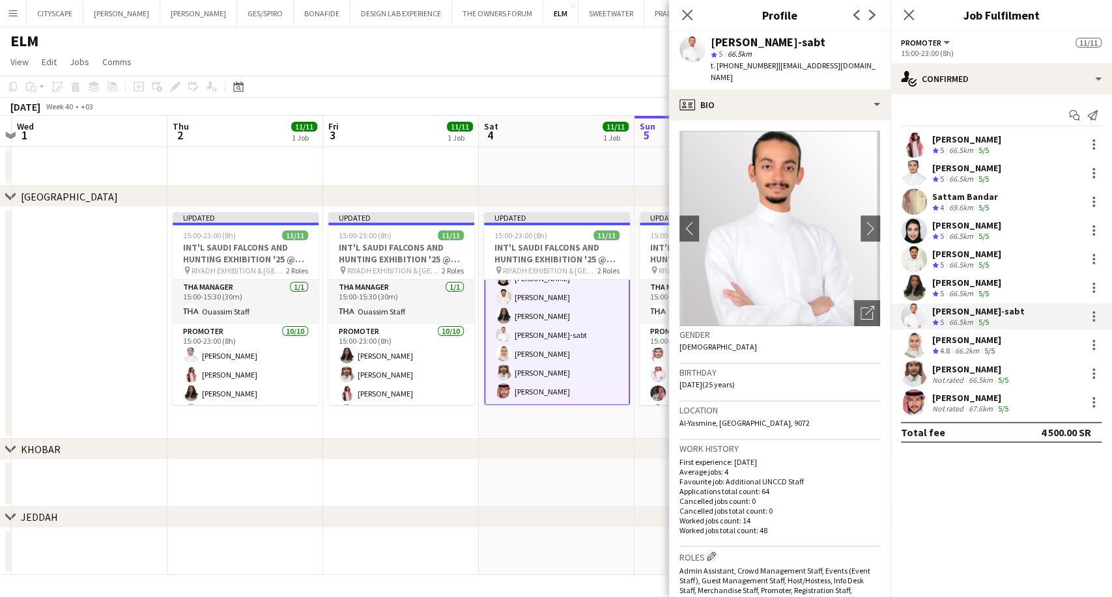
click at [948, 286] on div "[PERSON_NAME]" at bounding box center [966, 283] width 69 height 12
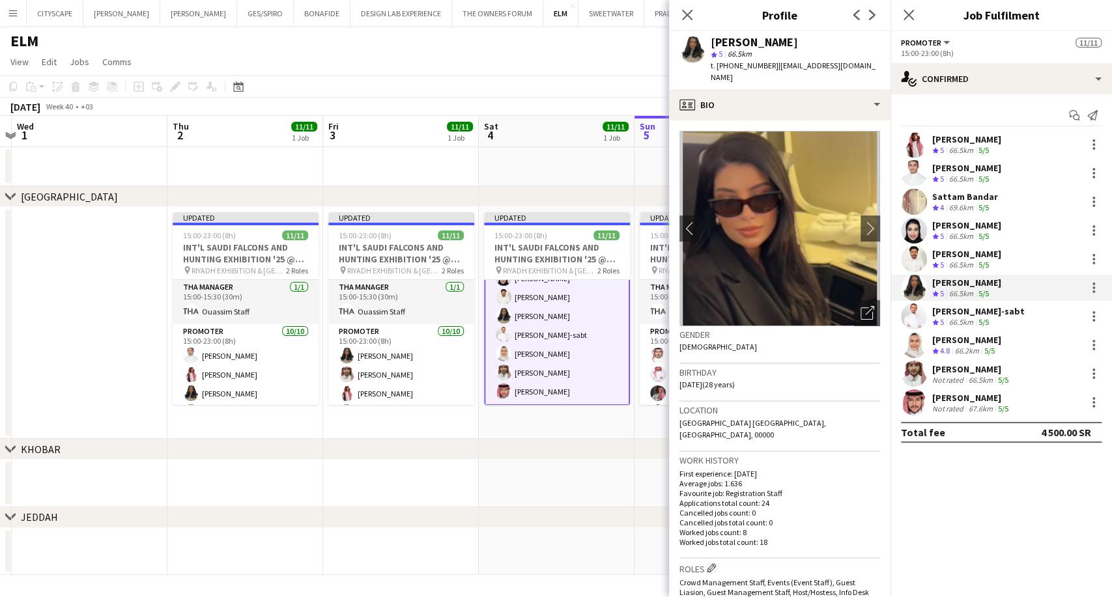
click at [944, 259] on div "[PERSON_NAME]" at bounding box center [966, 254] width 69 height 12
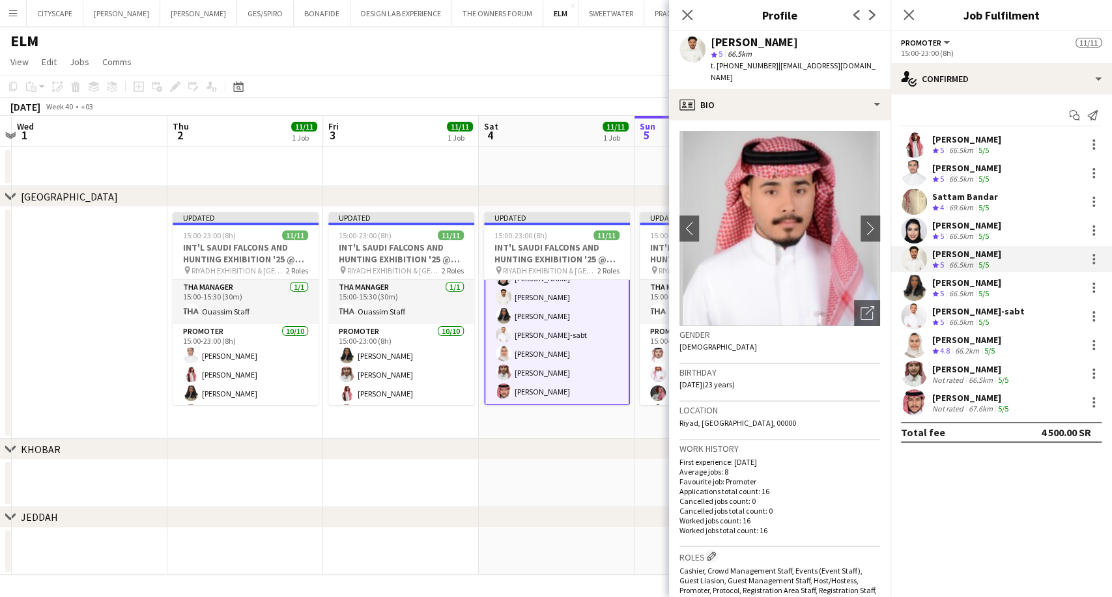
click at [946, 231] on div "Crew rating 5" at bounding box center [939, 236] width 14 height 11
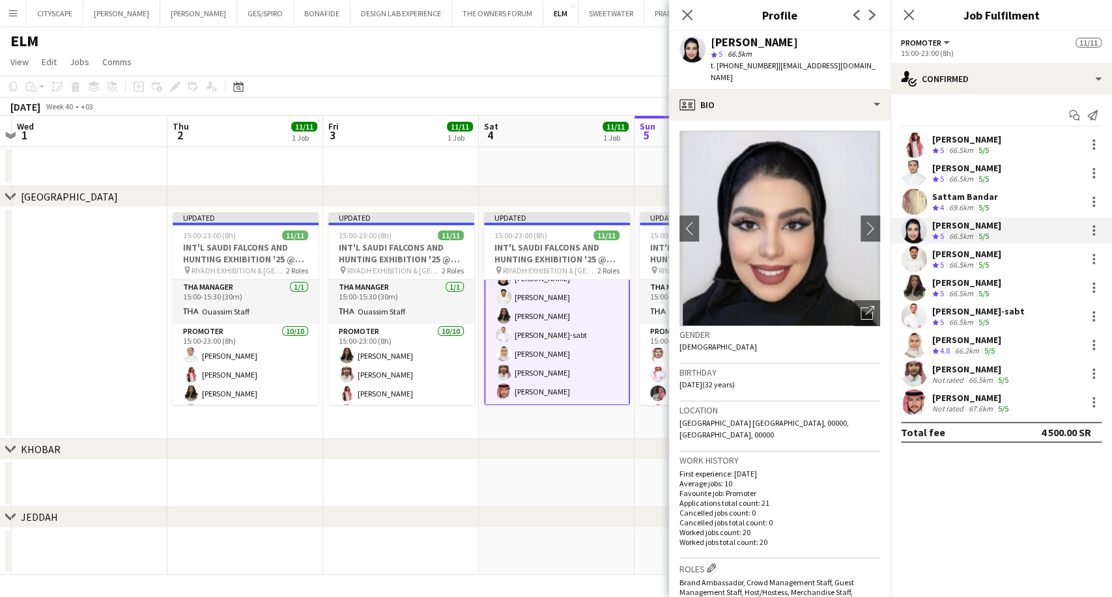
click at [948, 208] on div "69.6km" at bounding box center [960, 208] width 29 height 11
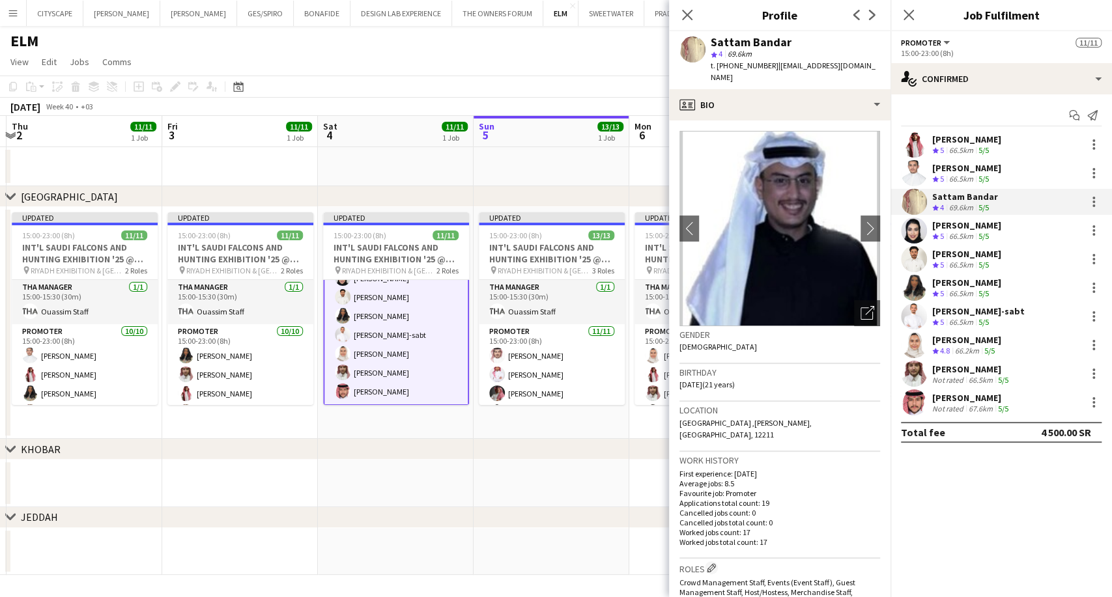
drag, startPoint x: 581, startPoint y: 343, endPoint x: 420, endPoint y: 336, distance: 161.0
click at [420, 336] on app-calendar-viewport "Mon 29 Tue 30 Wed 1 Thu 2 11/11 1 Job Fri 3 11/11 1 Job Sat 4 11/11 1 Job Sun 5…" at bounding box center [556, 345] width 1112 height 459
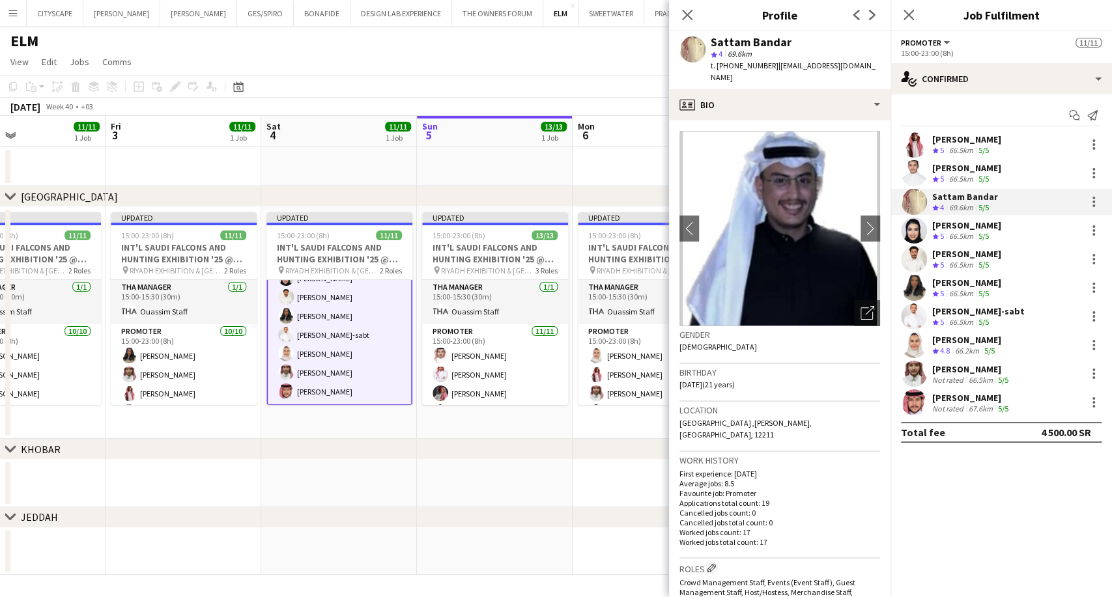
drag, startPoint x: 420, startPoint y: 336, endPoint x: 362, endPoint y: 335, distance: 58.0
click at [362, 335] on app-calendar-viewport "Mon 29 Tue 30 Wed 1 Thu 2 11/11 1 Job Fri 3 11/11 1 Job Sat 4 11/11 1 Job Sun 5…" at bounding box center [556, 345] width 1112 height 459
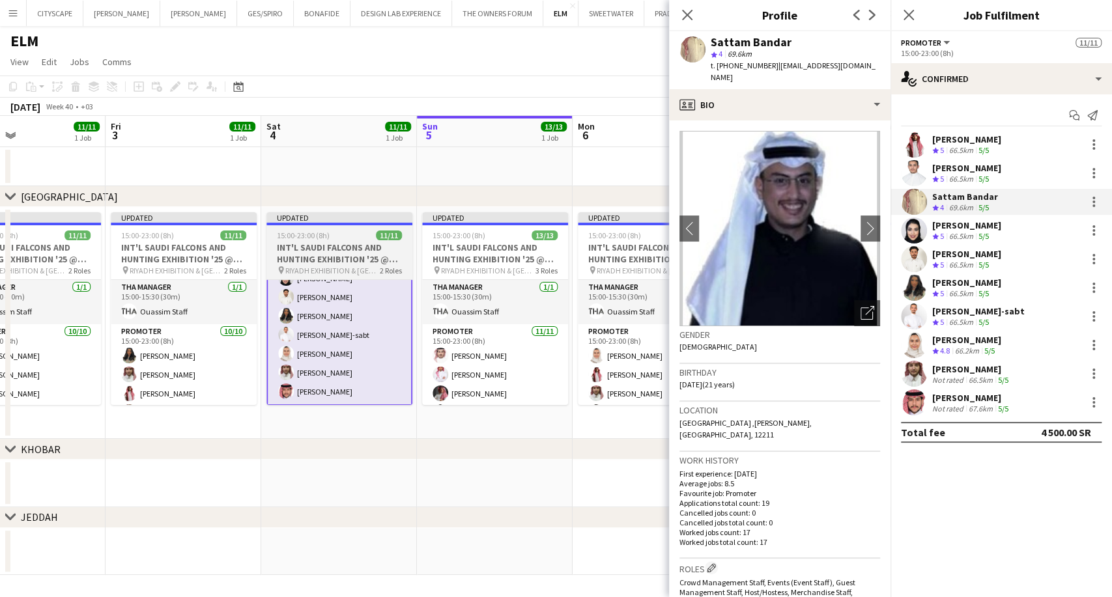
scroll to position [0, 518]
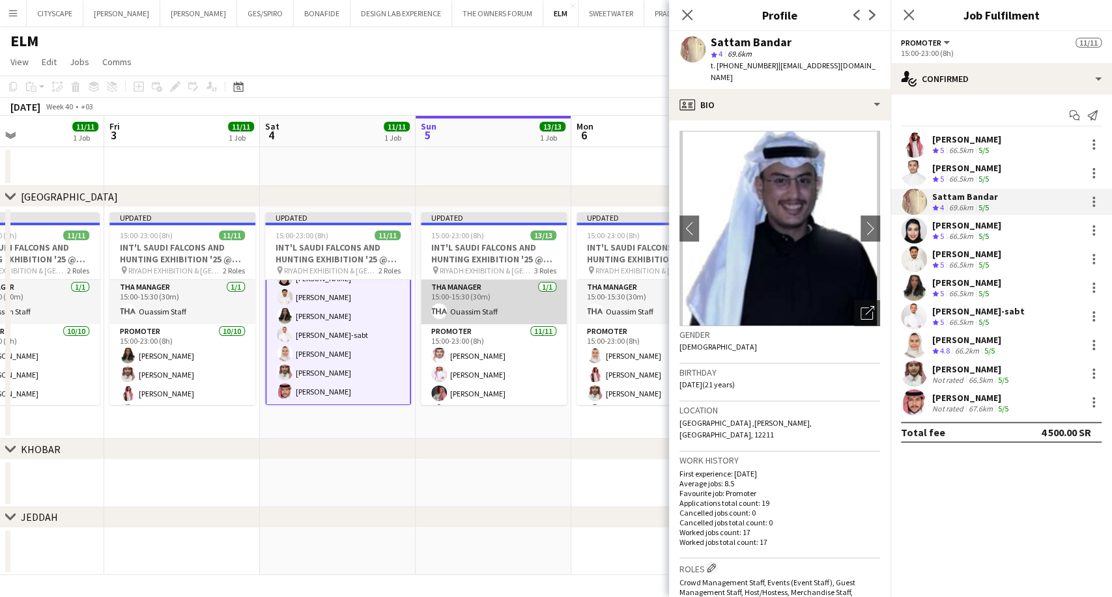
click at [494, 305] on app-card-role "THA Manager 1/1 15:00-15:30 (30m) Ouassim Staff" at bounding box center [494, 302] width 146 height 44
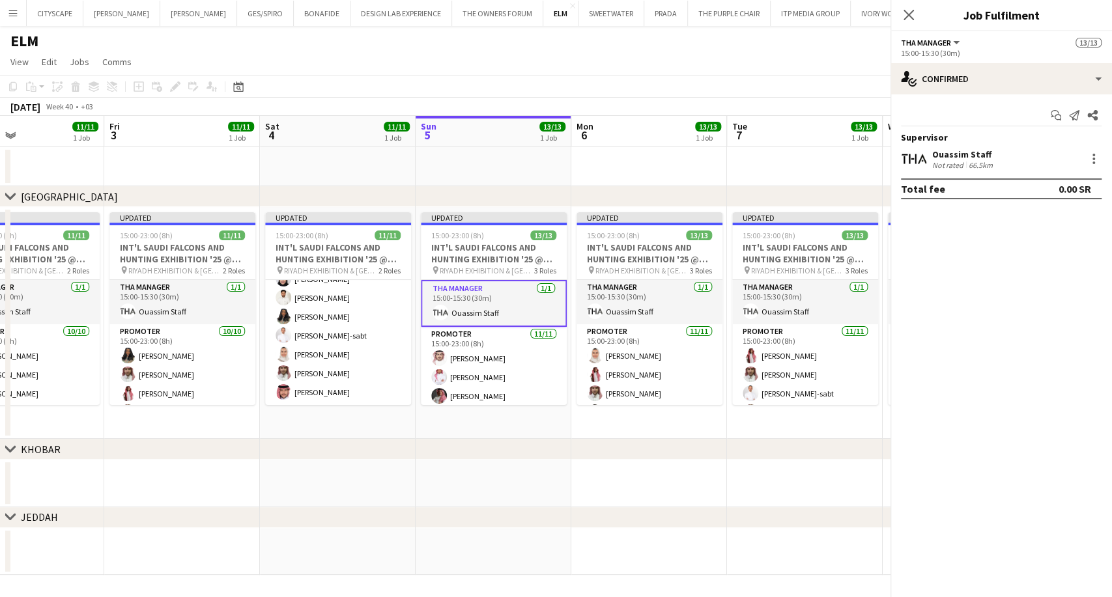
scroll to position [134, 0]
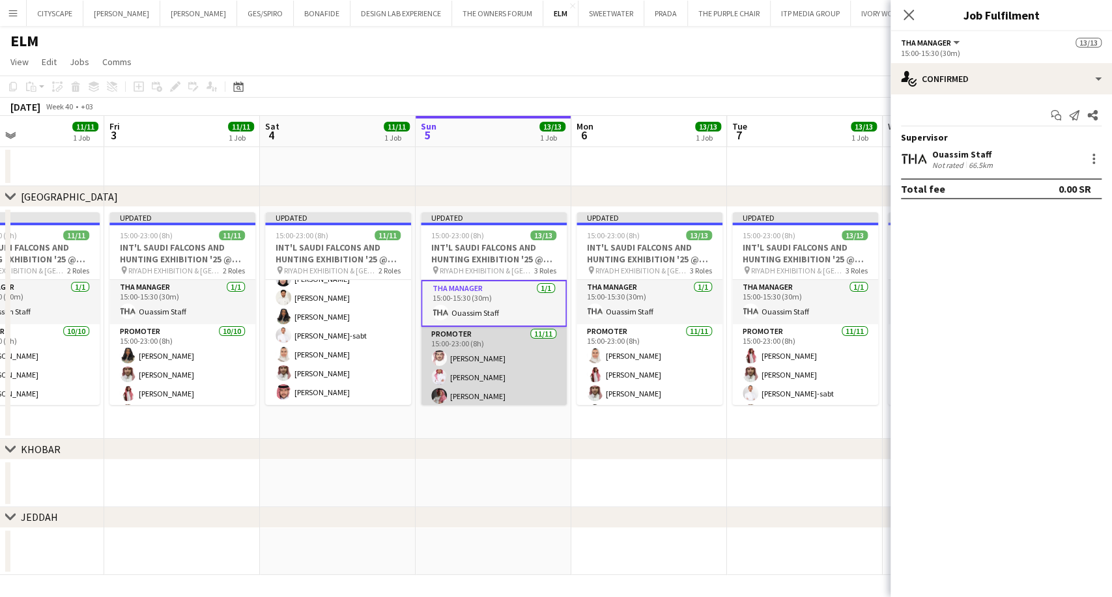
click at [504, 357] on app-card-role "Promoter 11/11 15:00-23:00 (8h) Zaid Altowaim Ahmed algethmi Ahmad Aldawsri Abd…" at bounding box center [494, 443] width 146 height 233
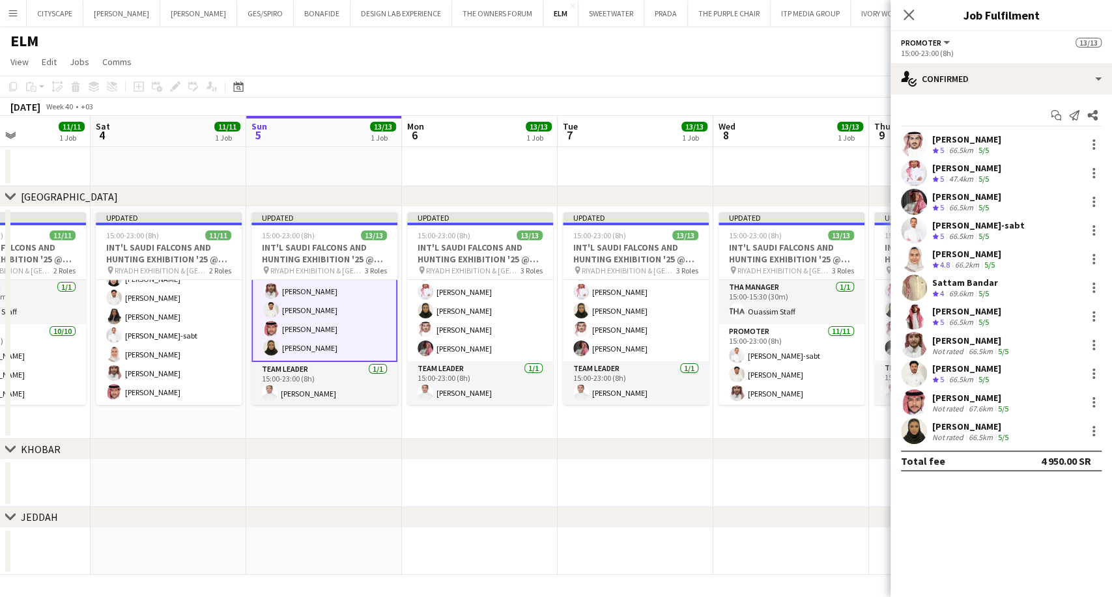
scroll to position [0, 470]
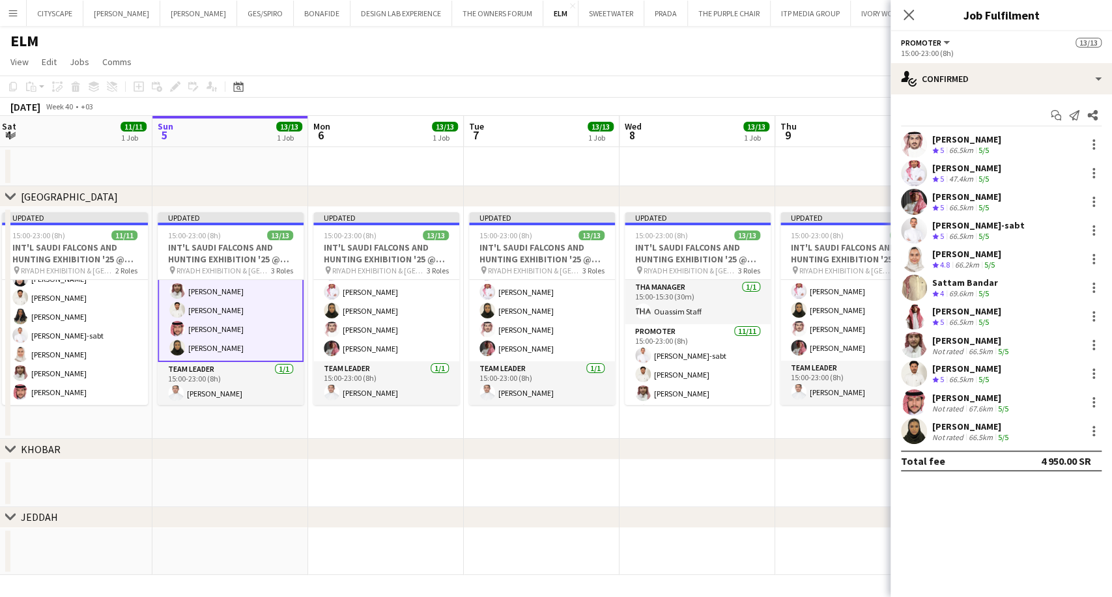
drag, startPoint x: 802, startPoint y: 333, endPoint x: 539, endPoint y: 311, distance: 264.1
click at [539, 311] on app-calendar-viewport "Wed 1 Thu 2 11/11 1 Job Fri 3 11/11 1 Job Sat 4 11/11 1 Job Sun 5 13/13 1 Job M…" at bounding box center [556, 345] width 1112 height 459
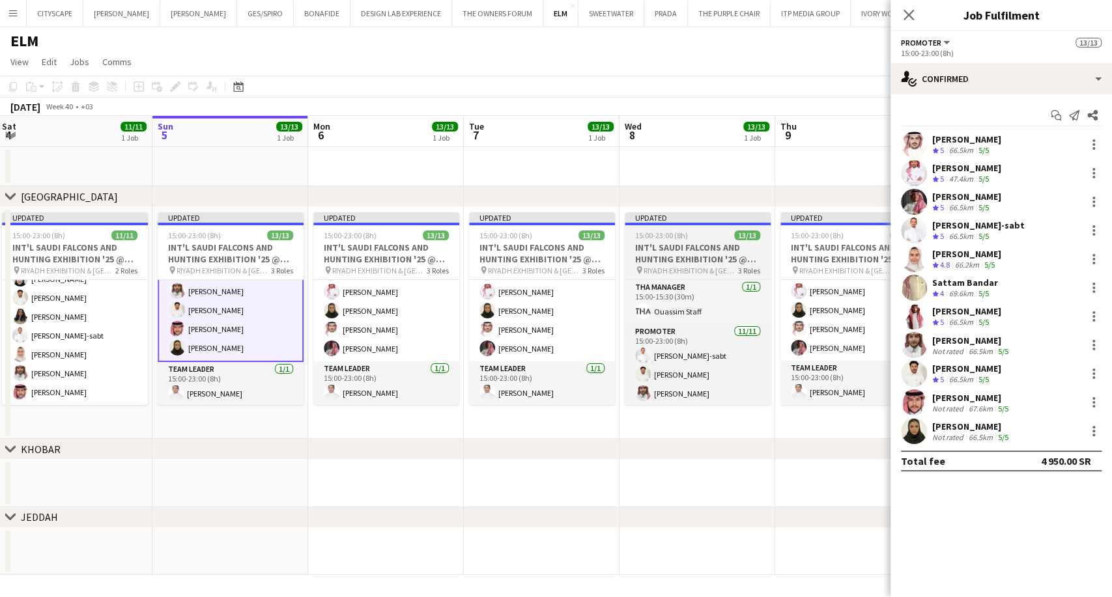
scroll to position [196, 0]
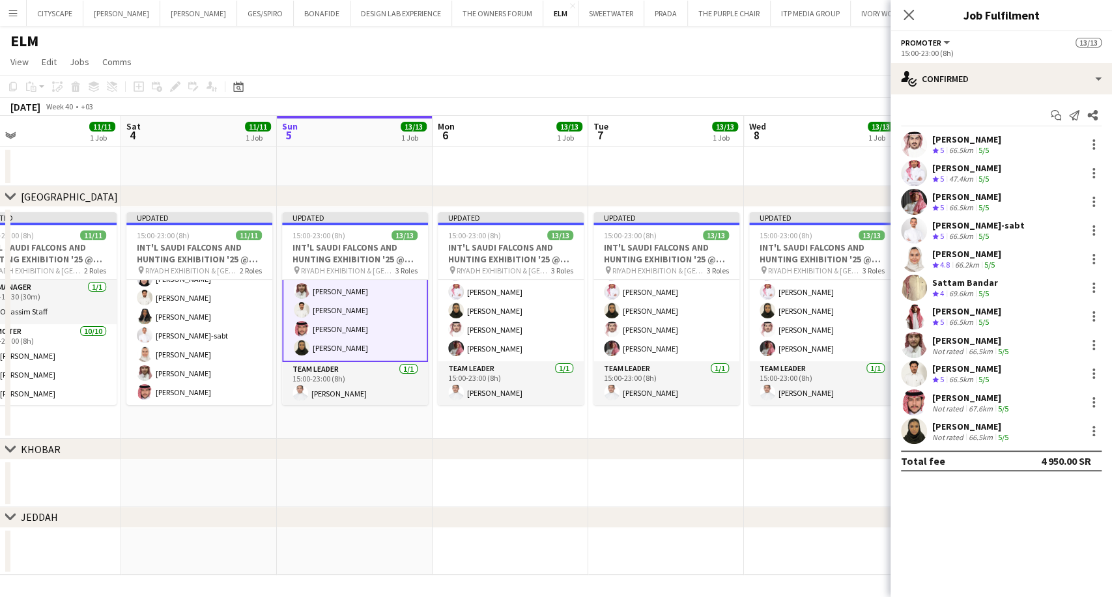
drag, startPoint x: 828, startPoint y: 348, endPoint x: 638, endPoint y: 337, distance: 190.5
click at [638, 337] on app-calendar-viewport "Wed 1 Thu 2 11/11 1 Job Fri 3 11/11 1 Job Sat 4 11/11 1 Job Sun 5 13/13 1 Job M…" at bounding box center [556, 345] width 1112 height 459
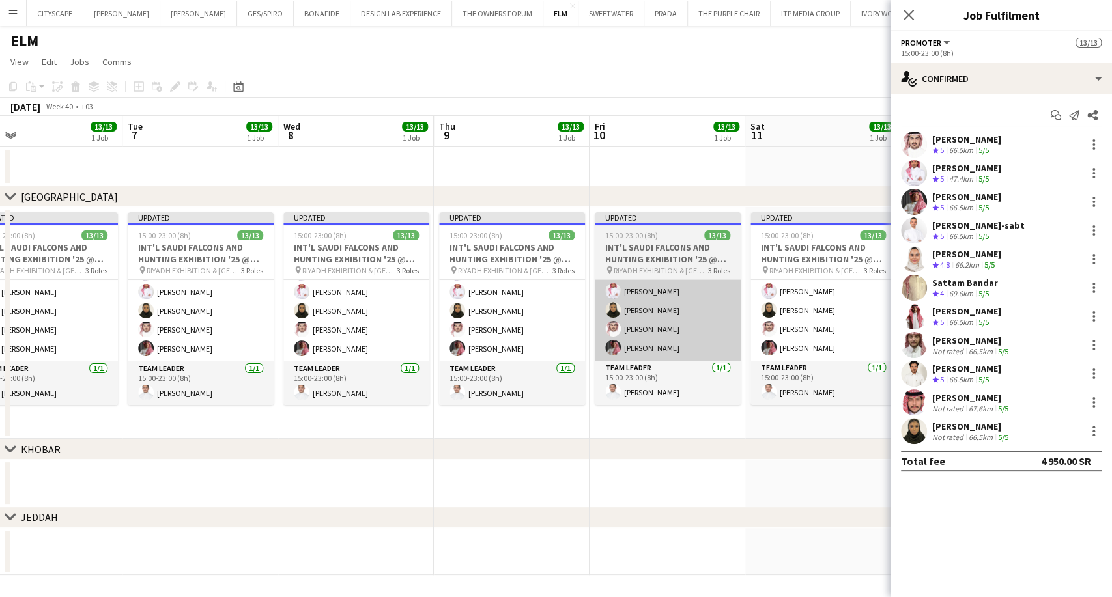
drag, startPoint x: 831, startPoint y: 300, endPoint x: 724, endPoint y: 296, distance: 106.9
click at [683, 283] on app-calendar-viewport "Fri 3 11/11 1 Job Sat 4 11/11 1 Job Sun 5 13/13 1 Job Mon 6 13/13 1 Job Tue 7 1…" at bounding box center [556, 345] width 1112 height 459
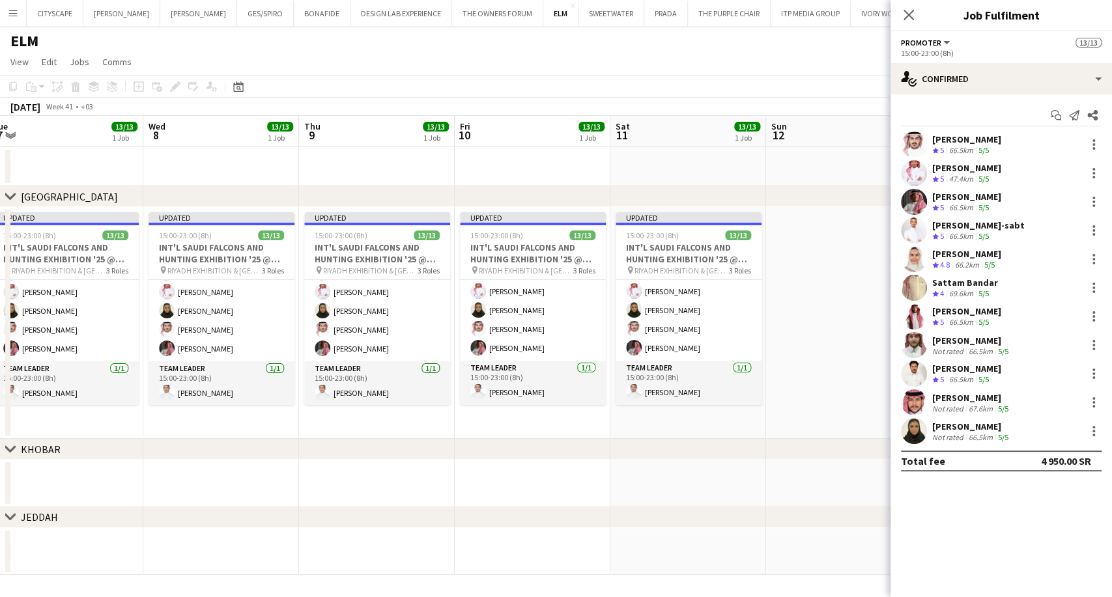
scroll to position [0, 650]
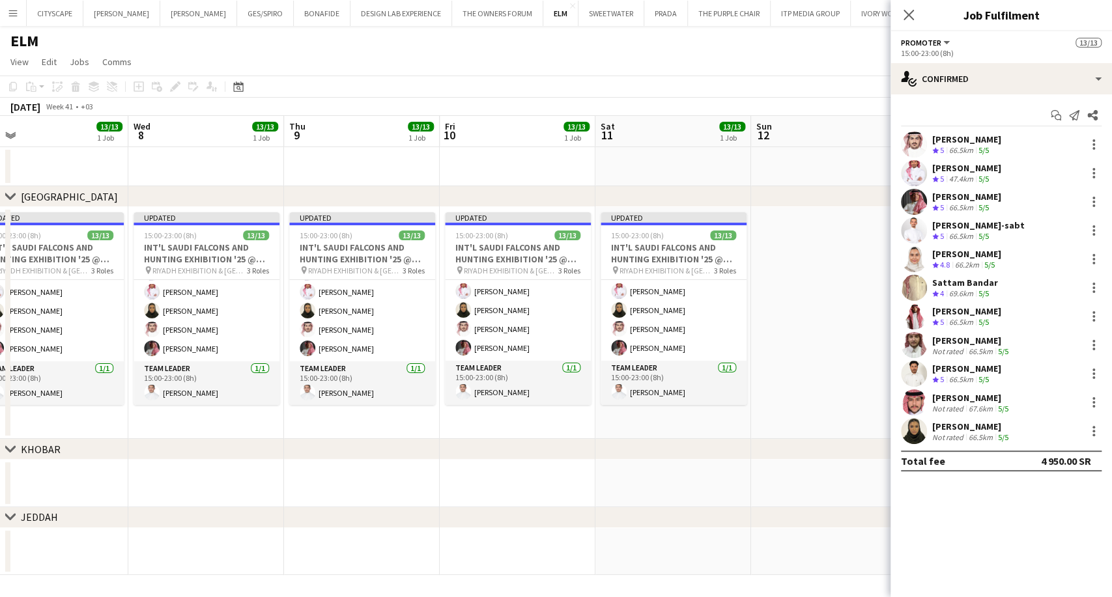
drag, startPoint x: 819, startPoint y: 331, endPoint x: 668, endPoint y: 313, distance: 152.1
click at [668, 313] on app-calendar-viewport "Fri 3 11/11 1 Job Sat 4 11/11 1 Job Sun 5 13/13 1 Job Mon 6 13/13 1 Job Tue 7 1…" at bounding box center [556, 345] width 1112 height 459
click at [854, 290] on app-date-cell at bounding box center [829, 323] width 156 height 232
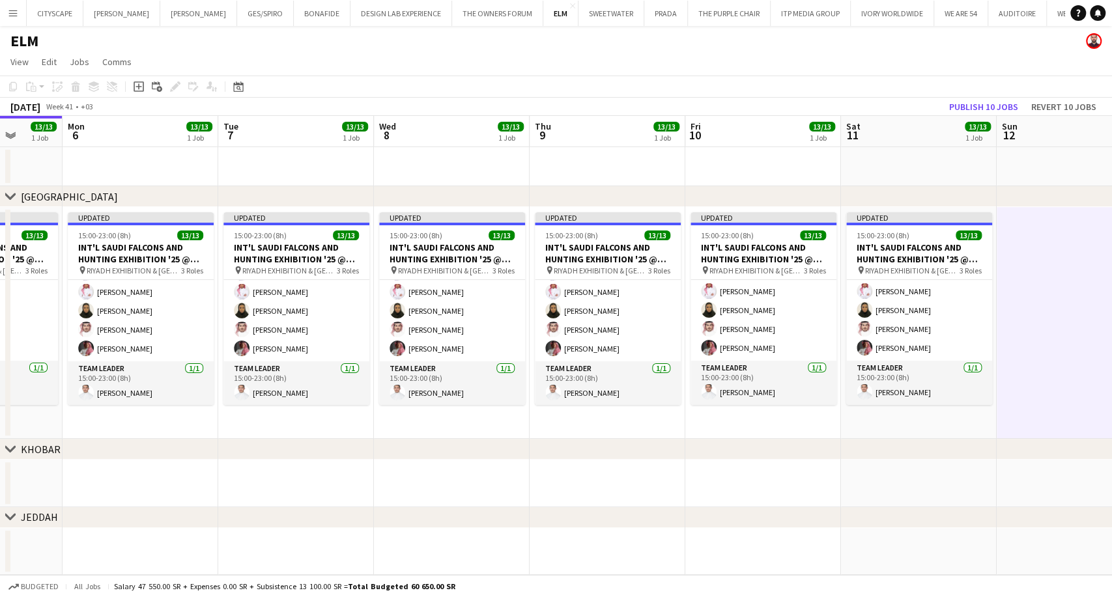
scroll to position [0, 403]
drag, startPoint x: 645, startPoint y: 319, endPoint x: 892, endPoint y: 311, distance: 247.0
click at [892, 311] on app-calendar-viewport "Fri 3 11/11 1 Job Sat 4 11/11 1 Job Sun 5 13/13 1 Job Mon 6 13/13 1 Job Tue 7 1…" at bounding box center [556, 345] width 1112 height 459
click at [985, 113] on button "Publish 10 jobs" at bounding box center [983, 106] width 79 height 17
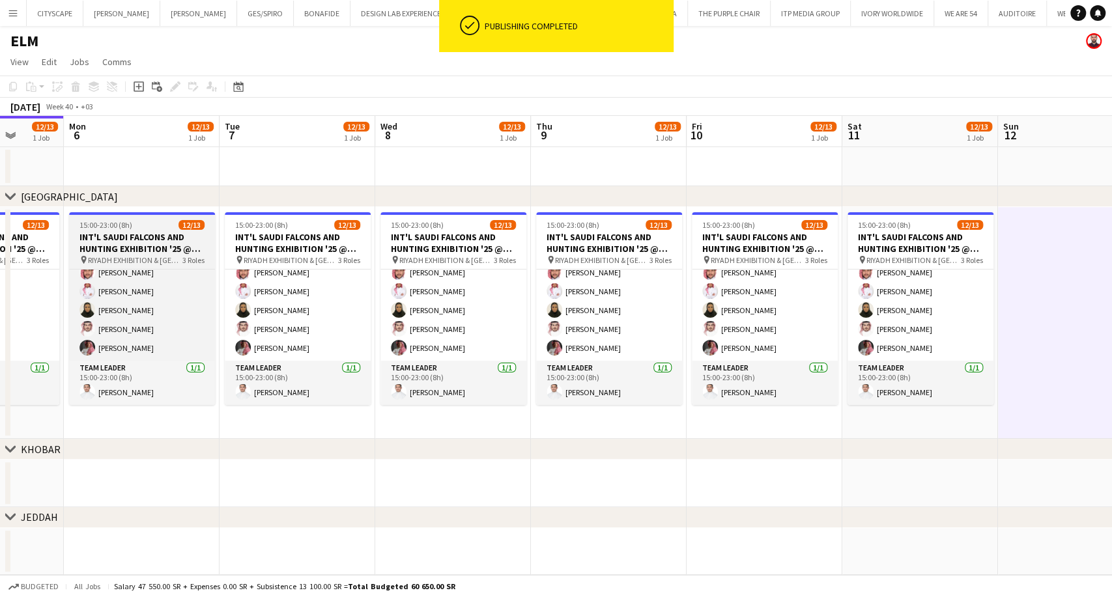
scroll to position [186, 0]
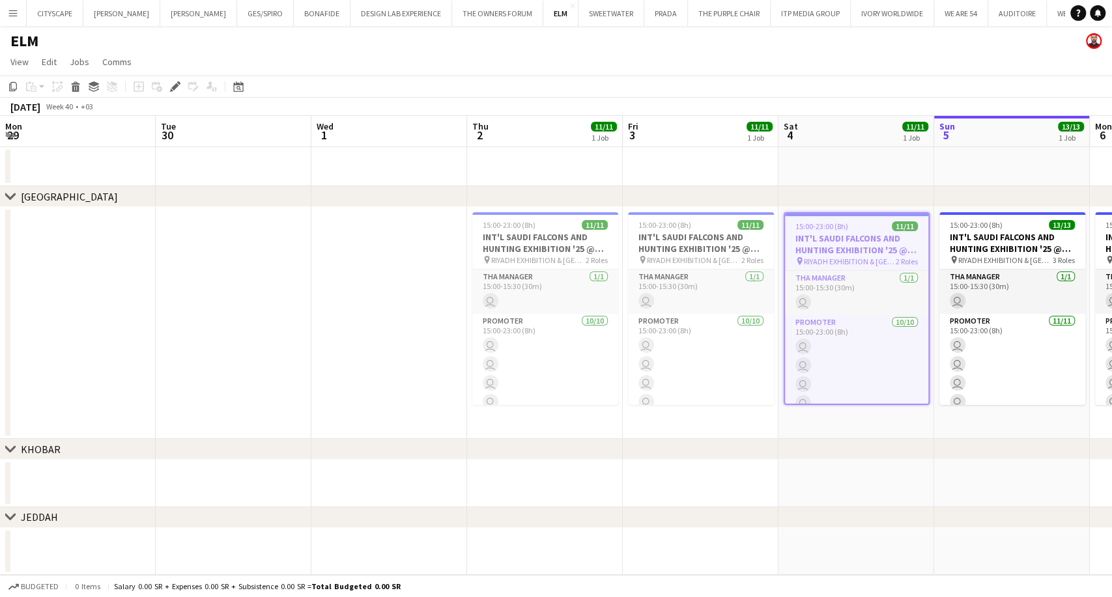
scroll to position [0, 448]
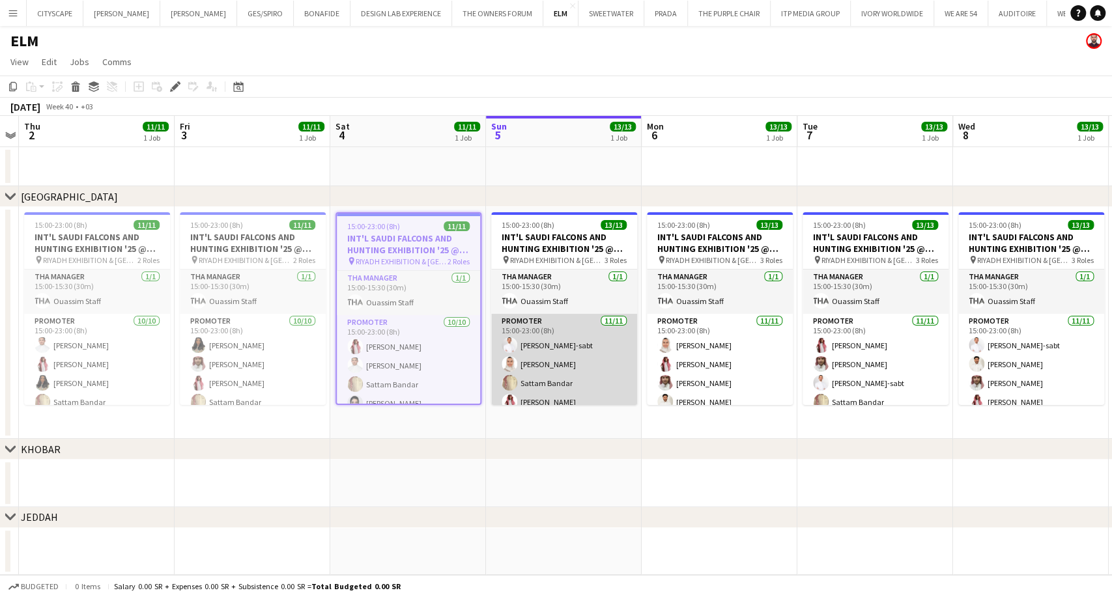
click at [559, 365] on app-card-role "Promoter [DATE] 15:00-23:00 (8h) [PERSON_NAME] Mashael Alhelayel Sattam Bandar …" at bounding box center [564, 430] width 146 height 233
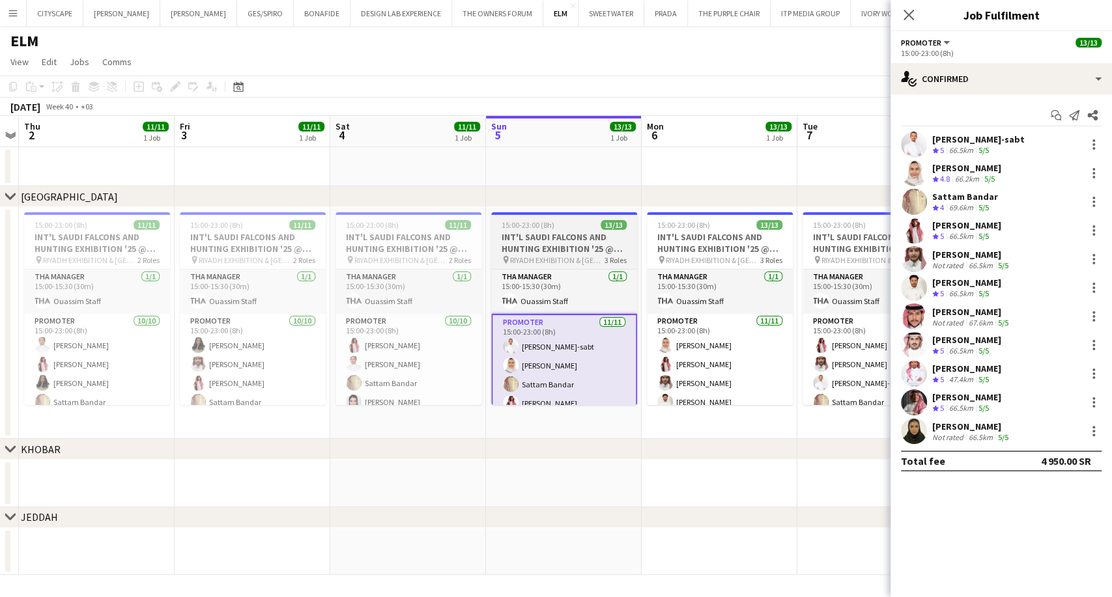
click at [562, 247] on h3 "INT'L SAUDI FALCONS AND HUNTING EXHIBITION '25 @ [GEOGRAPHIC_DATA] - [GEOGRAPHI…" at bounding box center [564, 242] width 146 height 23
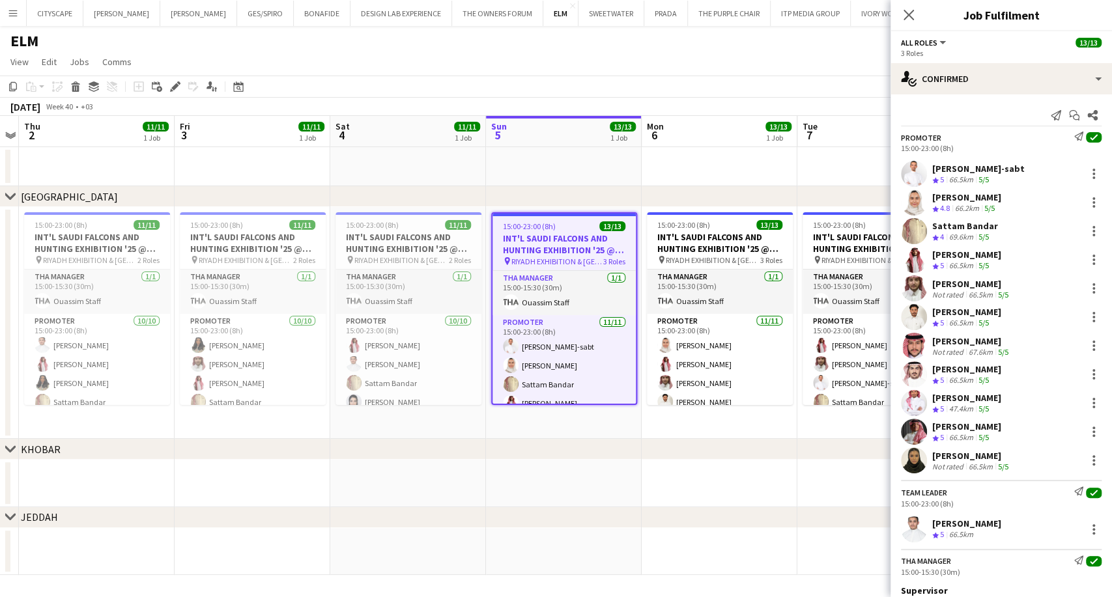
scroll to position [0, 0]
click at [174, 85] on icon at bounding box center [174, 86] width 7 height 7
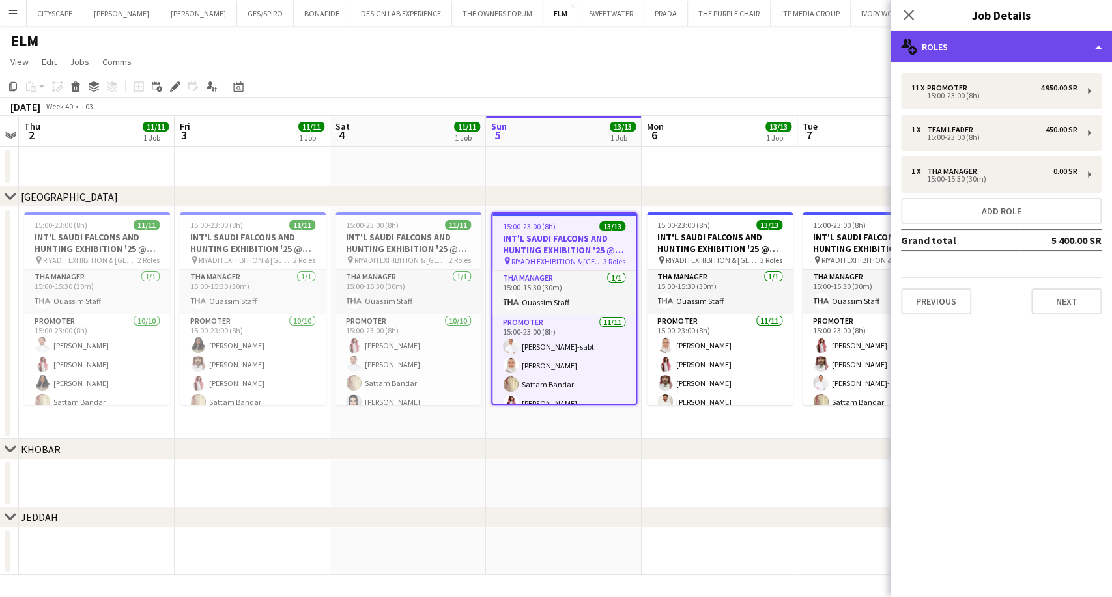
click at [967, 53] on div "multiple-users-add Roles" at bounding box center [1000, 46] width 221 height 31
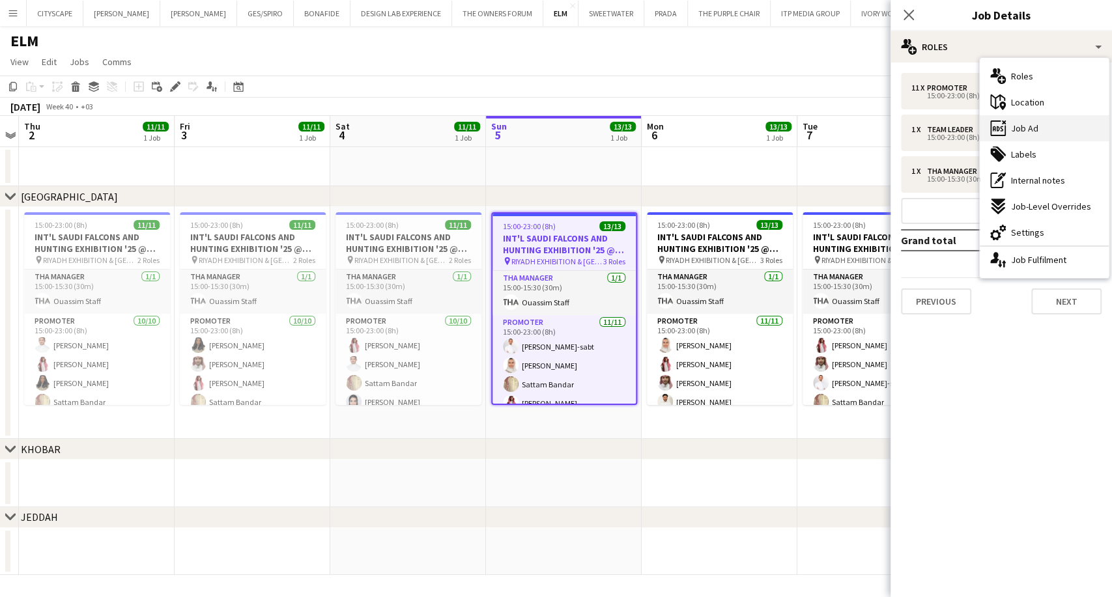
click at [1037, 124] on div "ads-window Job Ad" at bounding box center [1044, 128] width 129 height 26
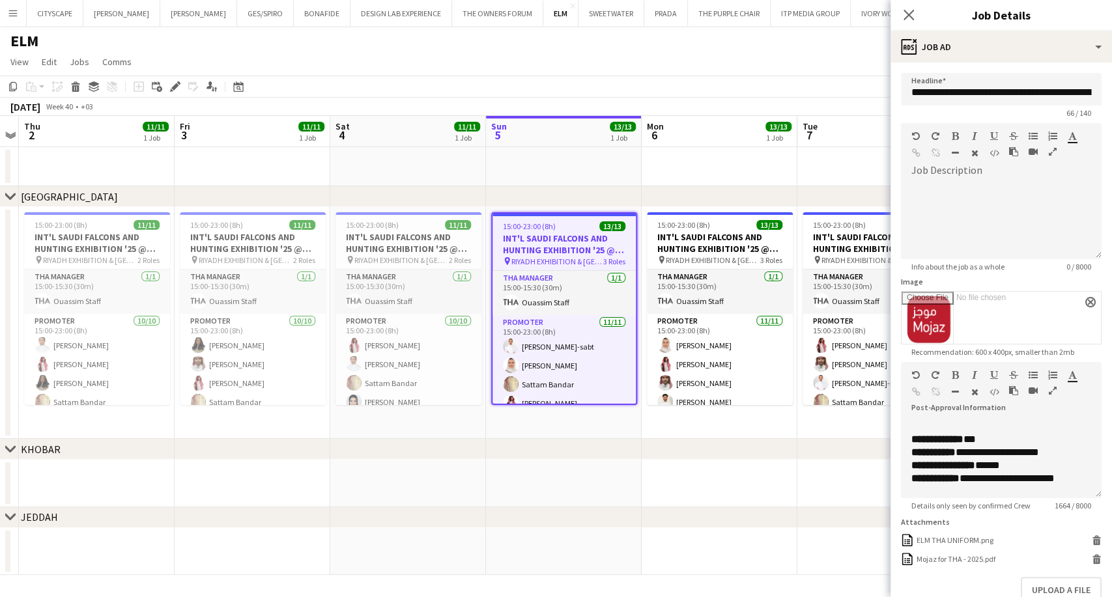
scroll to position [89, 0]
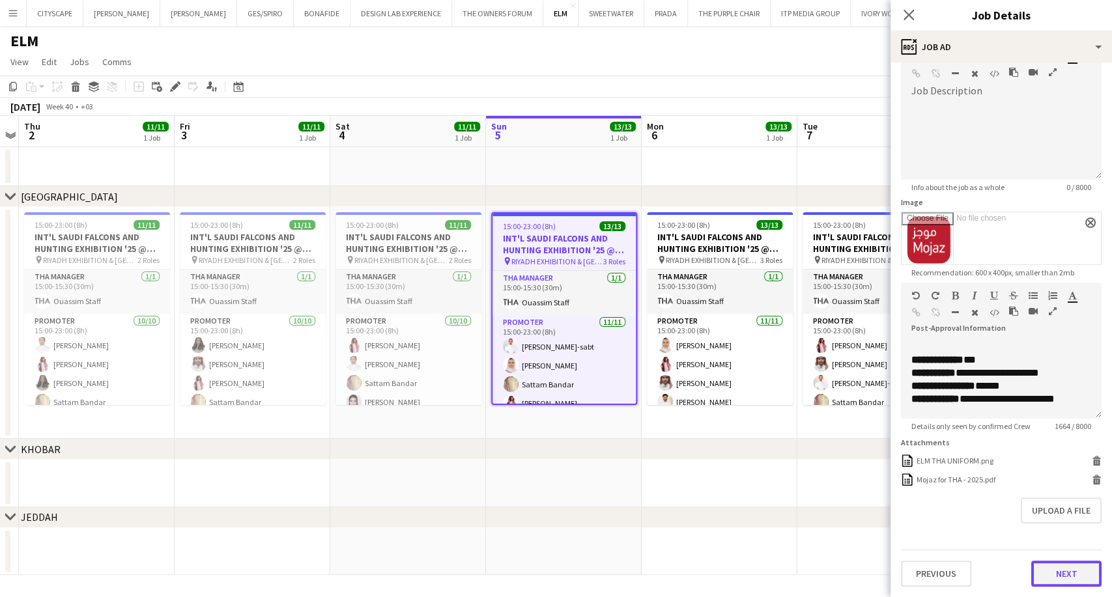
click at [1054, 580] on button "Next" at bounding box center [1066, 574] width 70 height 26
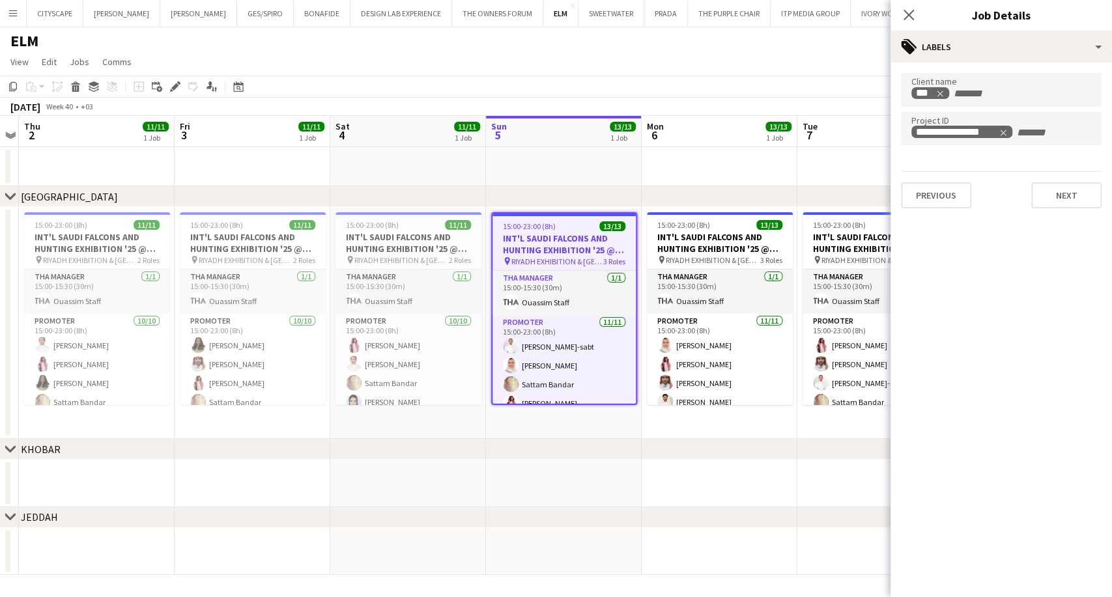
scroll to position [0, 0]
click at [1060, 192] on button "Next" at bounding box center [1066, 195] width 70 height 26
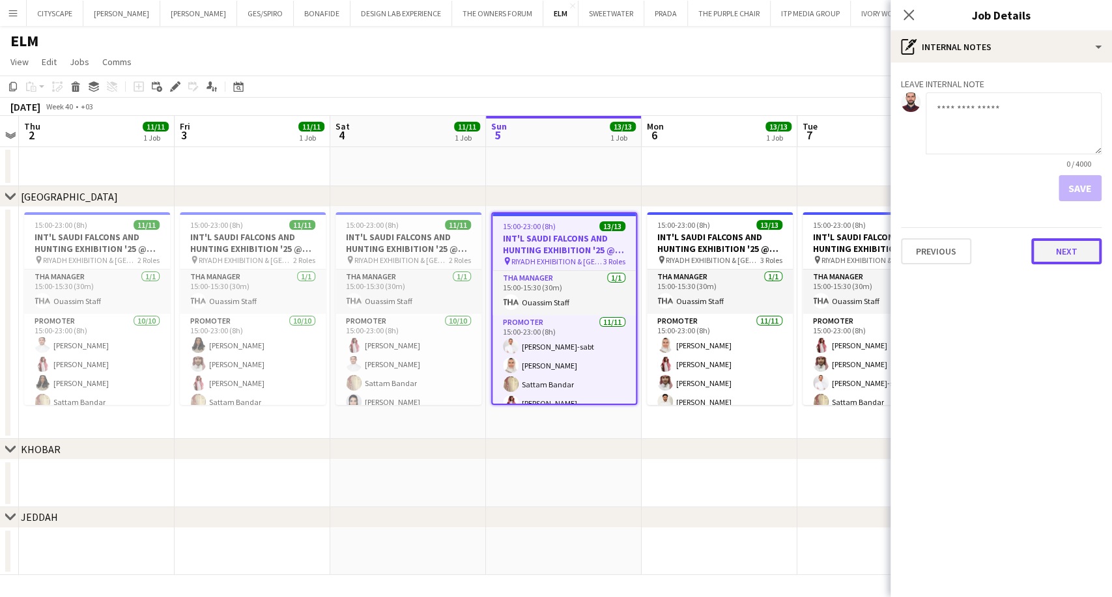
click at [1064, 246] on button "Next" at bounding box center [1066, 251] width 70 height 26
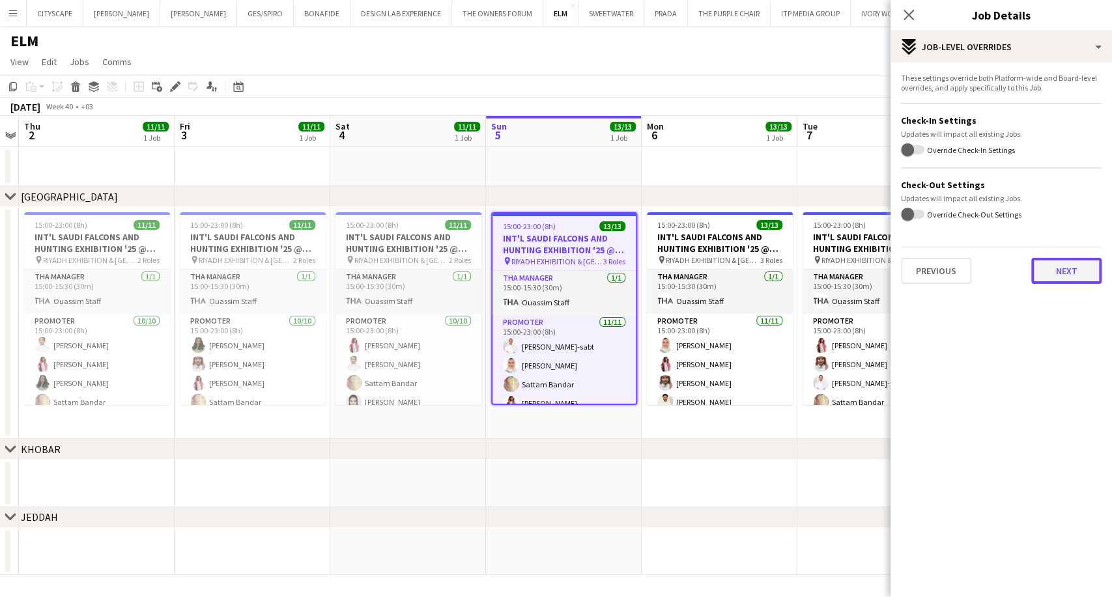
click at [1076, 269] on button "Next" at bounding box center [1066, 271] width 70 height 26
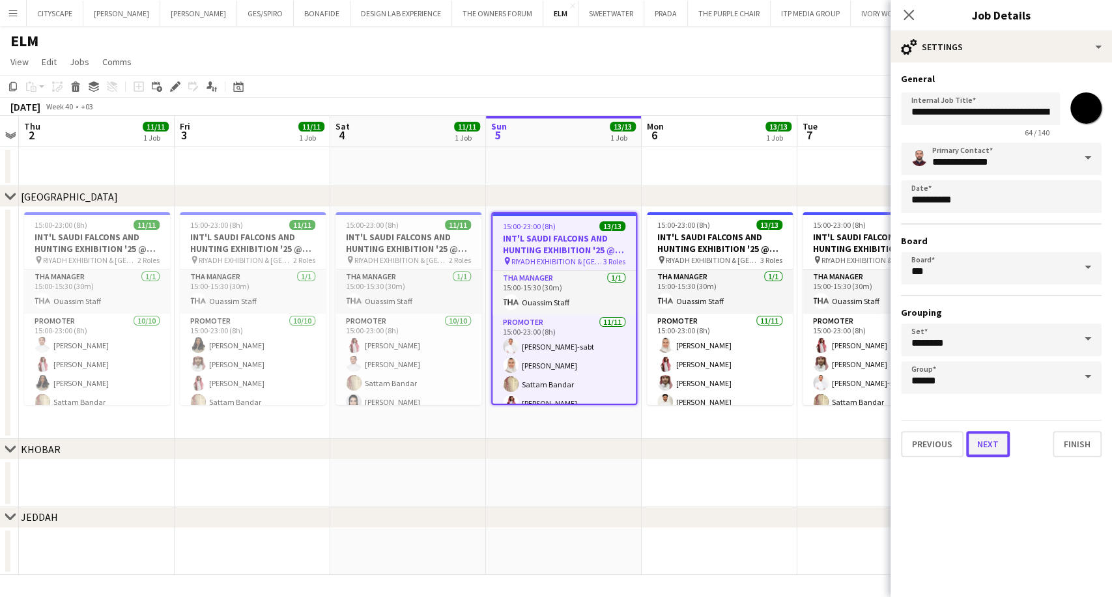
click at [986, 454] on button "Next" at bounding box center [988, 444] width 44 height 26
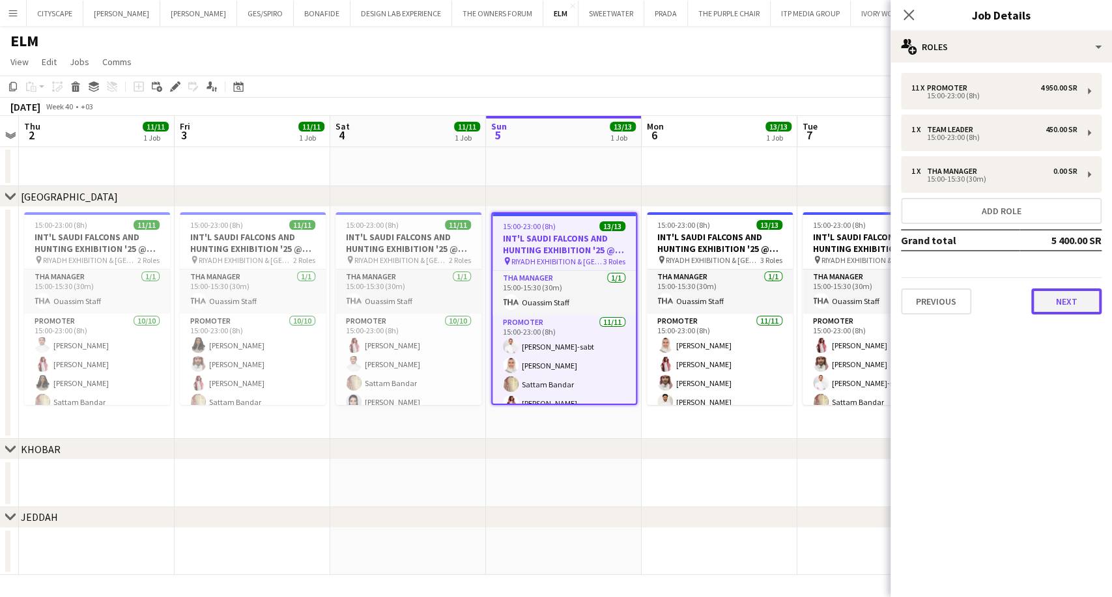
click at [1073, 299] on button "Next" at bounding box center [1066, 302] width 70 height 26
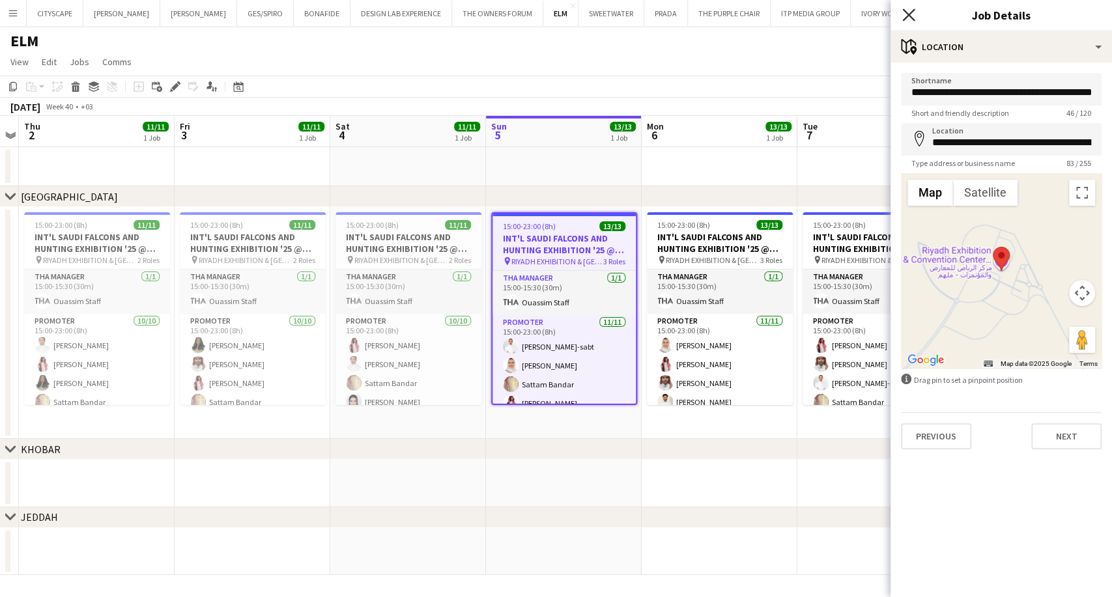
click at [913, 19] on icon at bounding box center [908, 14] width 12 height 12
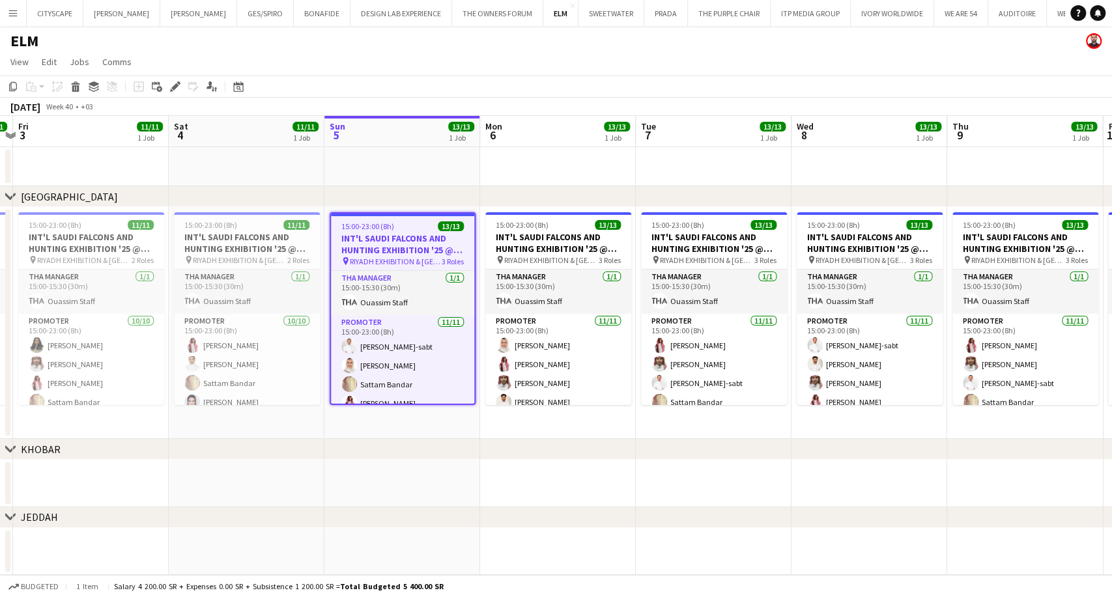
scroll to position [0, 615]
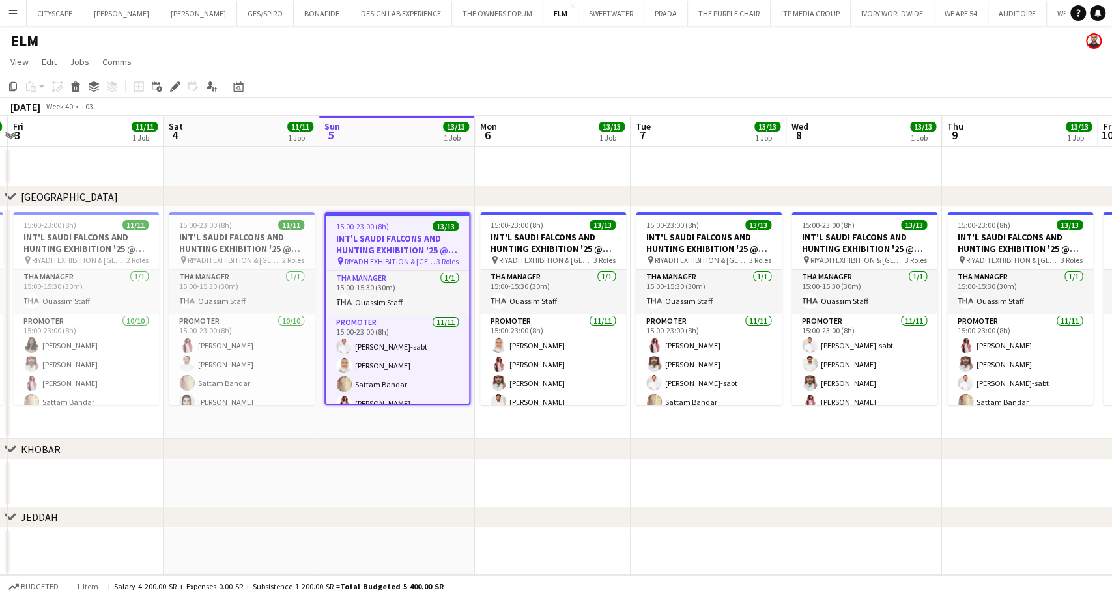
drag, startPoint x: 756, startPoint y: 379, endPoint x: 589, endPoint y: 350, distance: 169.8
click at [589, 350] on app-calendar-viewport "Mon 29 Tue 30 Wed 1 Thu 2 11/11 1 Job Fri 3 11/11 1 Job Sat 4 11/11 1 Job Sun 5…" at bounding box center [556, 345] width 1112 height 459
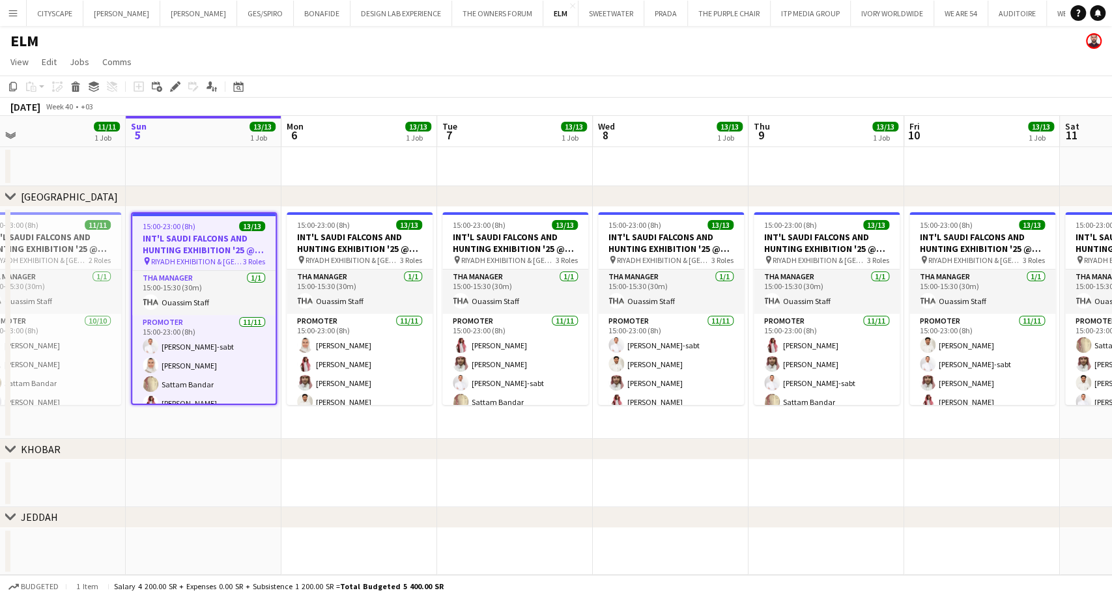
scroll to position [0, 500]
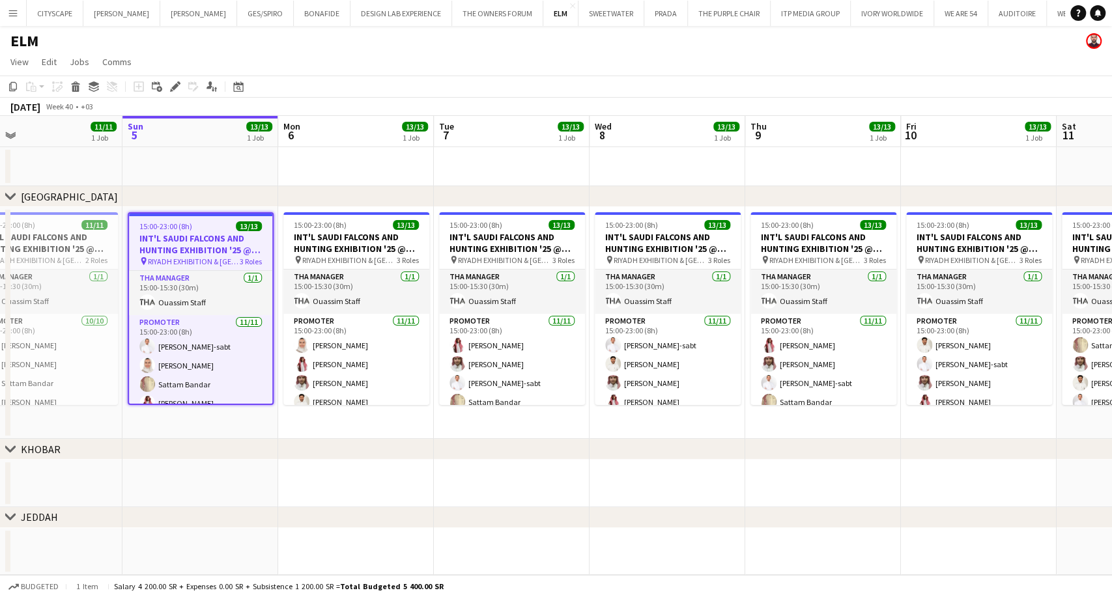
drag, startPoint x: 874, startPoint y: 381, endPoint x: 677, endPoint y: 360, distance: 197.8
click at [677, 360] on app-calendar-viewport "Wed 1 Thu 2 11/11 1 Job Fri 3 11/11 1 Job Sat 4 11/11 1 Job Sun 5 13/13 1 Job M…" at bounding box center [556, 345] width 1112 height 459
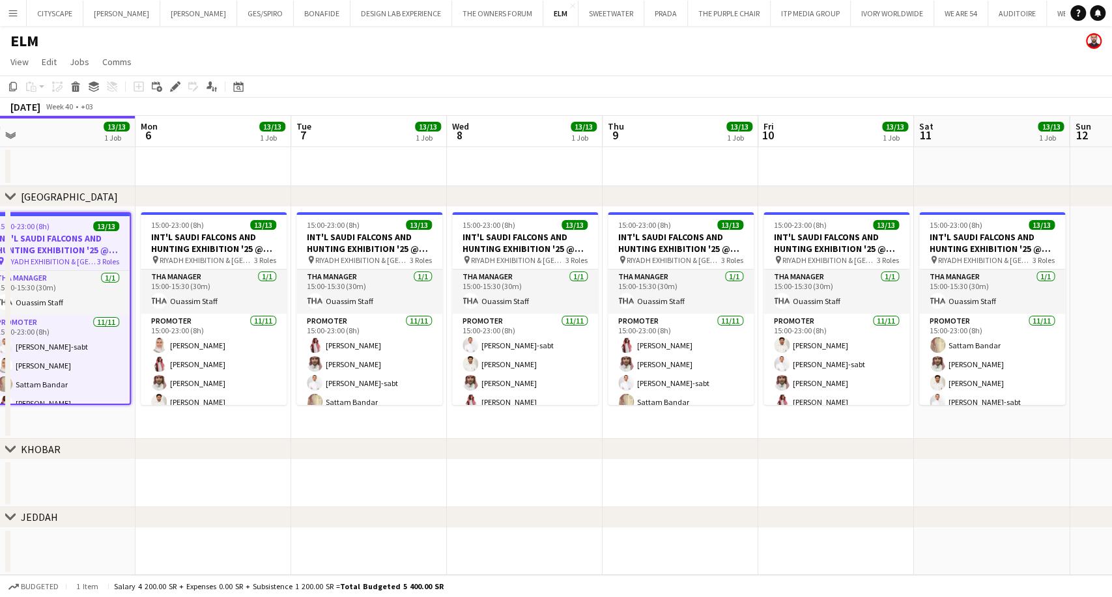
scroll to position [0, 645]
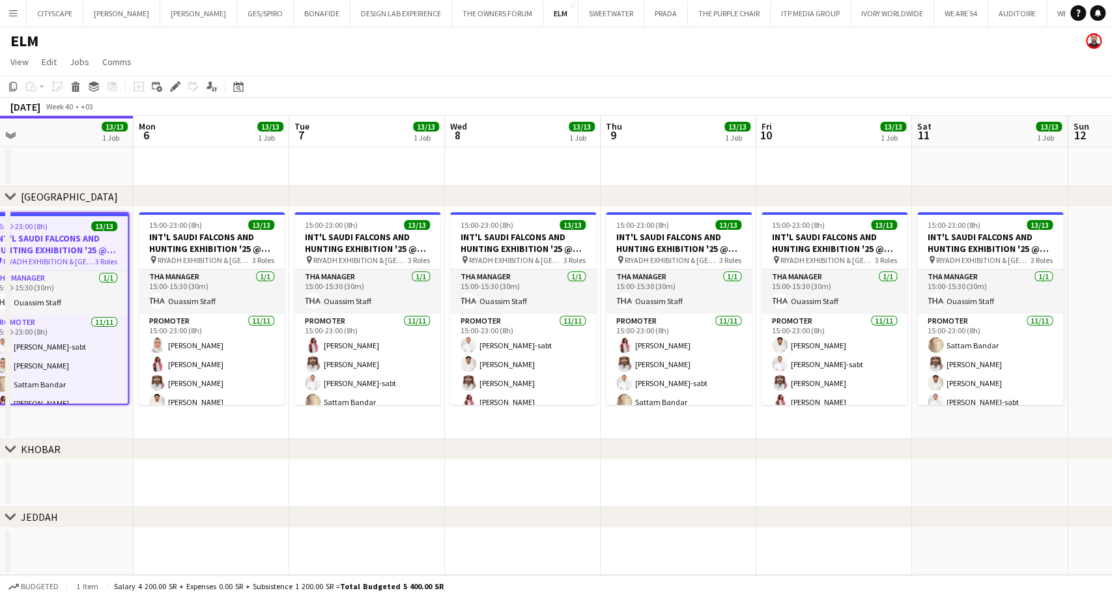
drag, startPoint x: 995, startPoint y: 365, endPoint x: 851, endPoint y: 352, distance: 144.5
click at [851, 352] on app-calendar-viewport "Wed 1 Thu 2 11/11 1 Job Fri 3 11/11 1 Job Sat 4 11/11 1 Job Sun 5 13/13 1 Job M…" at bounding box center [556, 345] width 1112 height 459
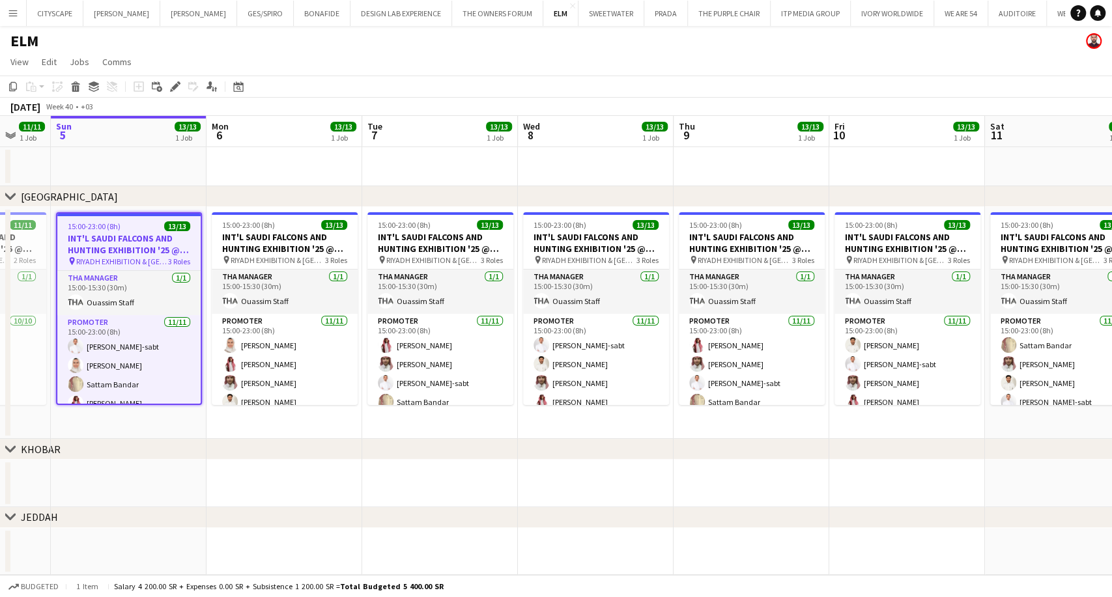
scroll to position [0, 401]
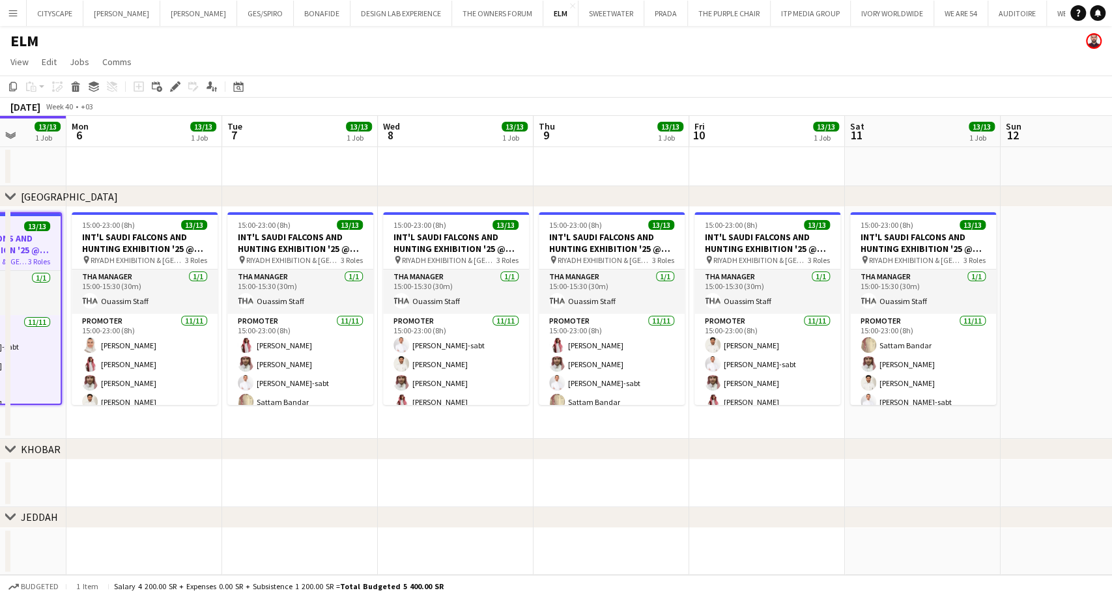
drag, startPoint x: 1021, startPoint y: 366, endPoint x: 1111, endPoint y: 350, distance: 90.7
click at [1111, 350] on app-calendar-viewport "Fri 3 11/11 1 Job Sat 4 11/11 1 Job Sun 5 13/13 1 Job Mon 6 13/13 1 Job Tue 7 1…" at bounding box center [556, 345] width 1112 height 459
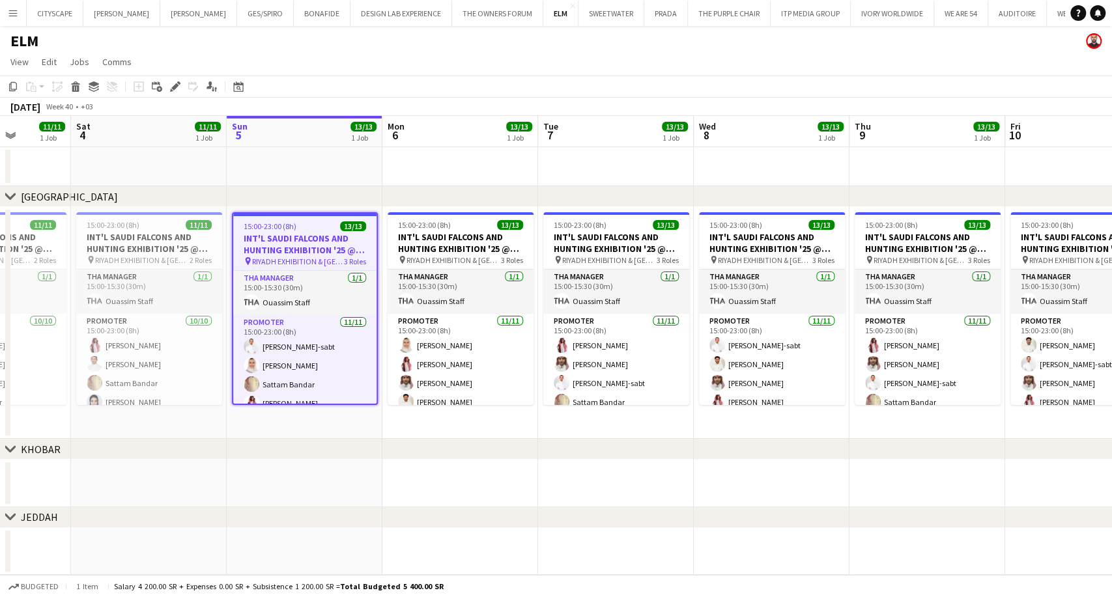
drag, startPoint x: 281, startPoint y: 378, endPoint x: 444, endPoint y: 370, distance: 163.0
click at [444, 370] on app-calendar-viewport "Wed 1 Thu 2 11/11 1 Job Fri 3 11/11 1 Job Sat 4 11/11 1 Job Sun 5 13/13 1 Job M…" at bounding box center [556, 345] width 1112 height 459
